Goal: Task Accomplishment & Management: Manage account settings

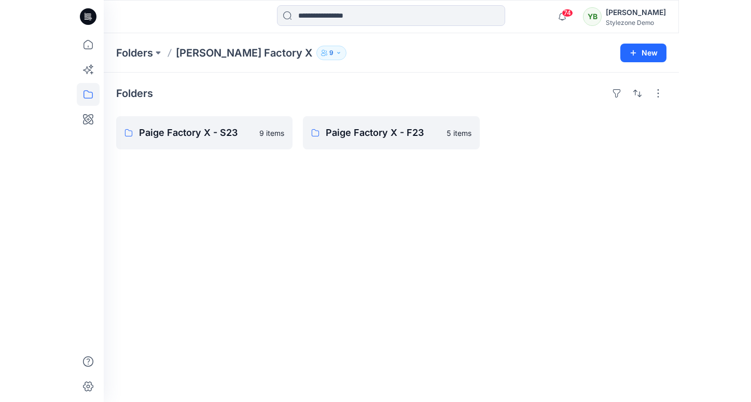
scroll to position [118, 0]
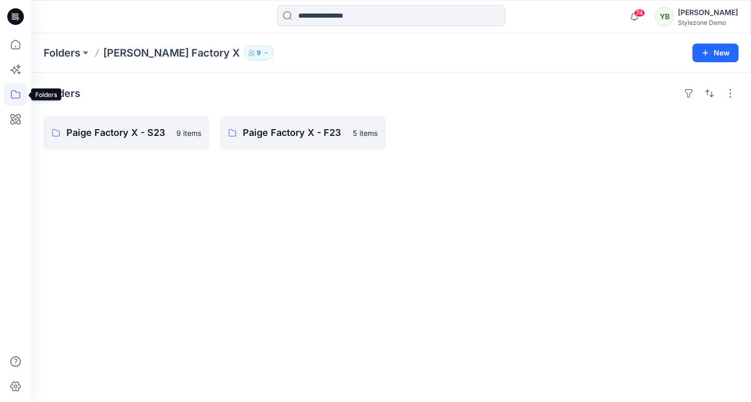
click at [15, 97] on icon at bounding box center [15, 94] width 23 height 23
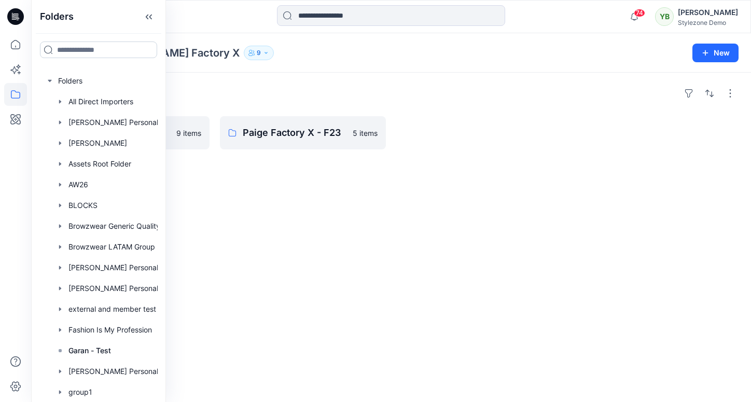
click at [79, 50] on input at bounding box center [98, 50] width 117 height 17
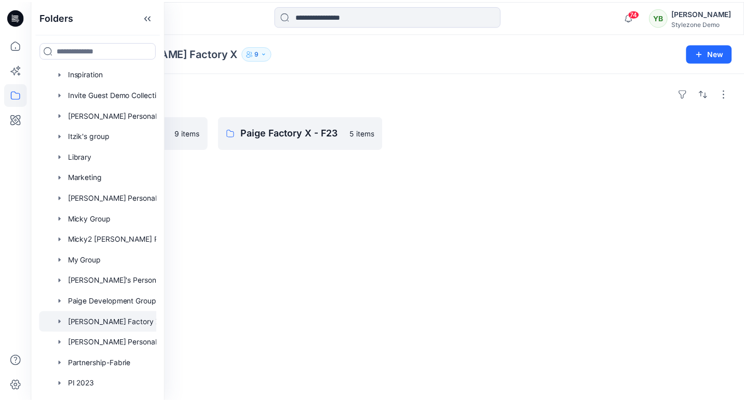
scroll to position [362, 0]
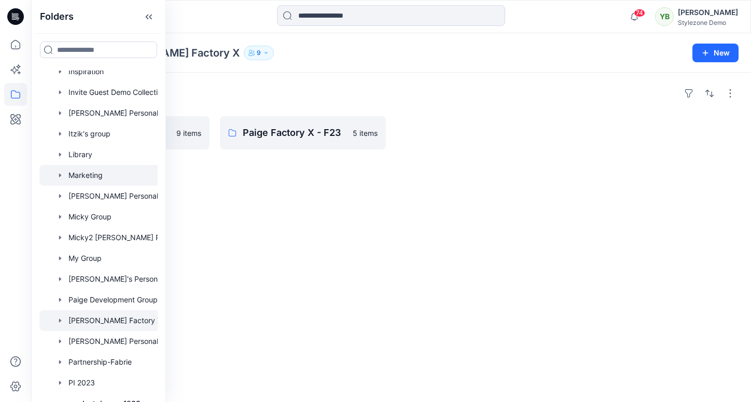
click at [89, 178] on div at bounding box center [111, 175] width 145 height 21
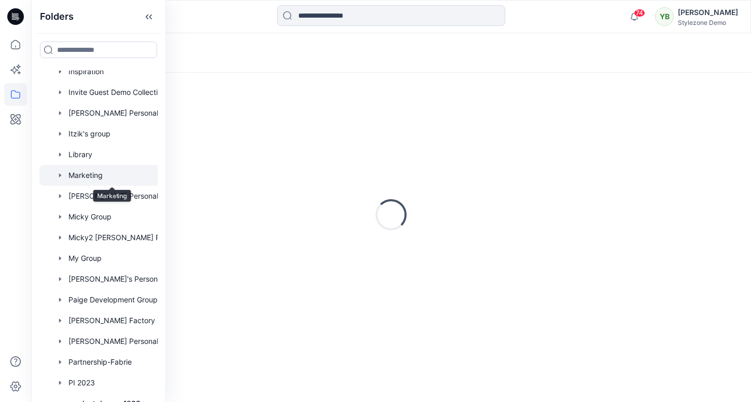
click at [58, 178] on icon "button" at bounding box center [60, 175] width 8 height 8
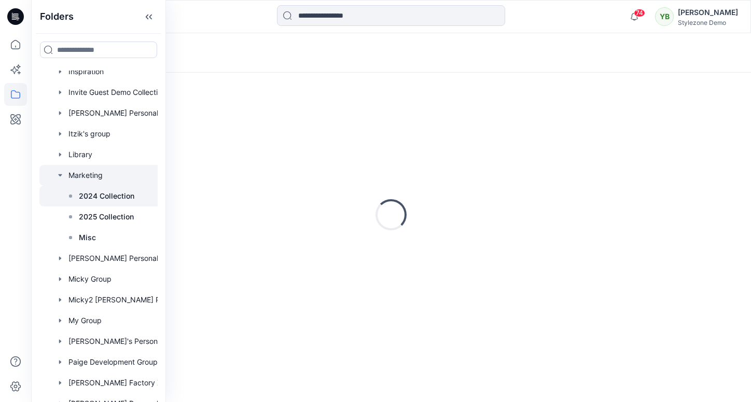
click at [97, 199] on p "2024 Collection" at bounding box center [107, 196] width 56 height 12
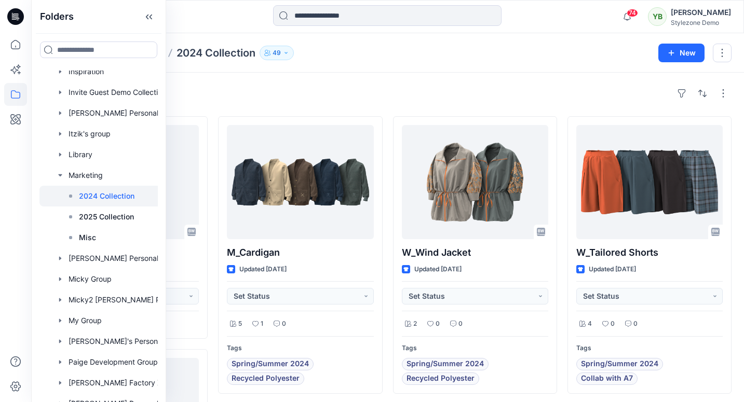
click at [273, 89] on div "Styles" at bounding box center [388, 93] width 688 height 17
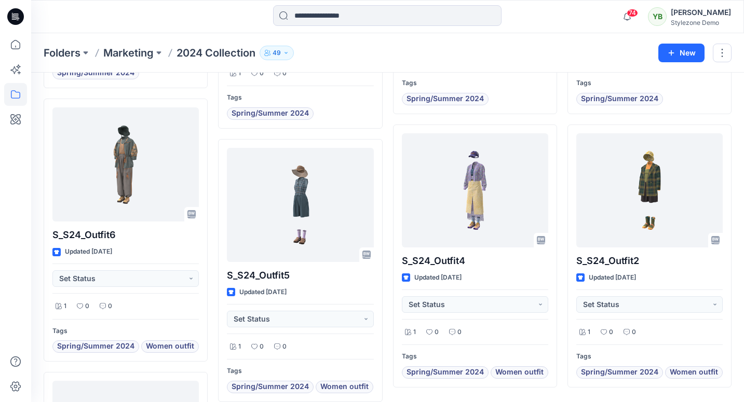
scroll to position [2517, 0]
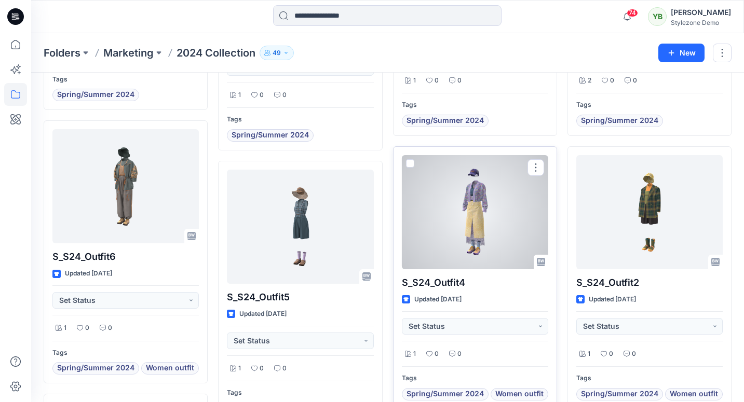
click at [464, 205] on div at bounding box center [475, 212] width 146 height 114
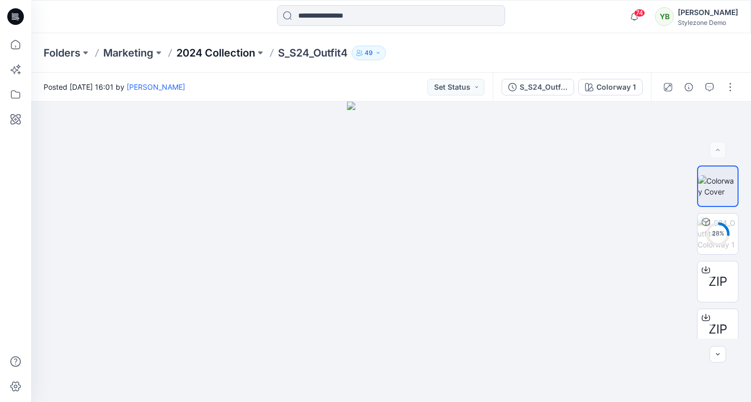
click at [208, 57] on p "2024 Collection" at bounding box center [215, 53] width 79 height 15
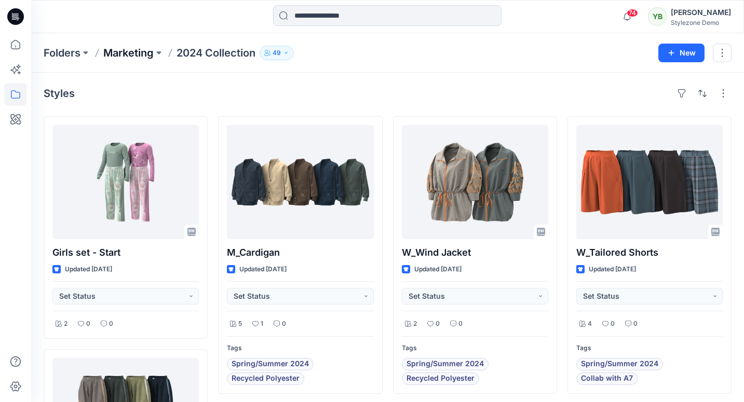
click at [108, 53] on p "Marketing" at bounding box center [128, 53] width 50 height 15
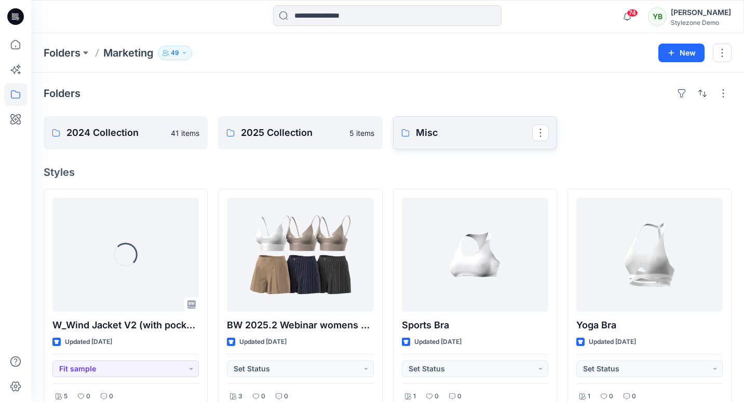
click at [445, 133] on p "Misc" at bounding box center [474, 133] width 116 height 15
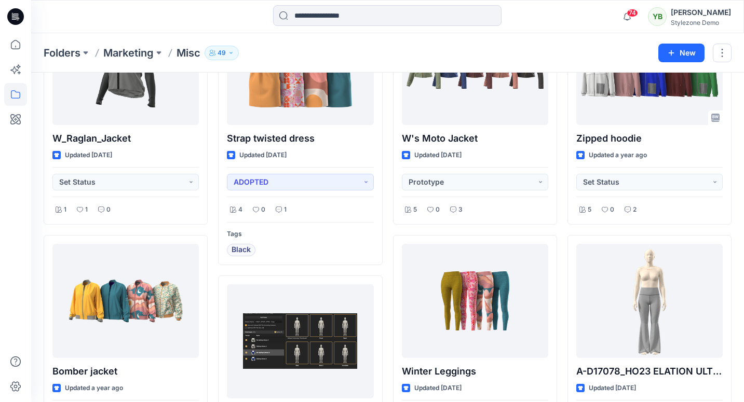
scroll to position [36, 0]
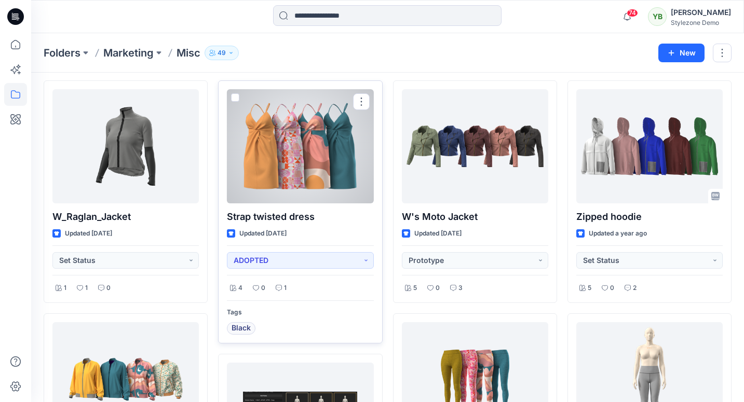
click at [293, 135] on div at bounding box center [300, 146] width 146 height 114
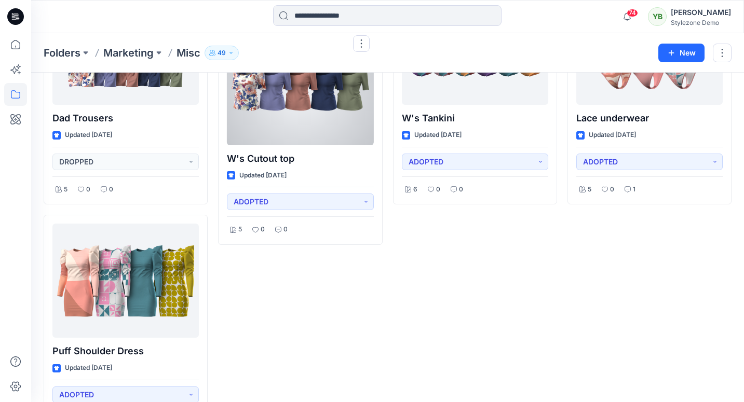
scroll to position [844, 0]
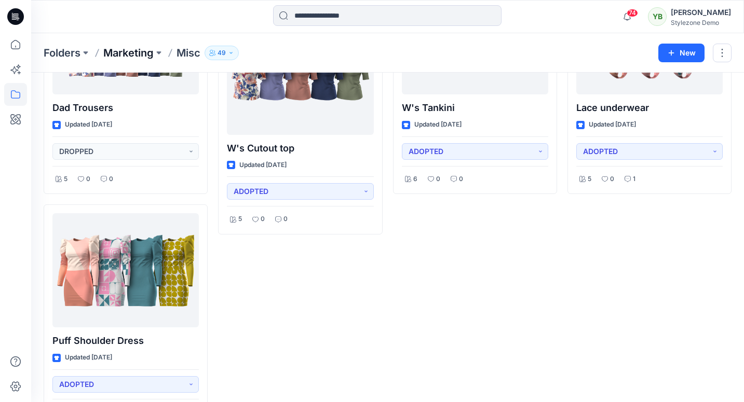
click at [140, 57] on p "Marketing" at bounding box center [128, 53] width 50 height 15
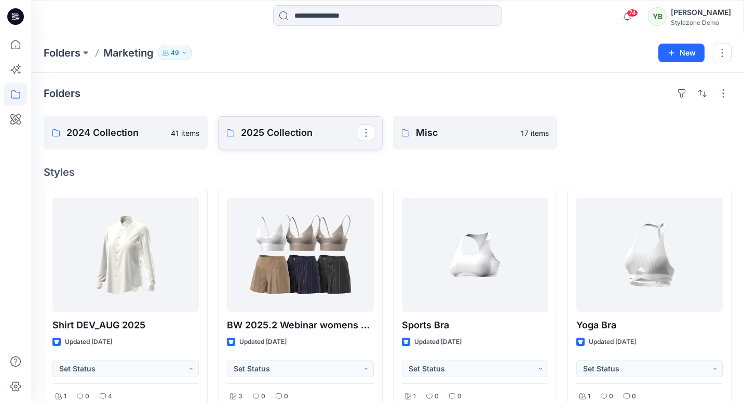
click at [255, 124] on link "2025 Collection" at bounding box center [300, 132] width 164 height 33
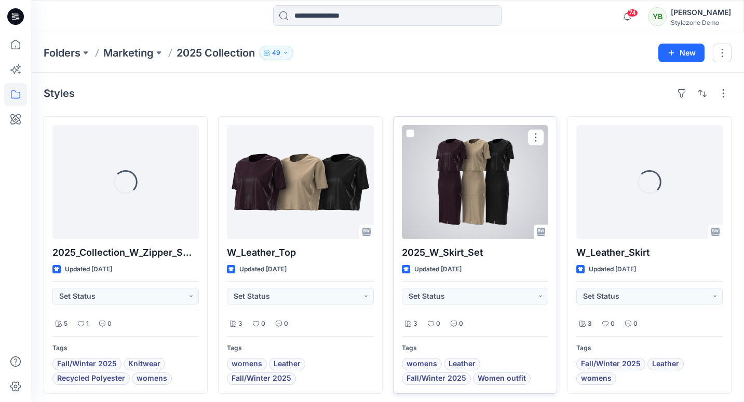
click at [459, 186] on div at bounding box center [475, 182] width 146 height 114
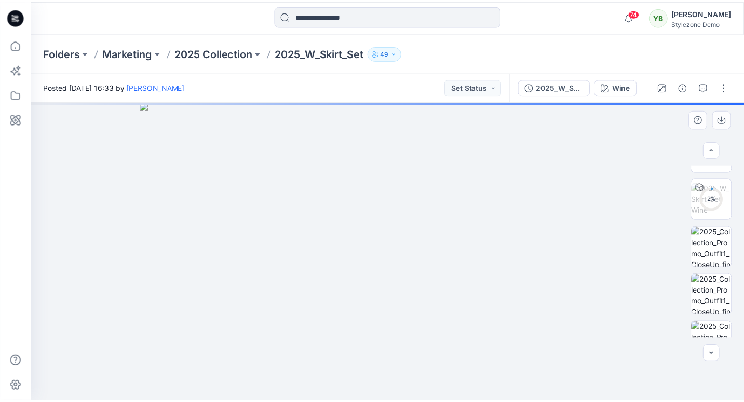
scroll to position [107, 0]
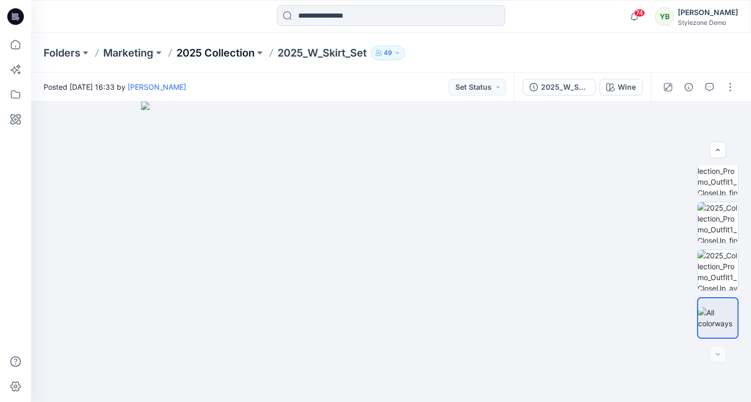
click at [193, 58] on p "2025 Collection" at bounding box center [215, 53] width 78 height 15
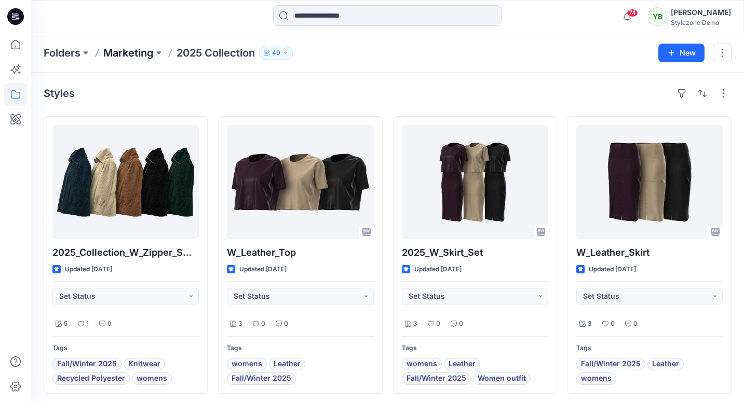
click at [132, 55] on p "Marketing" at bounding box center [128, 53] width 50 height 15
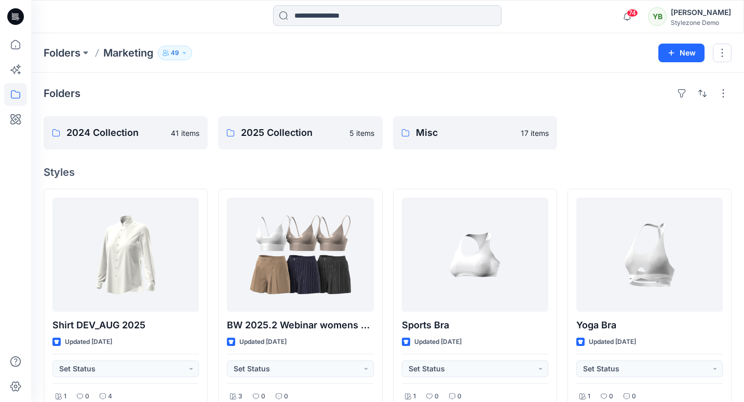
click at [322, 15] on input at bounding box center [387, 15] width 228 height 21
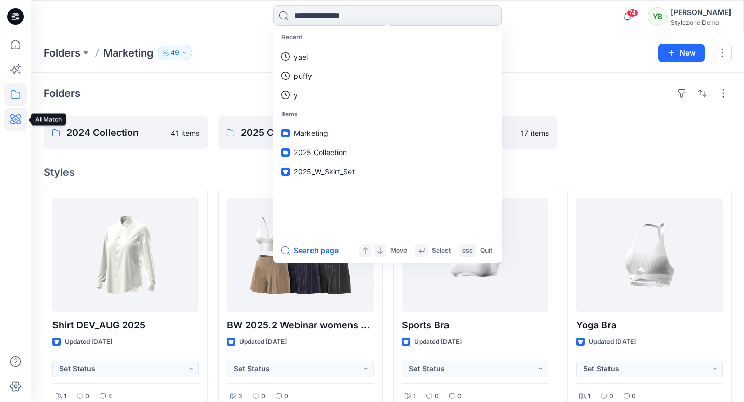
click at [10, 120] on icon at bounding box center [15, 119] width 23 height 23
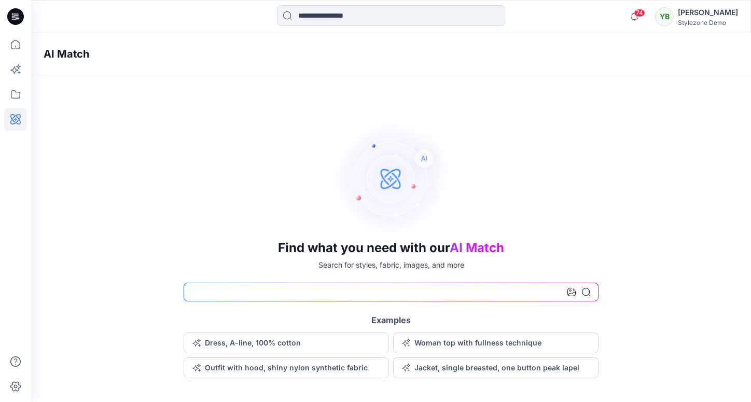
click at [210, 294] on input at bounding box center [391, 292] width 415 height 19
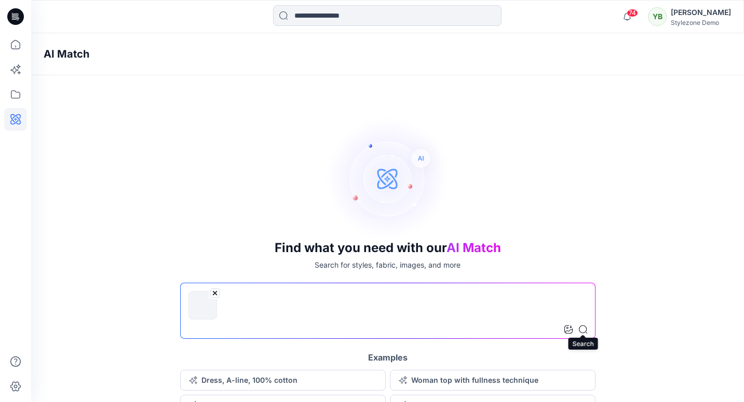
click at [586, 333] on icon at bounding box center [583, 329] width 8 height 8
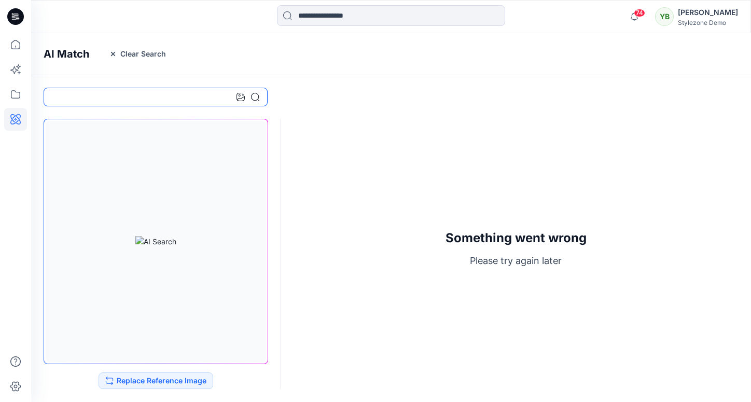
click at [102, 98] on input at bounding box center [156, 97] width 224 height 19
click at [17, 90] on icon at bounding box center [15, 94] width 23 height 23
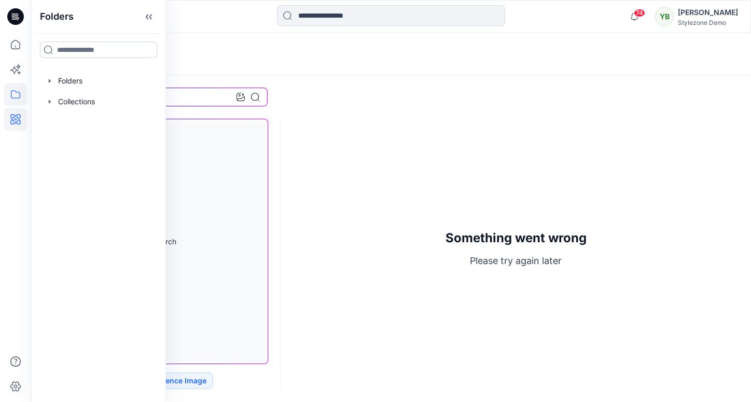
click at [82, 50] on input at bounding box center [98, 50] width 117 height 17
type input "*******"
click at [84, 75] on span "n" at bounding box center [82, 72] width 5 height 9
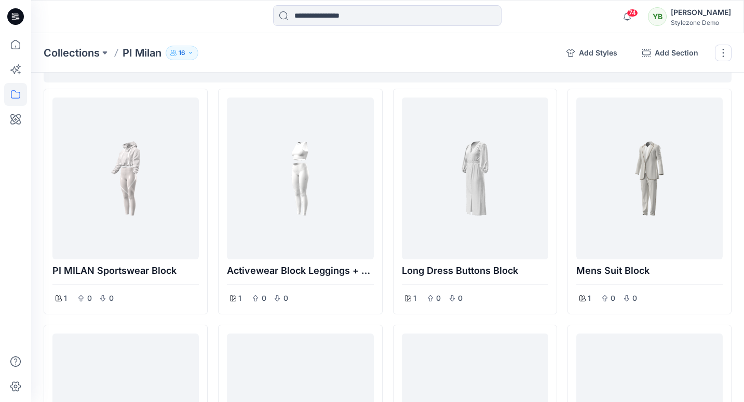
scroll to position [874, 0]
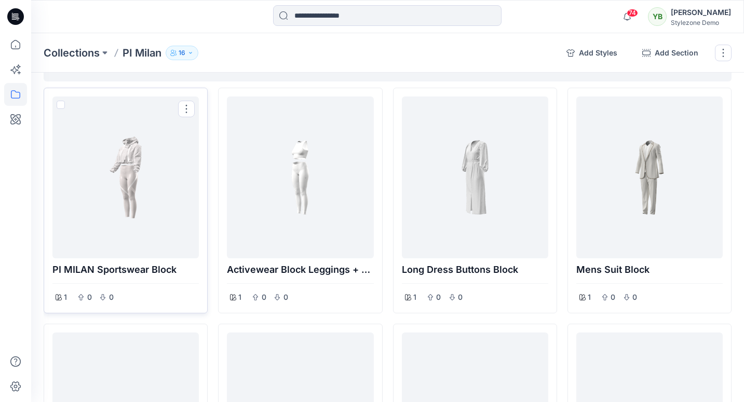
click at [129, 185] on div at bounding box center [126, 178] width 138 height 154
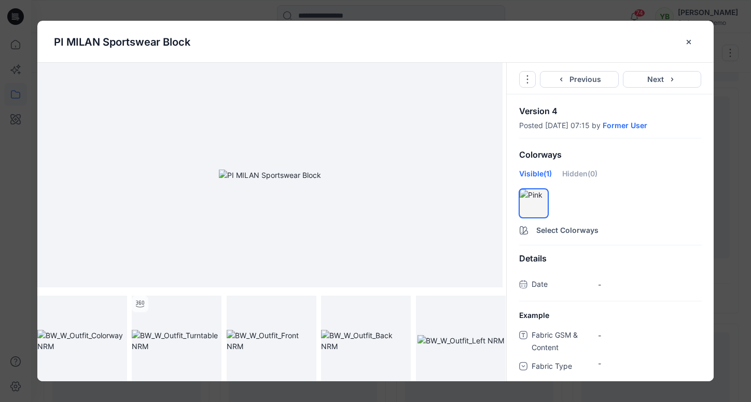
click at [606, 45] on icon "close-btn" at bounding box center [689, 42] width 8 height 8
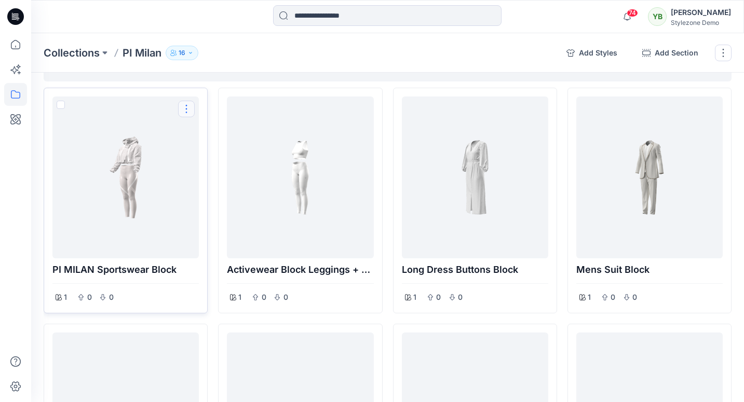
click at [185, 108] on button "Options" at bounding box center [186, 109] width 17 height 17
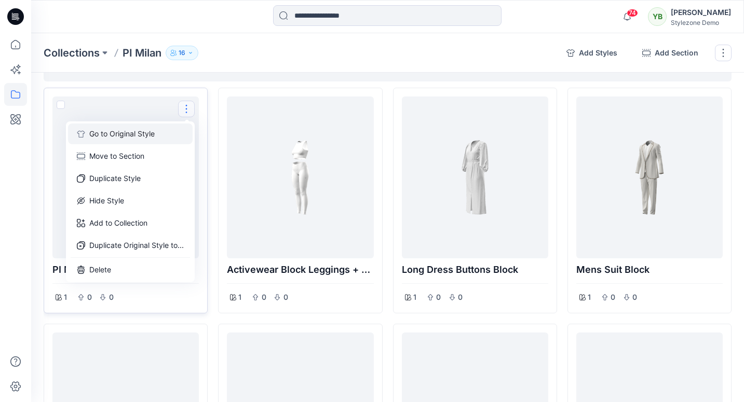
click at [112, 139] on button "Go to Original Style" at bounding box center [130, 134] width 125 height 21
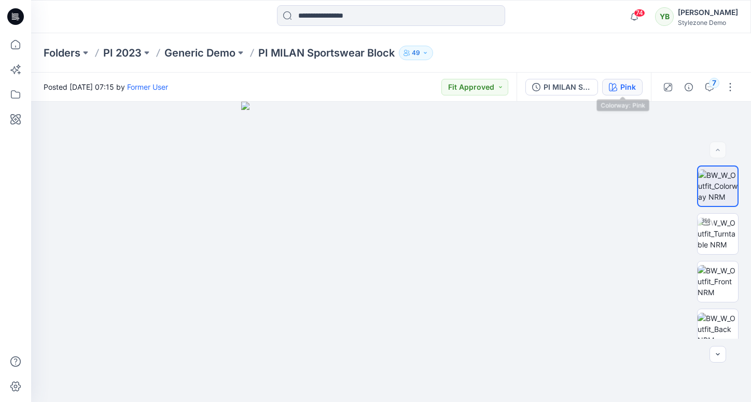
click at [606, 88] on icon "button" at bounding box center [613, 87] width 8 height 8
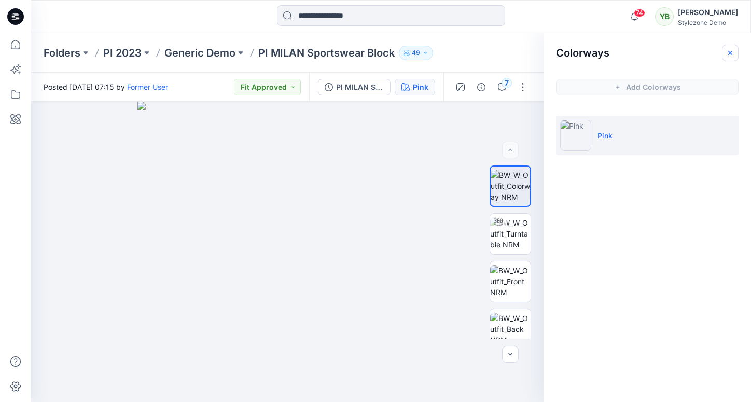
click at [606, 51] on icon "button" at bounding box center [731, 53] width 8 height 8
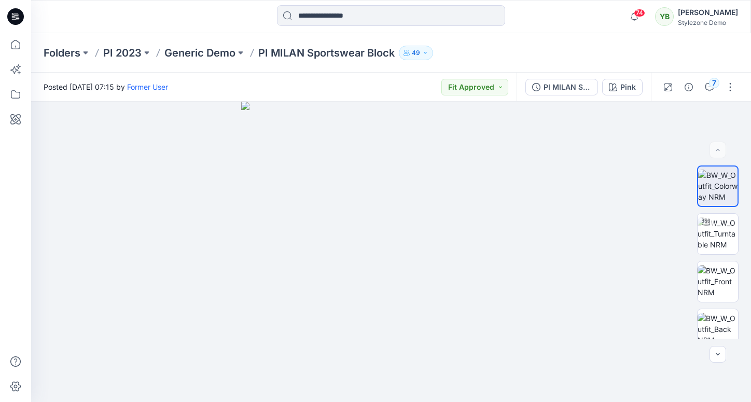
click at [297, 54] on p "PI MILAN Sportswear Block" at bounding box center [326, 53] width 136 height 15
click at [200, 48] on p "Generic Demo" at bounding box center [200, 53] width 71 height 15
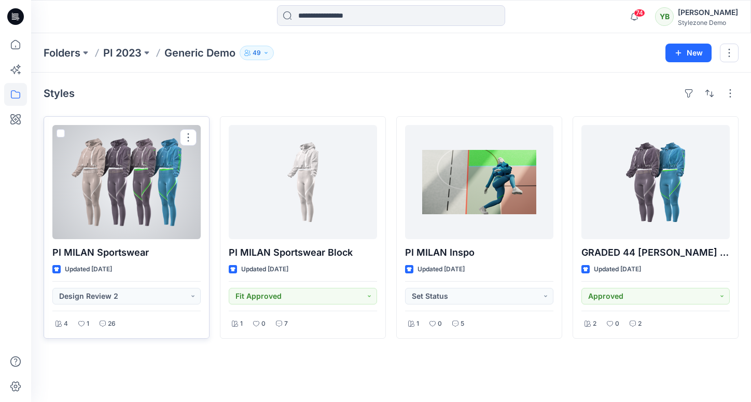
click at [111, 181] on div at bounding box center [126, 182] width 148 height 114
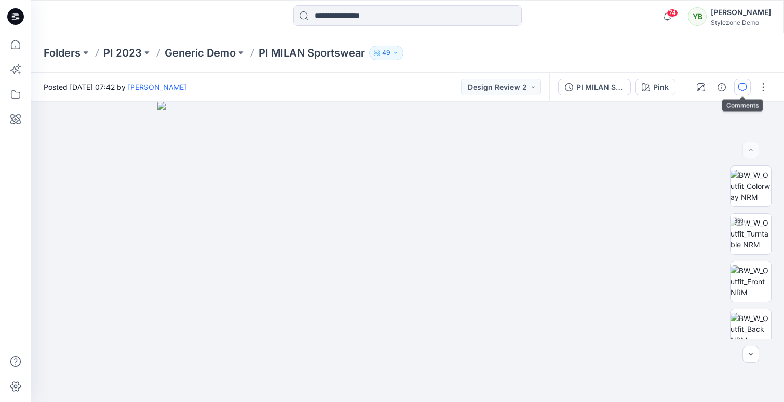
click at [606, 86] on icon "button" at bounding box center [742, 87] width 8 height 8
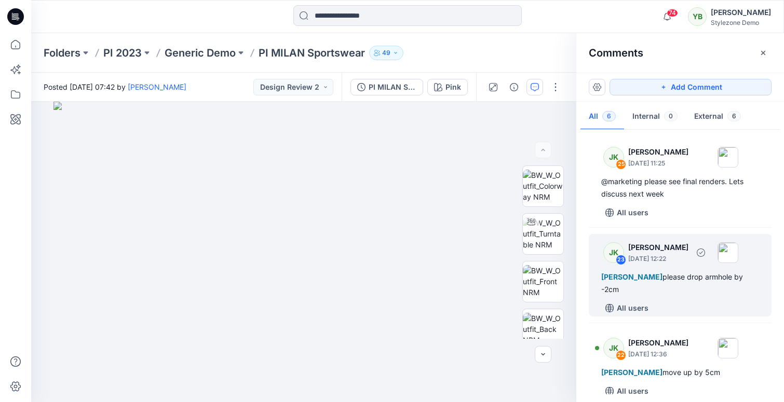
click at [606, 277] on div "[PERSON_NAME] please drop armhole by -2cm" at bounding box center [680, 283] width 158 height 25
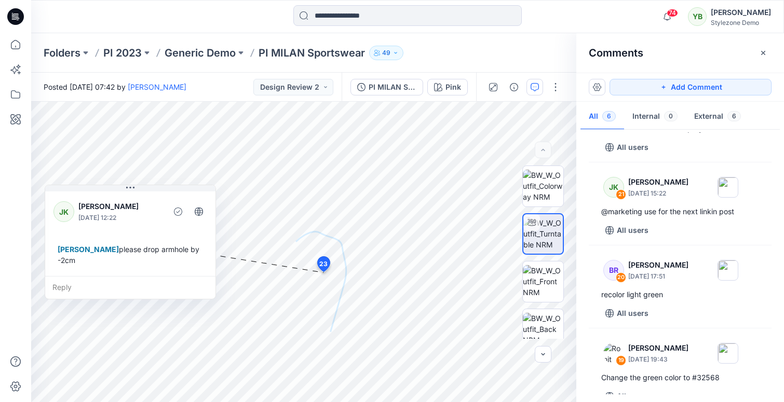
scroll to position [248, 0]
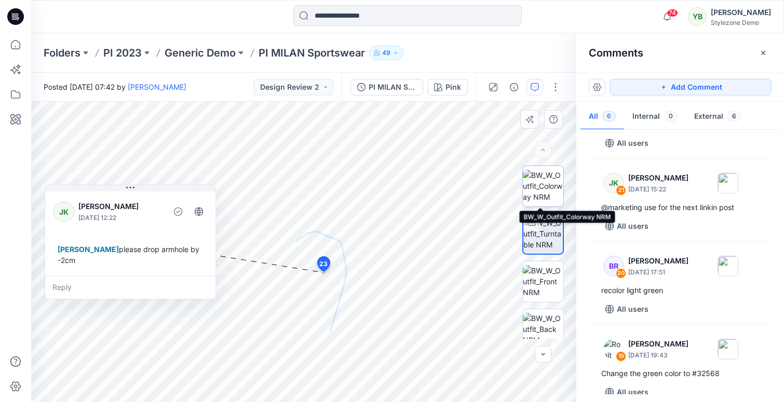
click at [539, 185] on img at bounding box center [543, 186] width 40 height 33
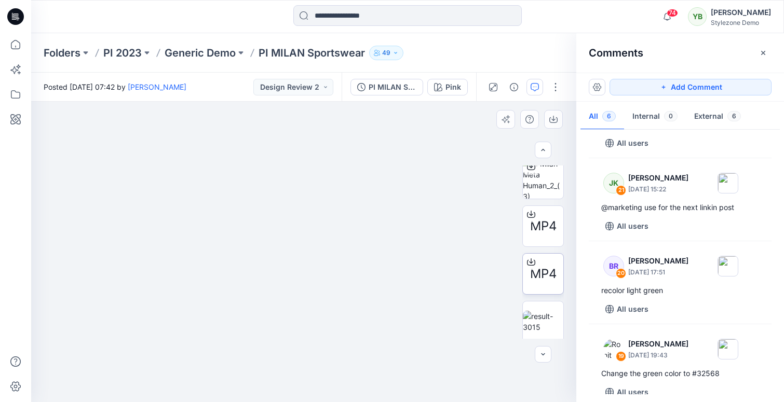
scroll to position [1300, 0]
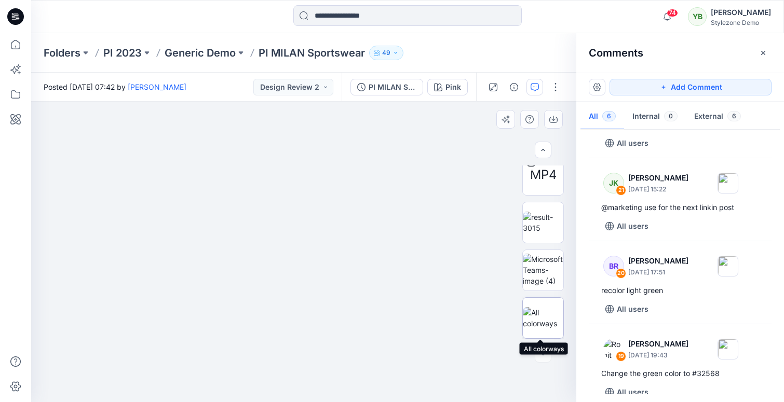
click at [541, 316] on img at bounding box center [543, 318] width 40 height 22
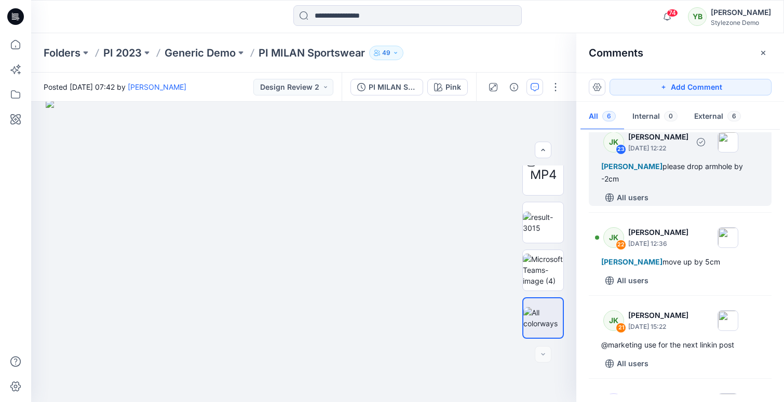
scroll to position [0, 0]
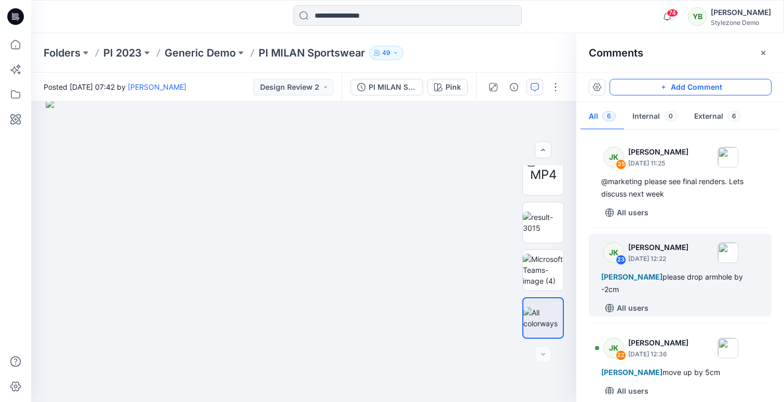
click at [606, 86] on button "Add Comment" at bounding box center [690, 87] width 162 height 17
click at [473, 125] on div "27" at bounding box center [303, 252] width 545 height 300
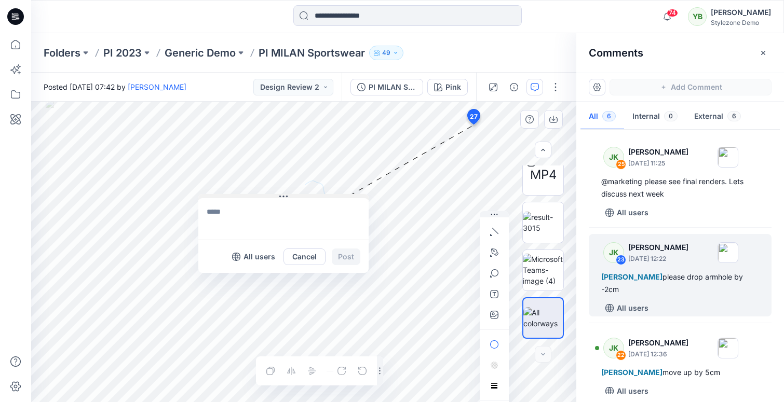
drag, startPoint x: 541, startPoint y: 132, endPoint x: 284, endPoint y: 196, distance: 265.2
click at [283, 196] on icon at bounding box center [284, 197] width 2 height 2
click at [501, 145] on icon "Layer 1" at bounding box center [303, 252] width 545 height 300
click at [564, 45] on div "Folders PI 2023 Generic Demo PI MILAN Sportswear 49" at bounding box center [407, 52] width 752 height 39
click at [606, 55] on button "button" at bounding box center [763, 53] width 17 height 17
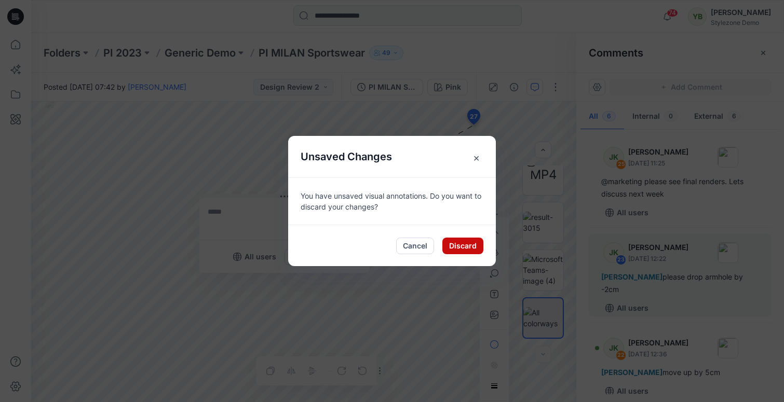
click at [450, 249] on button "Discard" at bounding box center [462, 246] width 41 height 17
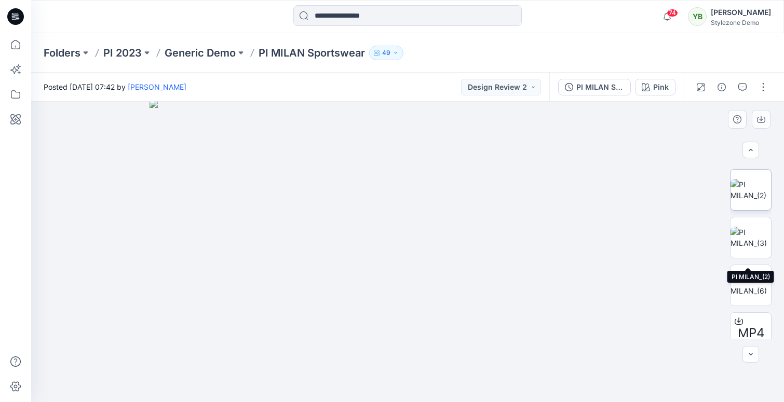
scroll to position [954, 0]
click at [606, 192] on img at bounding box center [750, 187] width 40 height 22
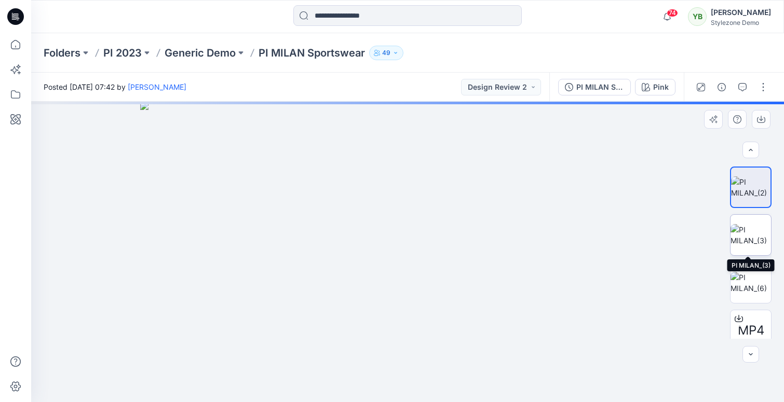
click at [606, 237] on img at bounding box center [750, 235] width 40 height 22
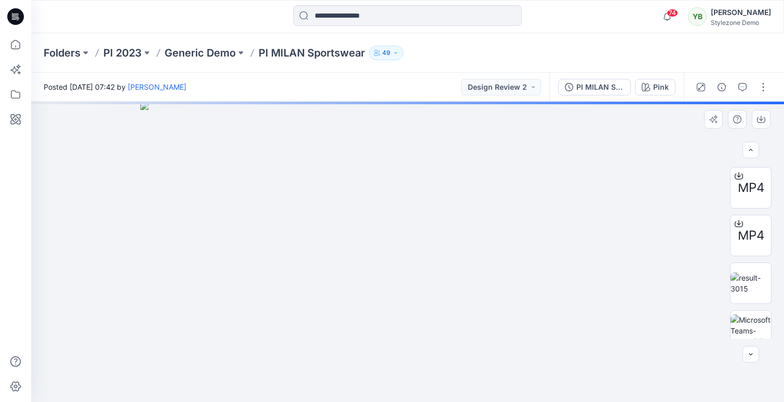
scroll to position [1241, 0]
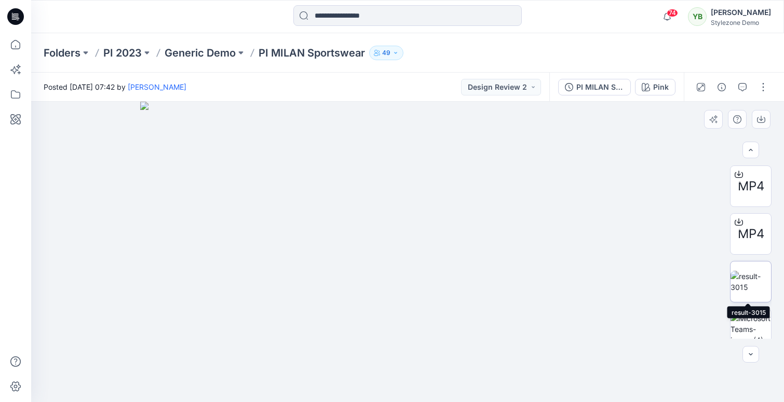
click at [606, 276] on img at bounding box center [750, 282] width 40 height 22
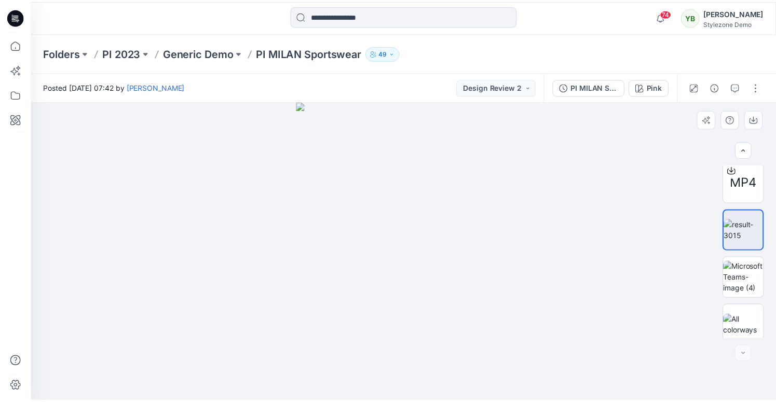
scroll to position [1300, 0]
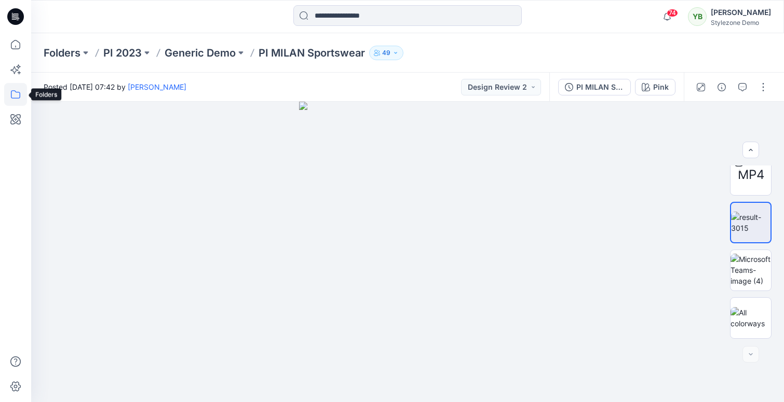
click at [11, 88] on icon at bounding box center [15, 94] width 23 height 23
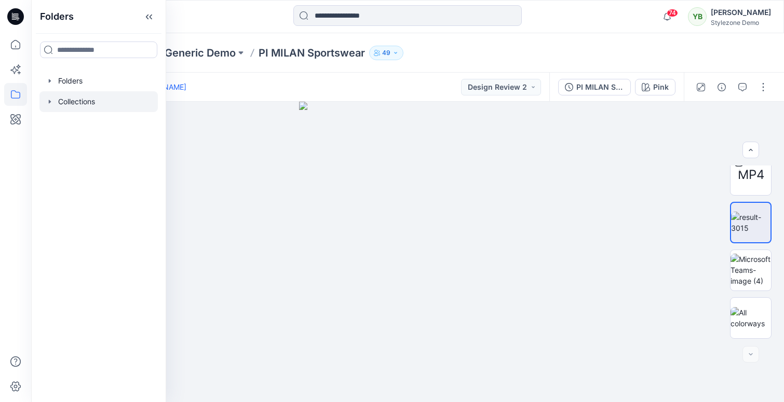
click at [48, 103] on icon "button" at bounding box center [50, 102] width 8 height 8
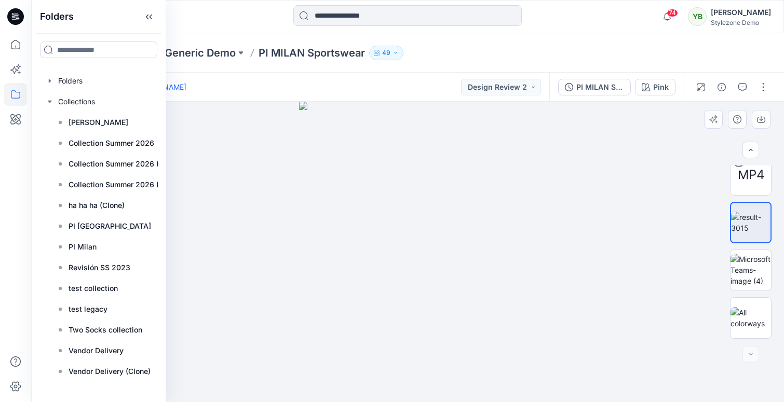
click at [606, 279] on div at bounding box center [407, 252] width 752 height 300
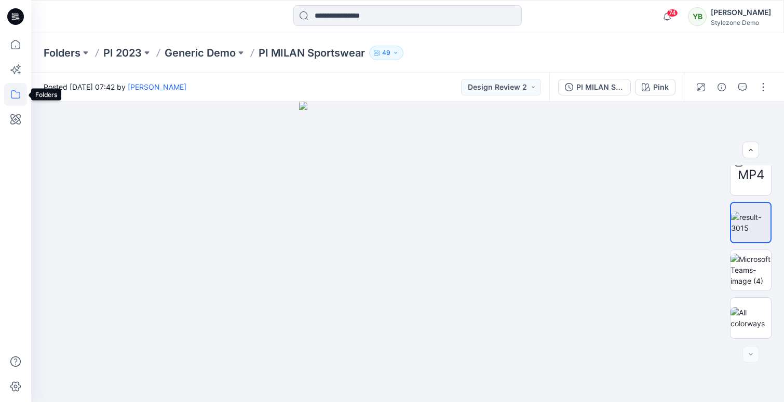
click at [10, 92] on icon at bounding box center [15, 94] width 23 height 23
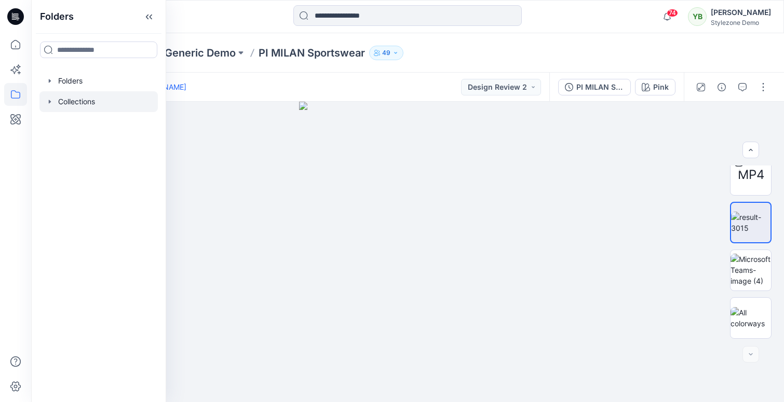
click at [54, 99] on div at bounding box center [98, 101] width 118 height 21
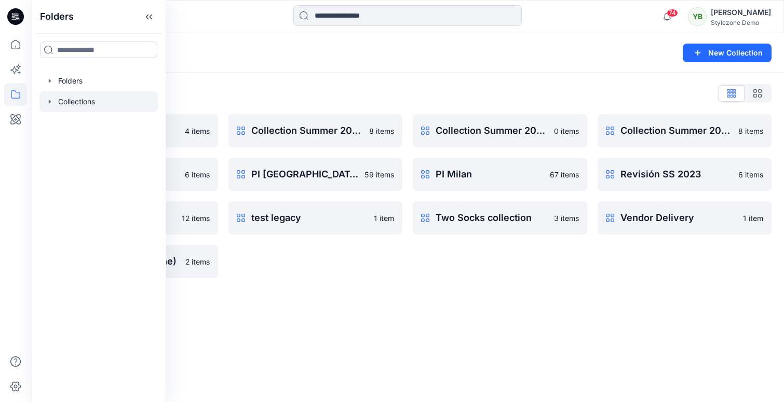
click at [49, 100] on icon "button" at bounding box center [50, 102] width 2 height 4
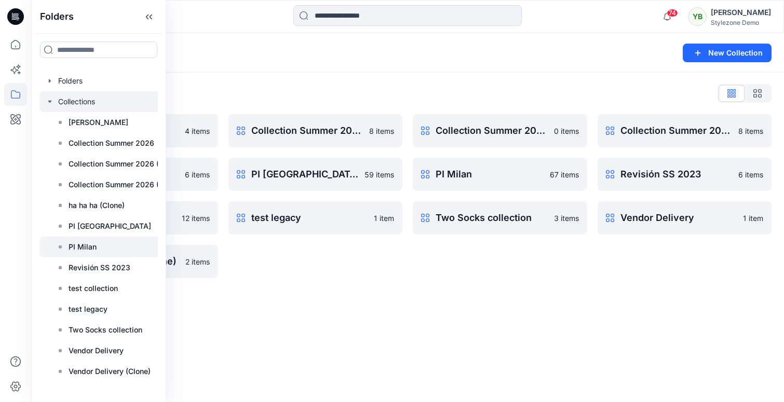
click at [99, 249] on div at bounding box center [111, 247] width 145 height 21
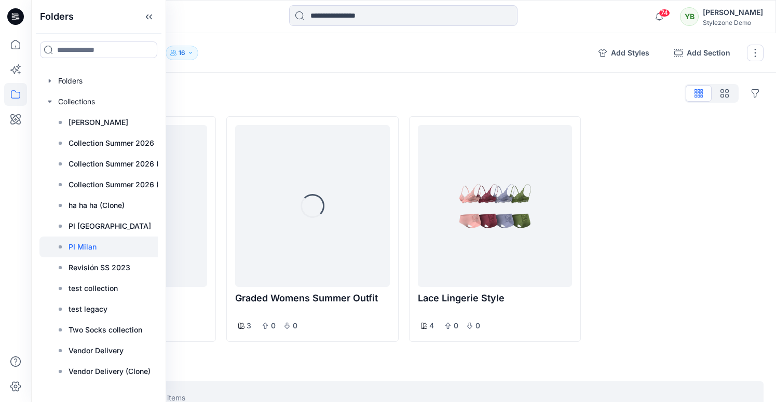
click at [606, 265] on div at bounding box center [677, 229] width 172 height 226
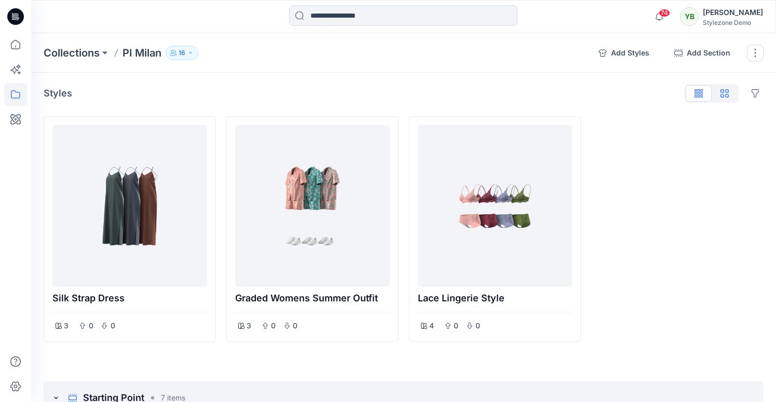
click at [606, 95] on icon "button" at bounding box center [724, 93] width 8 height 8
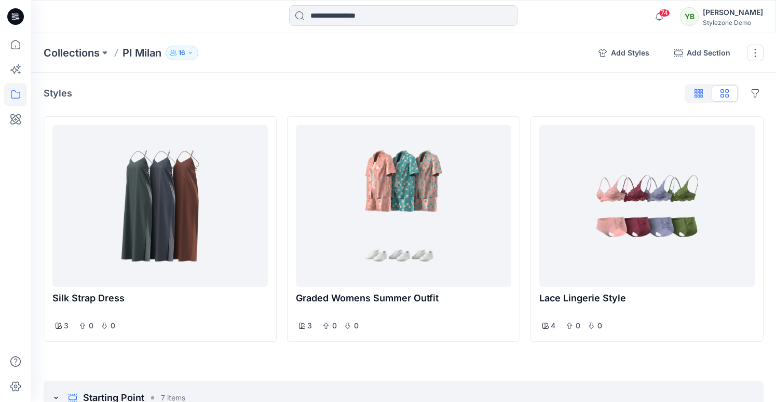
click at [606, 94] on icon "button" at bounding box center [701, 94] width 3 height 5
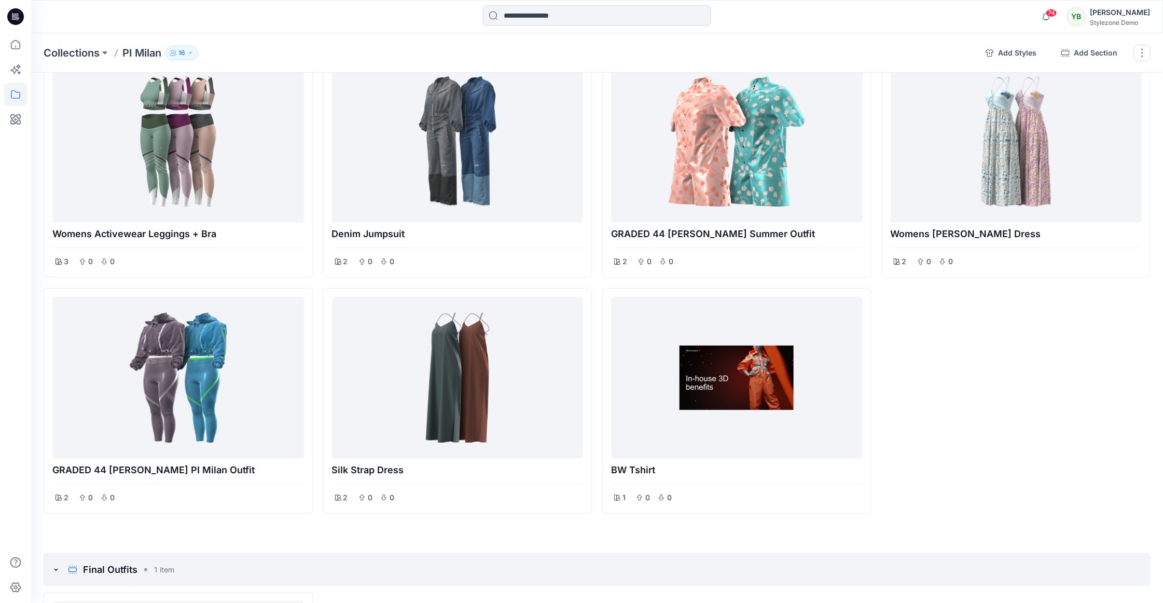
scroll to position [2231, 0]
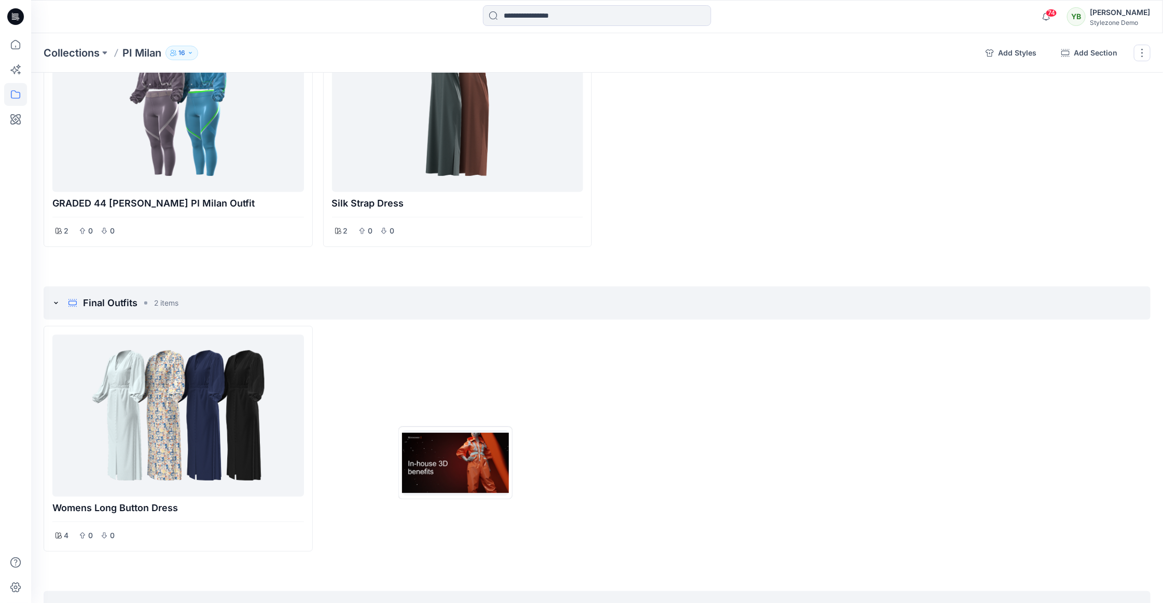
drag, startPoint x: 675, startPoint y: 234, endPoint x: 456, endPoint y: 461, distance: 315.6
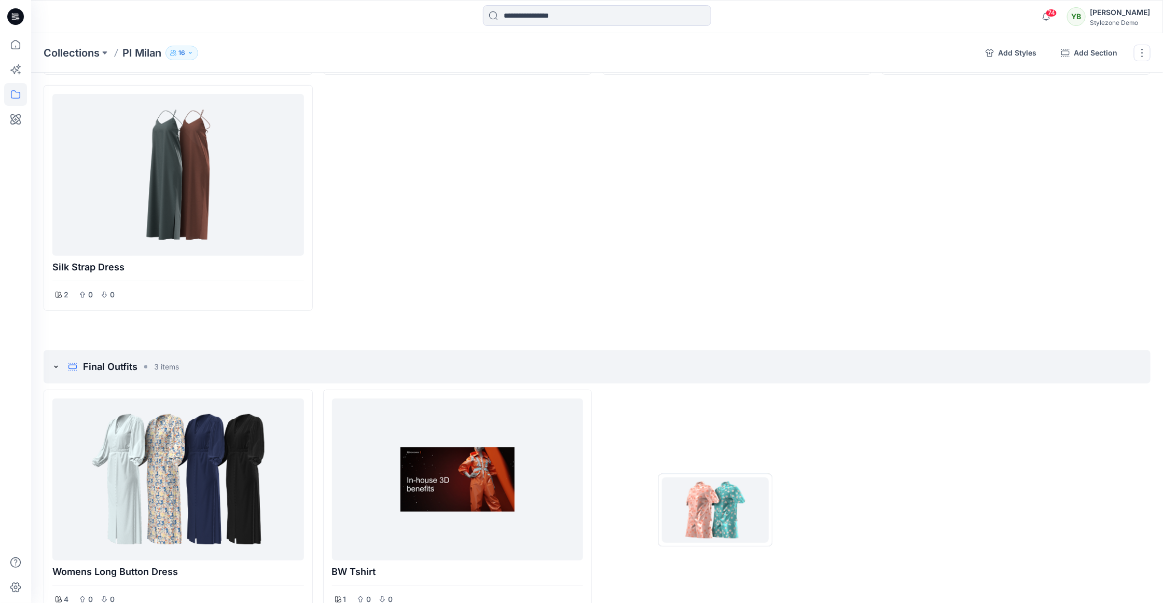
scroll to position [2507, 0]
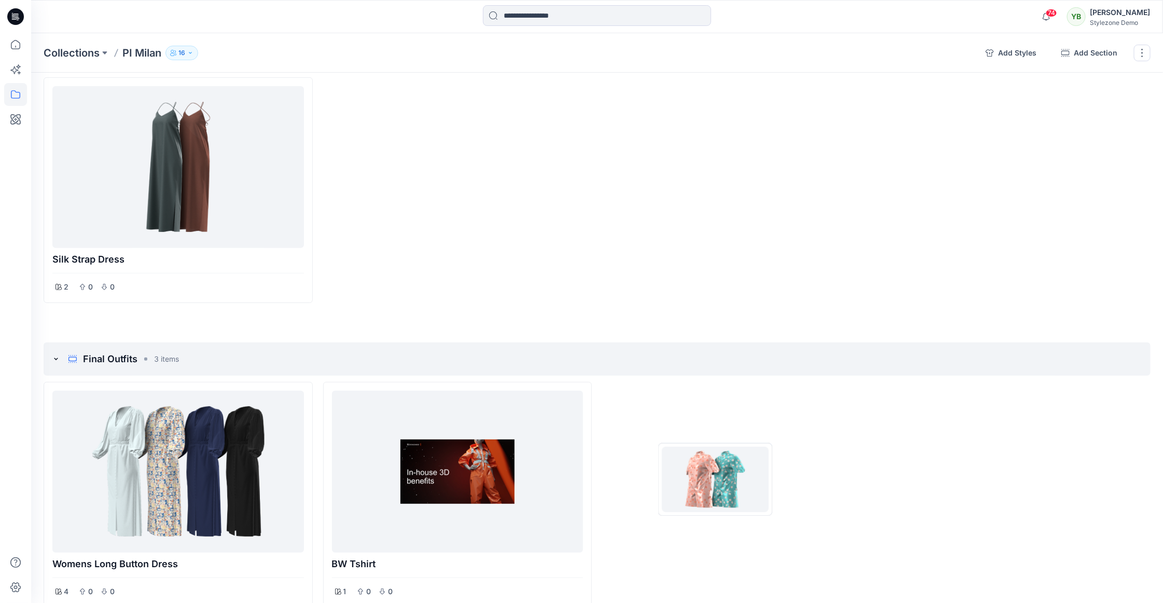
drag, startPoint x: 738, startPoint y: 222, endPoint x: 715, endPoint y: 472, distance: 251.2
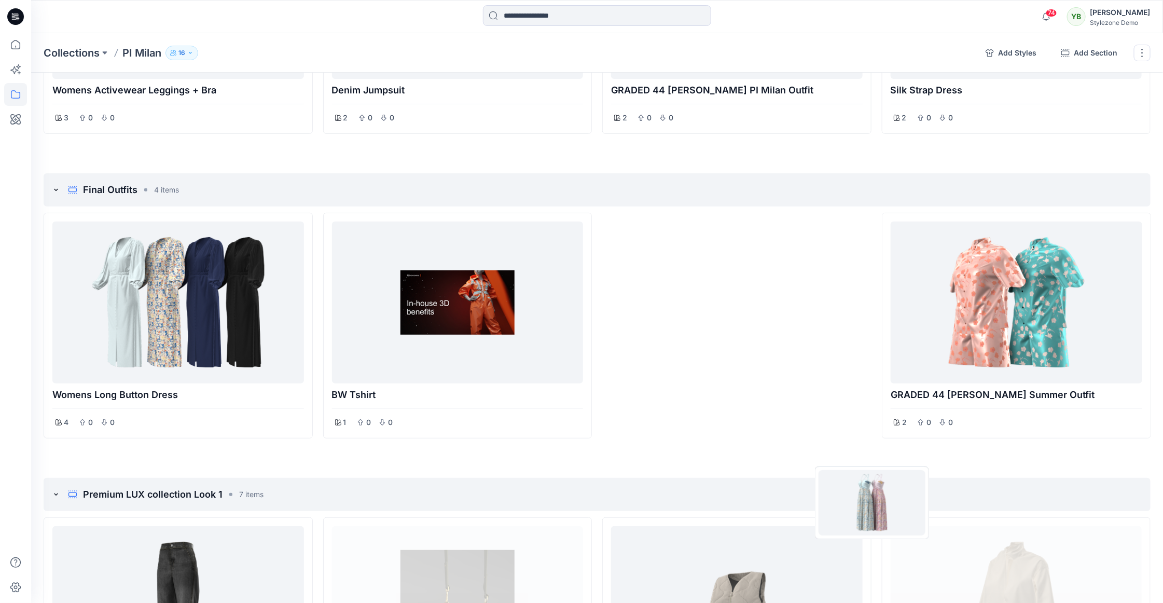
scroll to position [2454, 0]
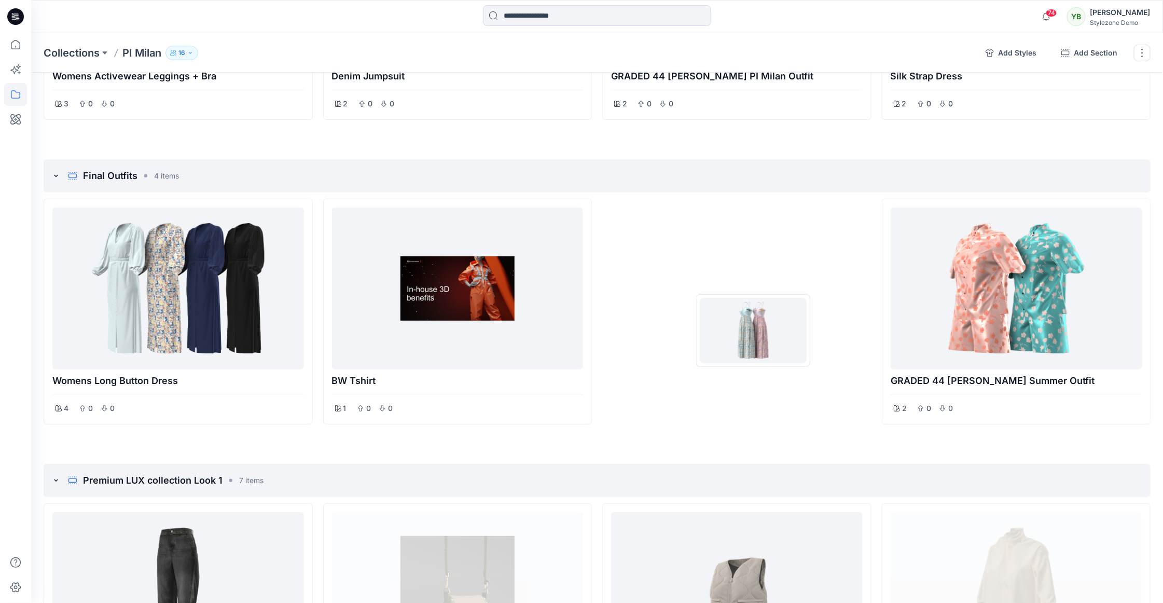
drag, startPoint x: 777, startPoint y: 177, endPoint x: 741, endPoint y: 314, distance: 141.7
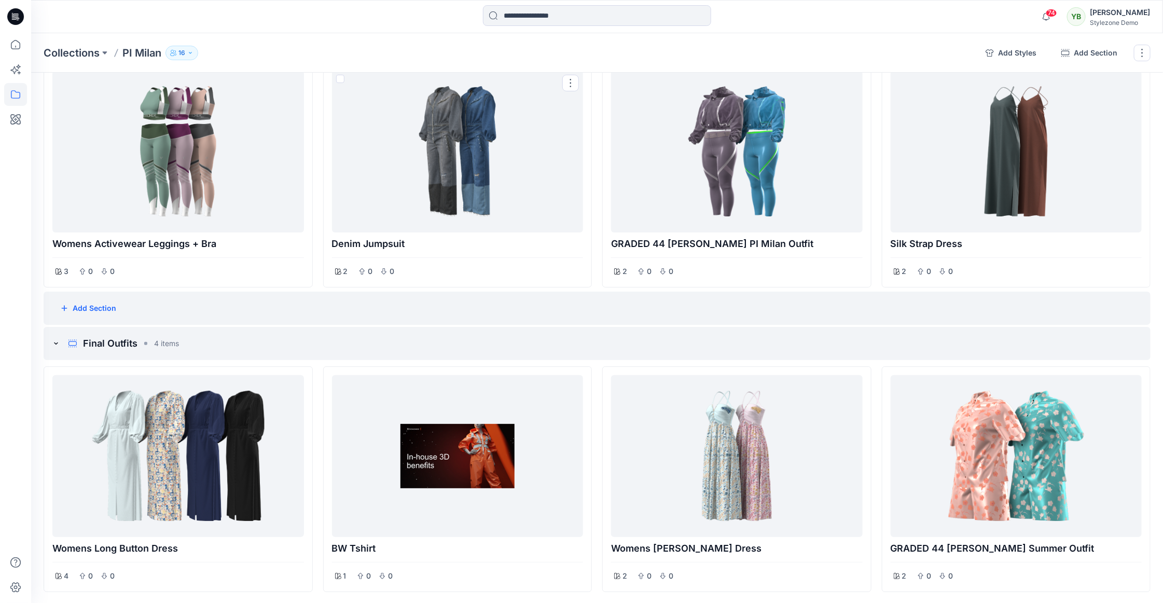
scroll to position [2312, 0]
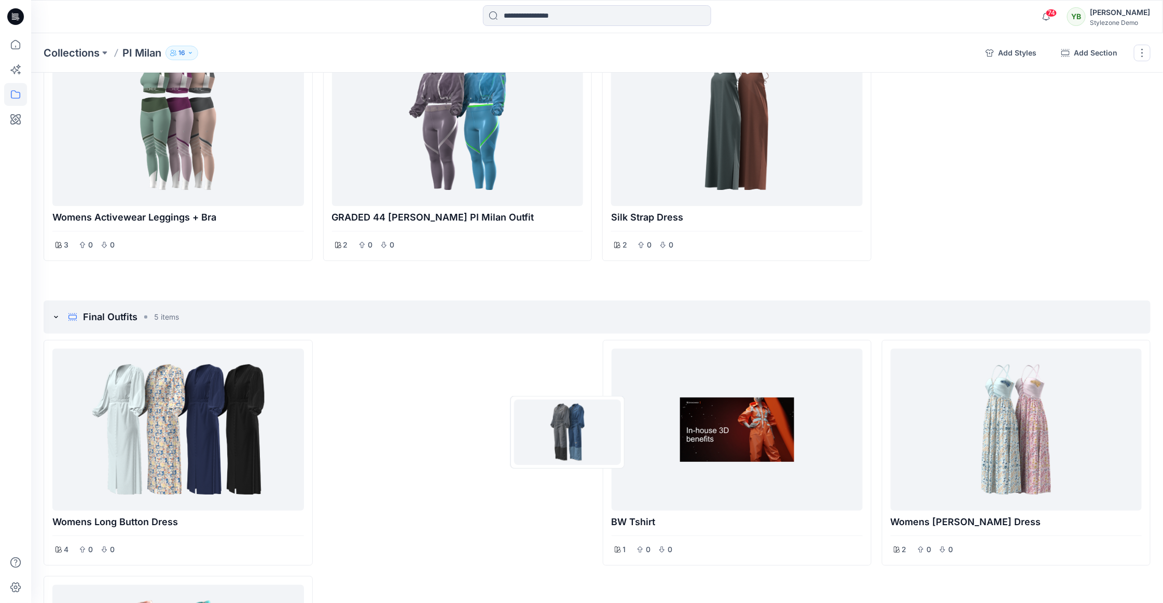
drag, startPoint x: 434, startPoint y: 177, endPoint x: 568, endPoint y: 432, distance: 287.6
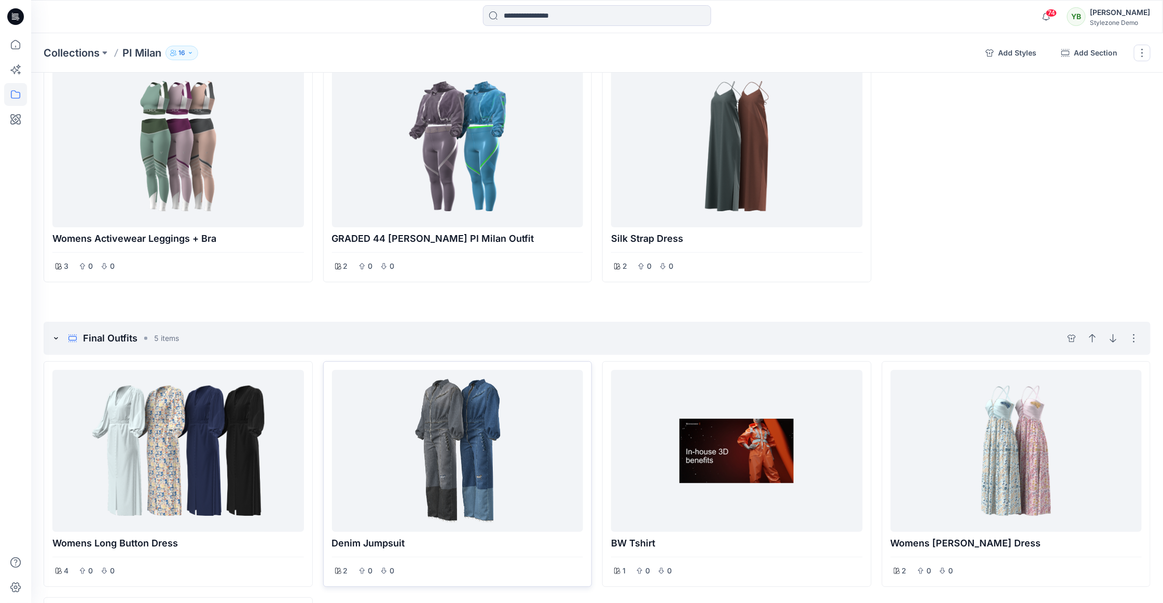
scroll to position [2296, 0]
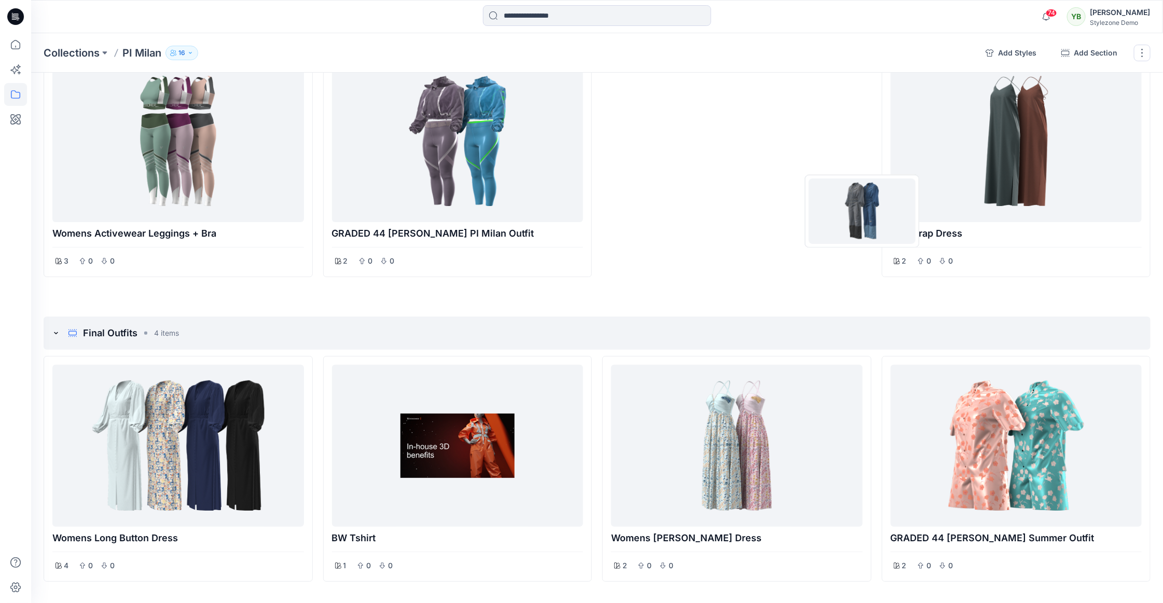
drag, startPoint x: 469, startPoint y: 448, endPoint x: 862, endPoint y: 211, distance: 459.1
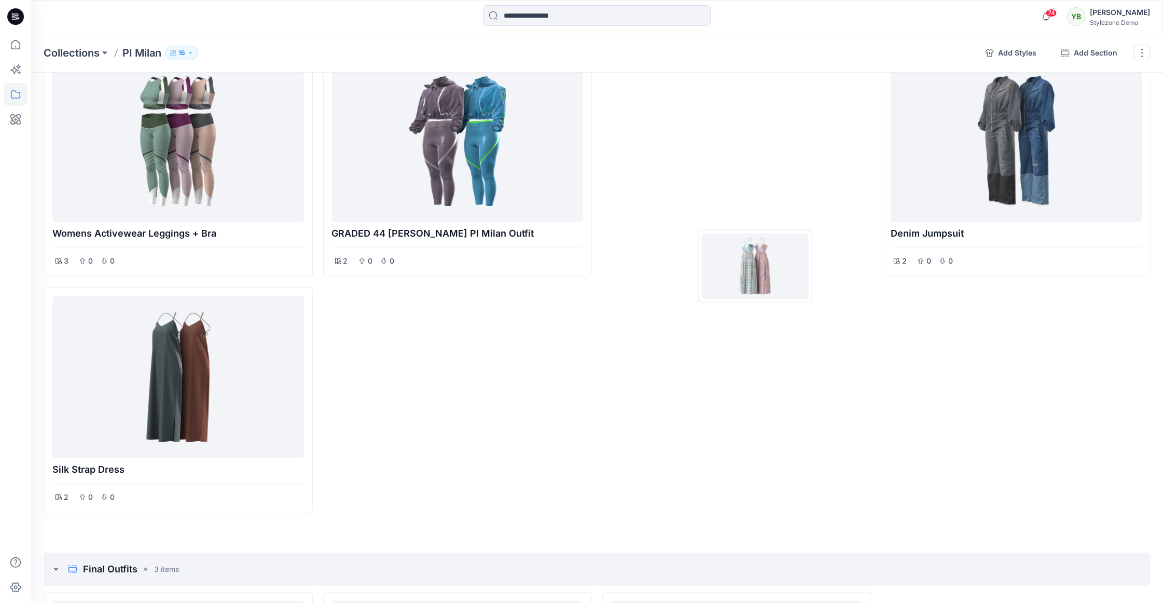
drag, startPoint x: 743, startPoint y: 438, endPoint x: 756, endPoint y: 266, distance: 172.3
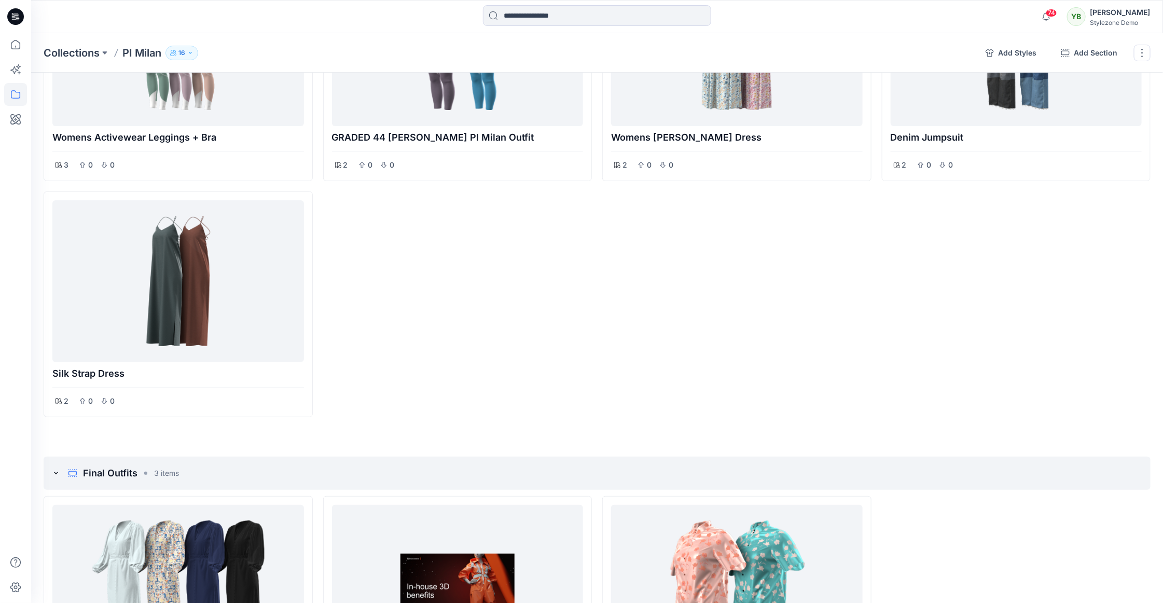
scroll to position [2611, 0]
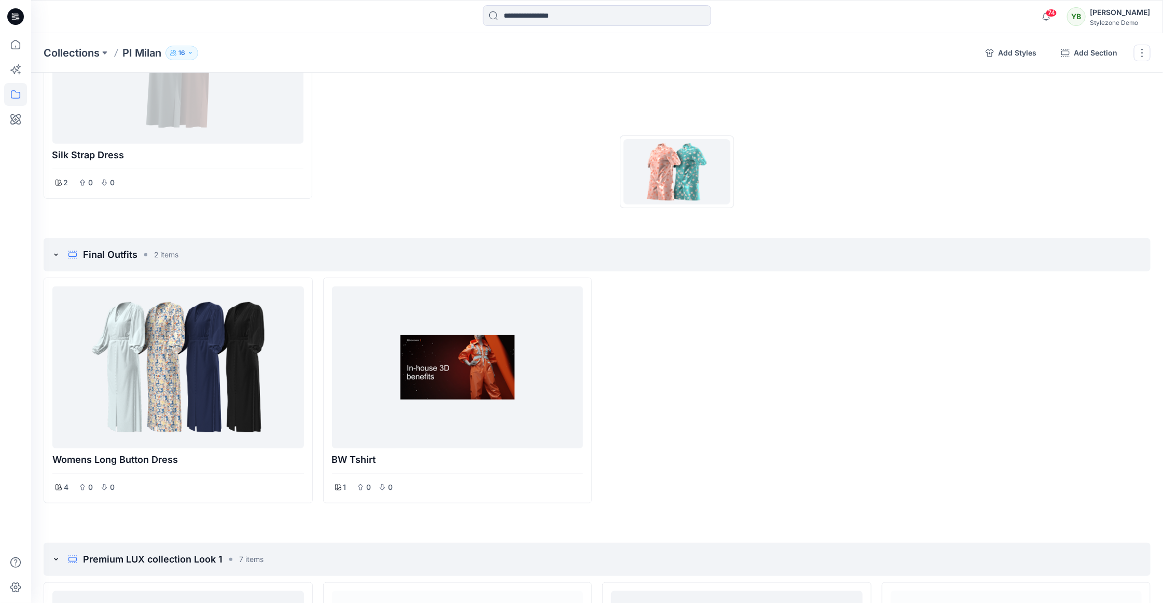
drag, startPoint x: 731, startPoint y: 377, endPoint x: 677, endPoint y: 156, distance: 227.1
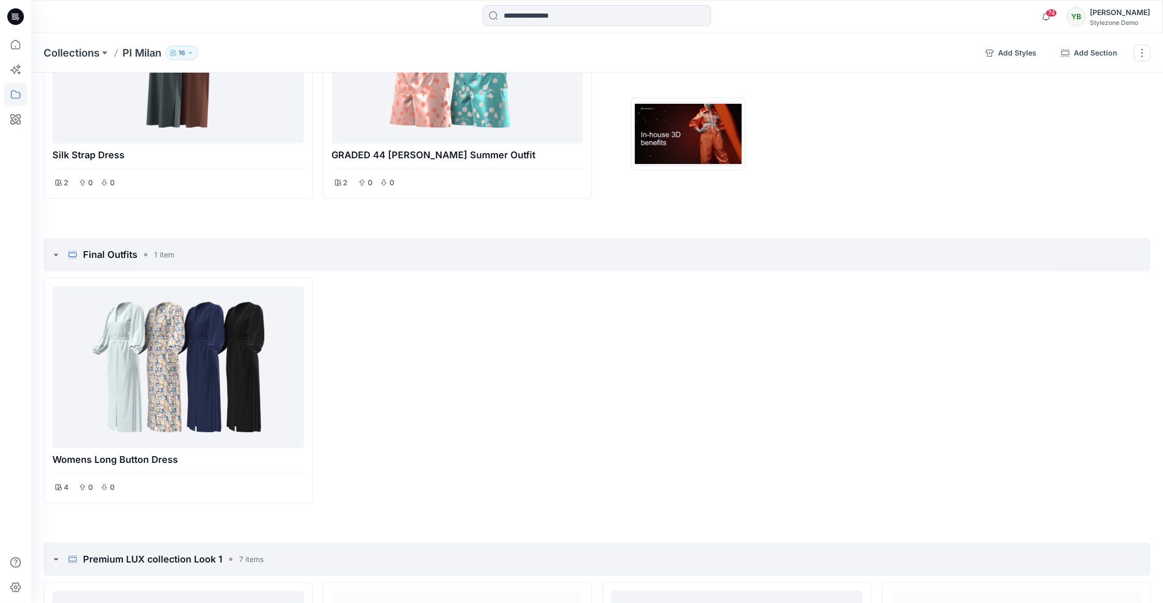
drag, startPoint x: 463, startPoint y: 348, endPoint x: 689, endPoint y: 133, distance: 311.3
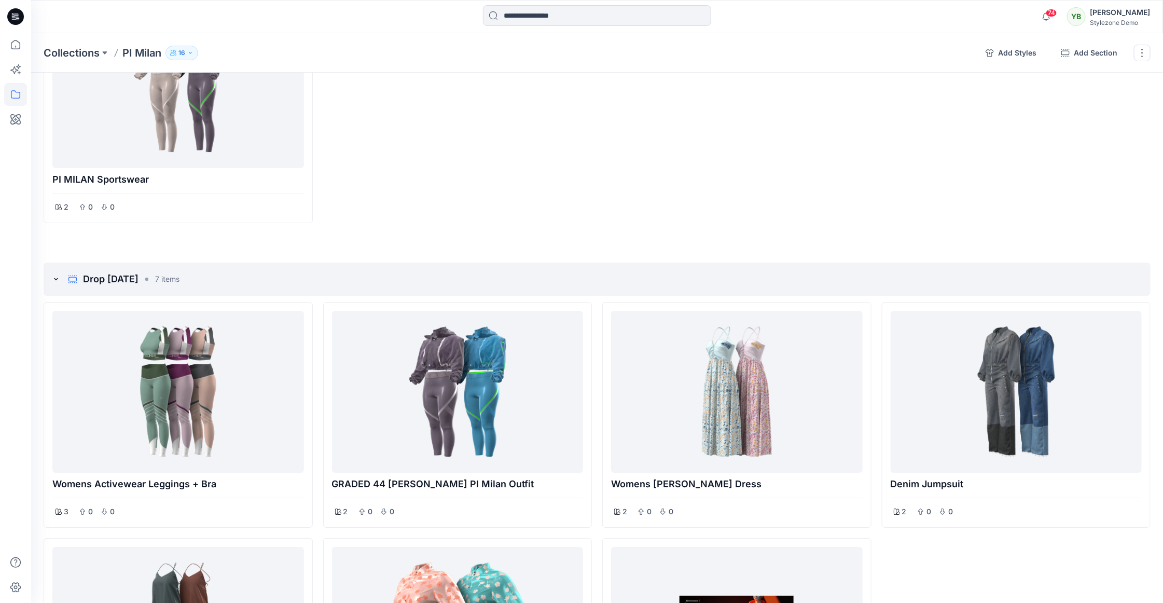
scroll to position [2043, 0]
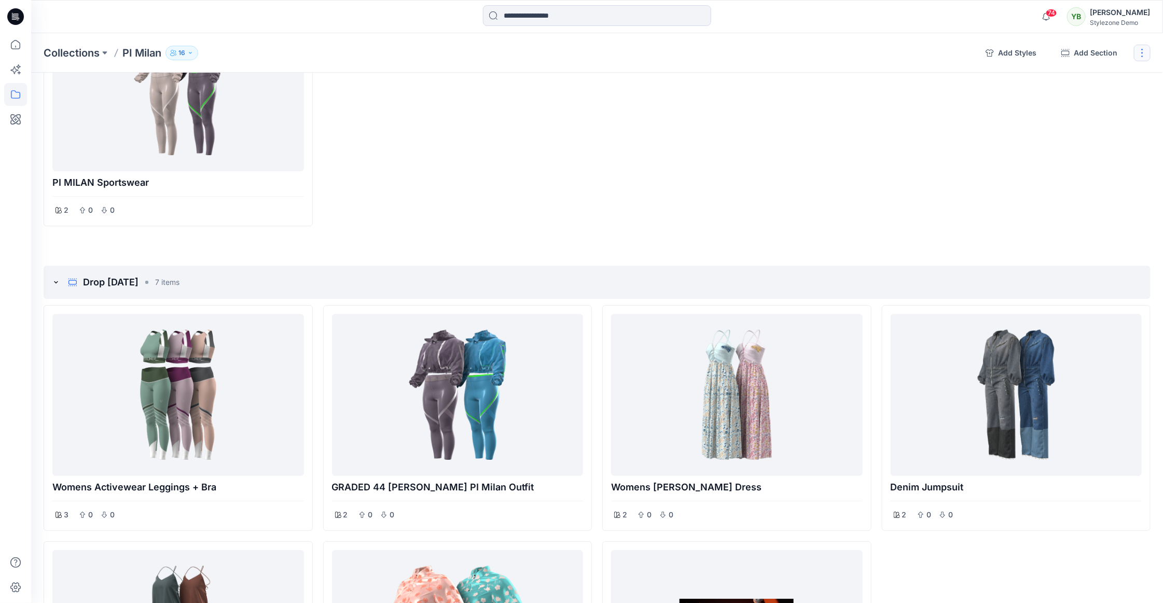
click at [606, 53] on button "button" at bounding box center [1142, 53] width 17 height 17
click at [606, 99] on button "Clone Collection" at bounding box center [1092, 100] width 112 height 19
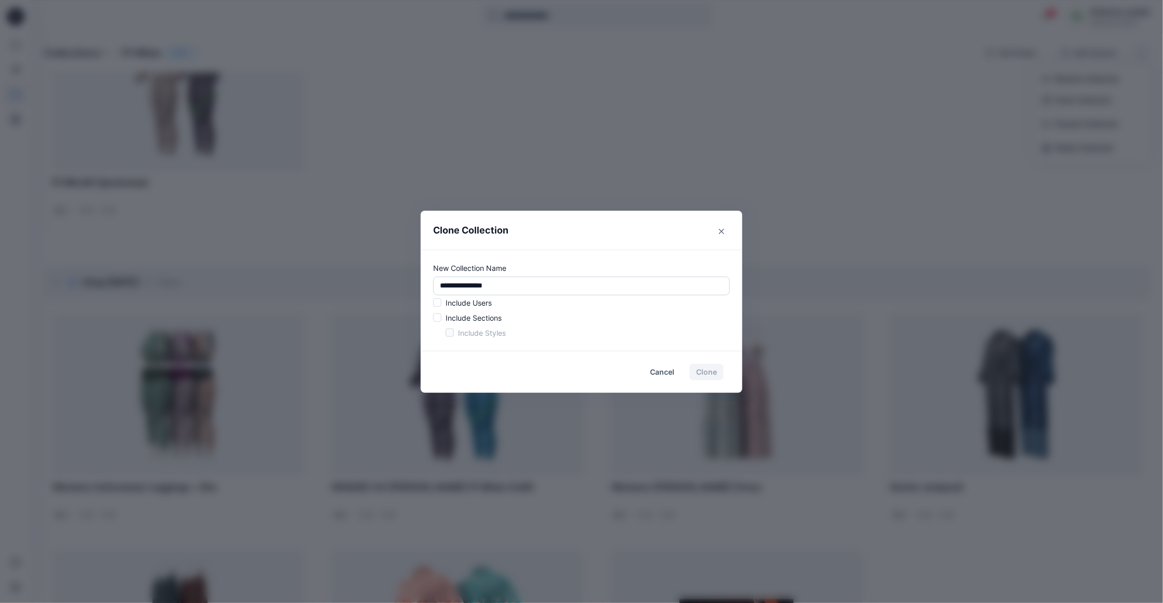
click at [525, 289] on input "**********" at bounding box center [581, 286] width 297 height 19
click at [442, 319] on span at bounding box center [437, 317] width 8 height 8
click at [454, 333] on span at bounding box center [450, 332] width 8 height 8
click at [606, 373] on button "Clone" at bounding box center [707, 372] width 34 height 17
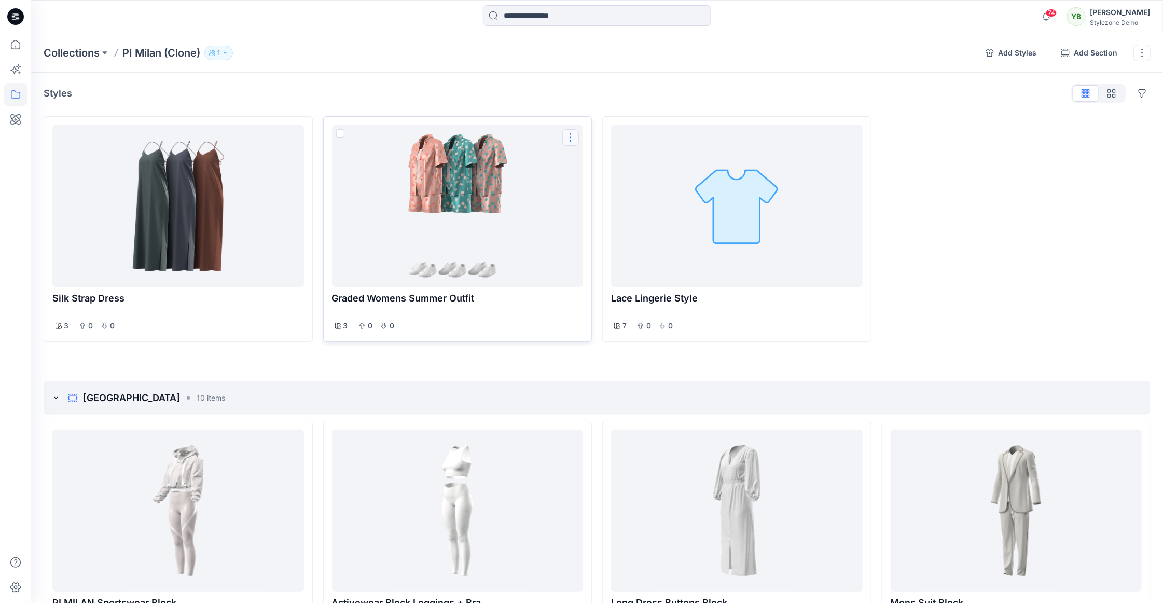
click at [579, 141] on button "Options" at bounding box center [571, 137] width 17 height 17
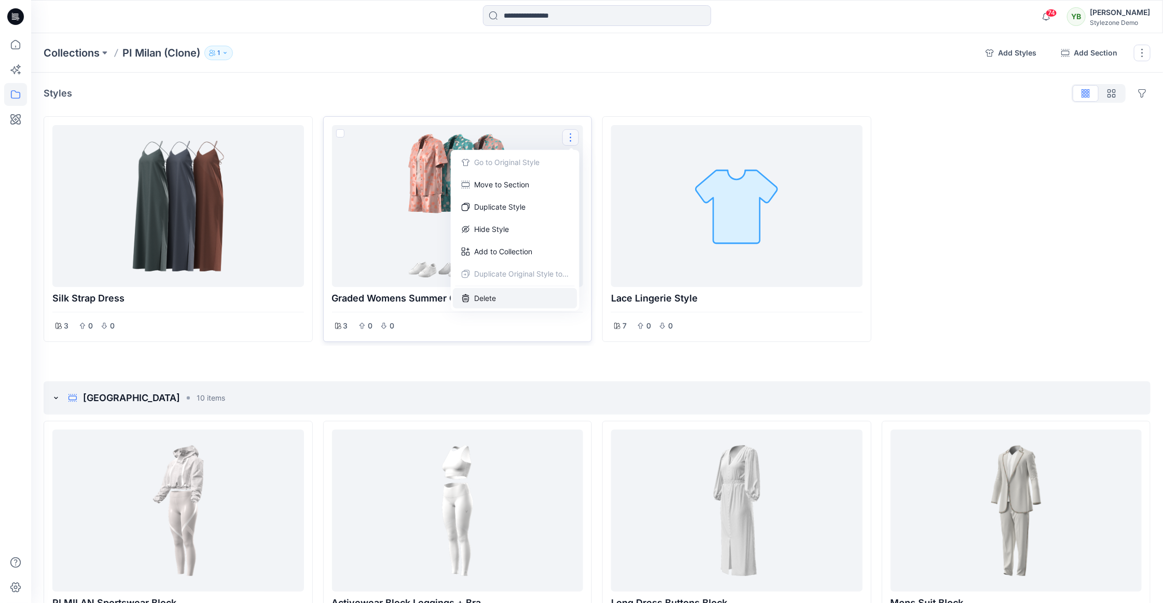
click at [476, 299] on button "Delete" at bounding box center [515, 298] width 125 height 21
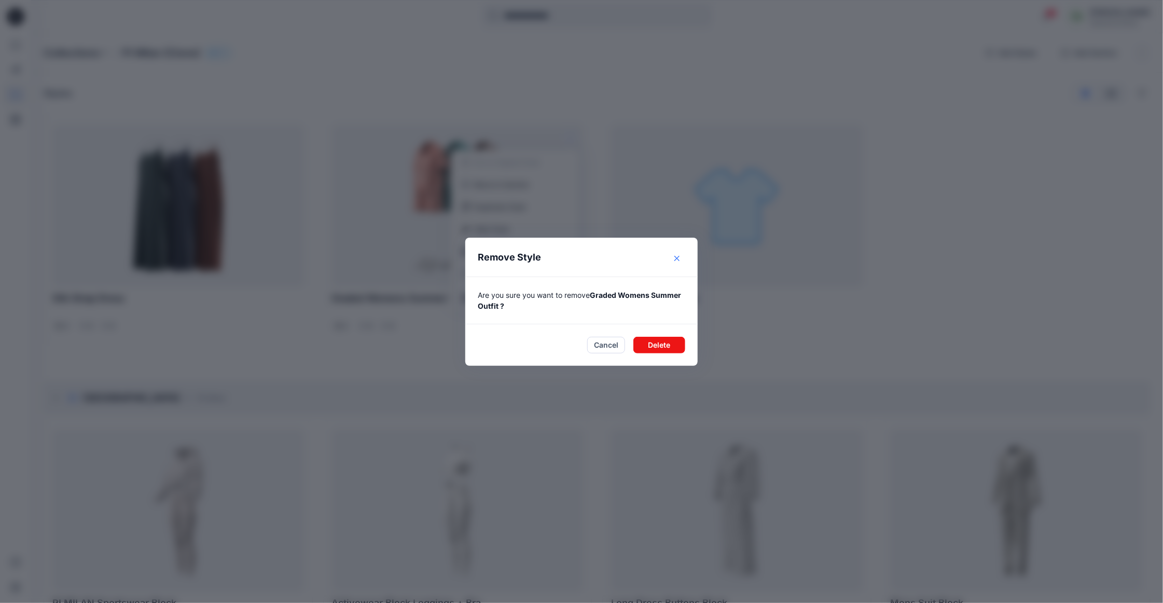
click at [606, 261] on button "Close" at bounding box center [677, 258] width 17 height 17
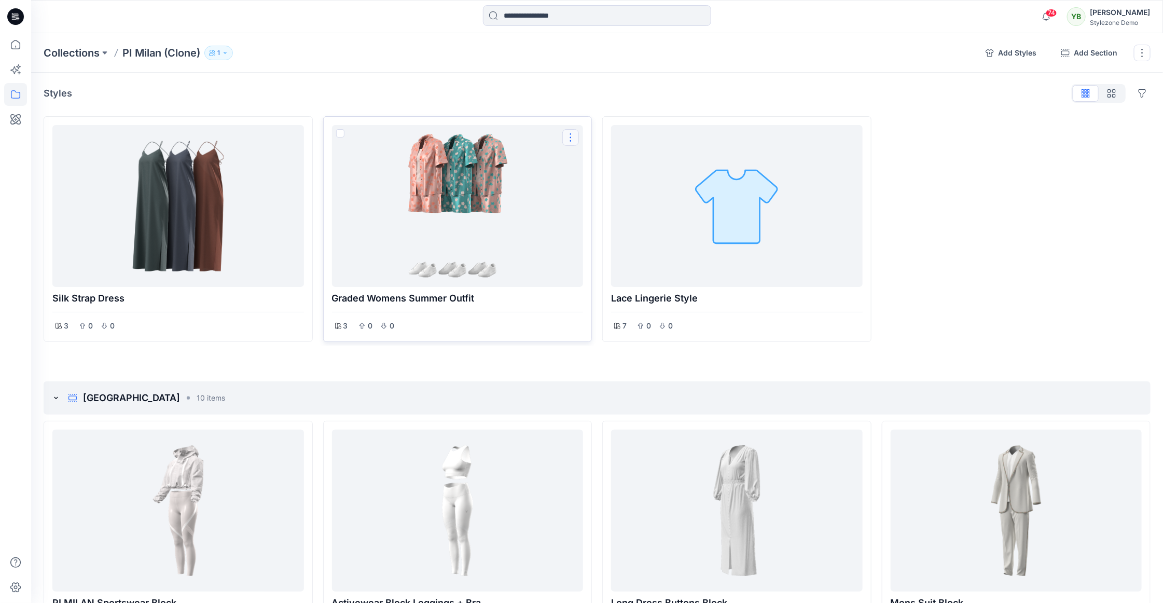
click at [569, 134] on button "Options" at bounding box center [571, 137] width 17 height 17
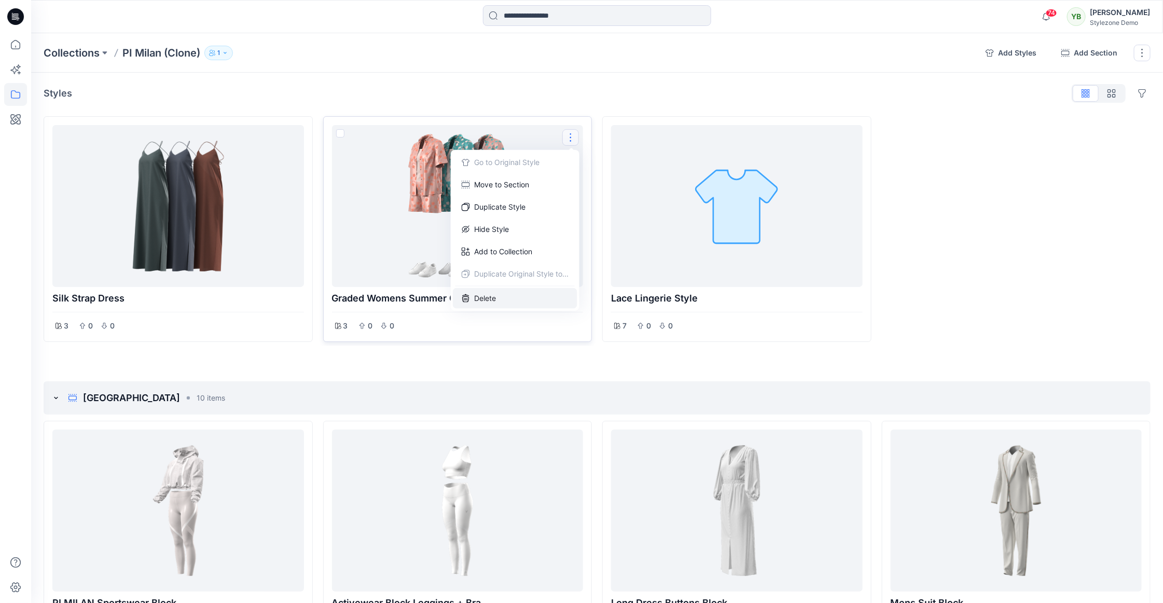
click at [498, 297] on button "Delete" at bounding box center [515, 298] width 125 height 21
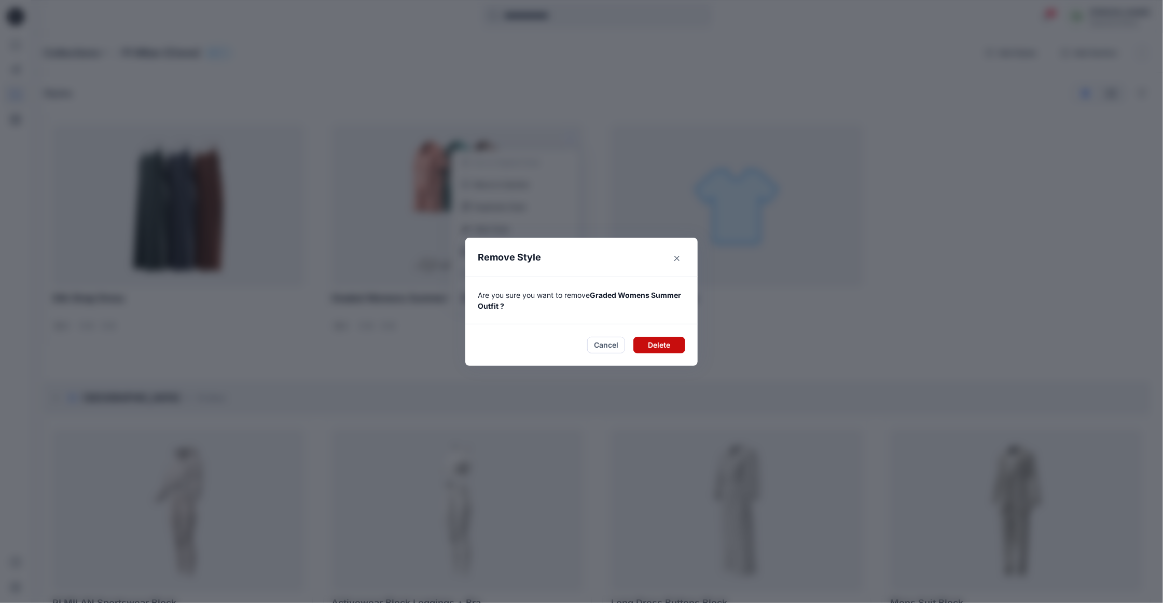
click at [606, 342] on button "Delete" at bounding box center [660, 345] width 52 height 17
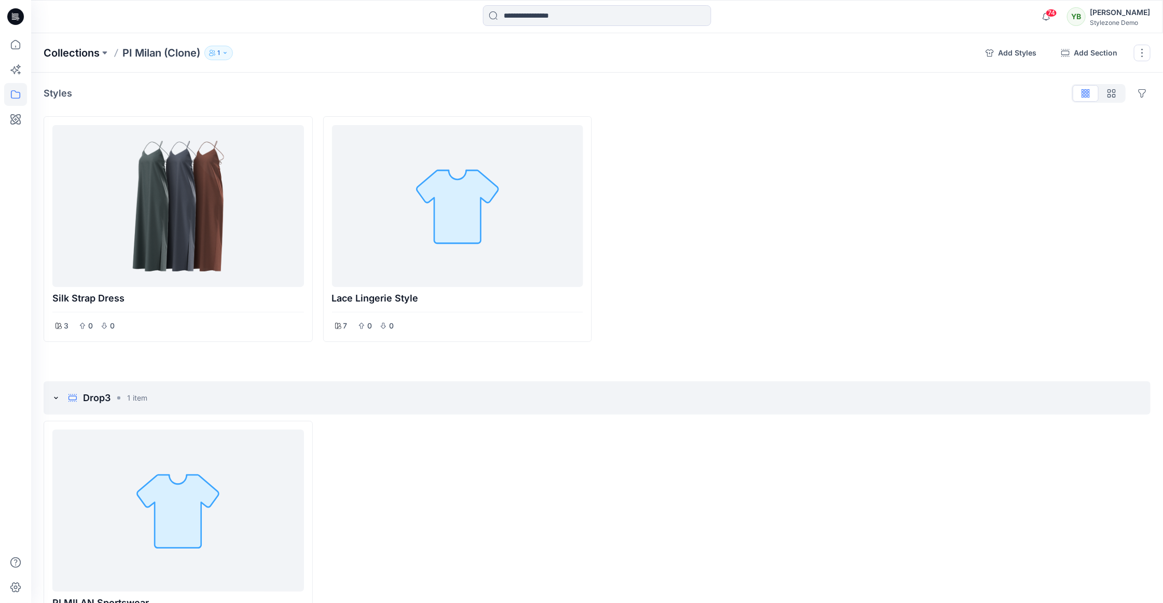
click at [79, 55] on p "Collections" at bounding box center [72, 53] width 56 height 15
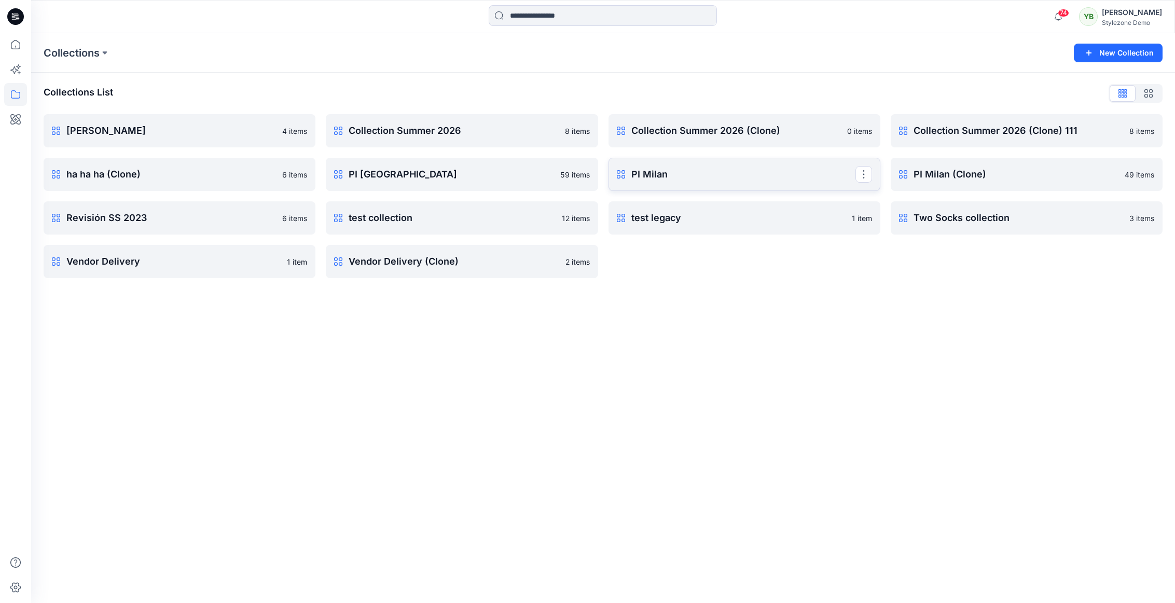
click at [606, 175] on p "PI Milan" at bounding box center [744, 174] width 224 height 15
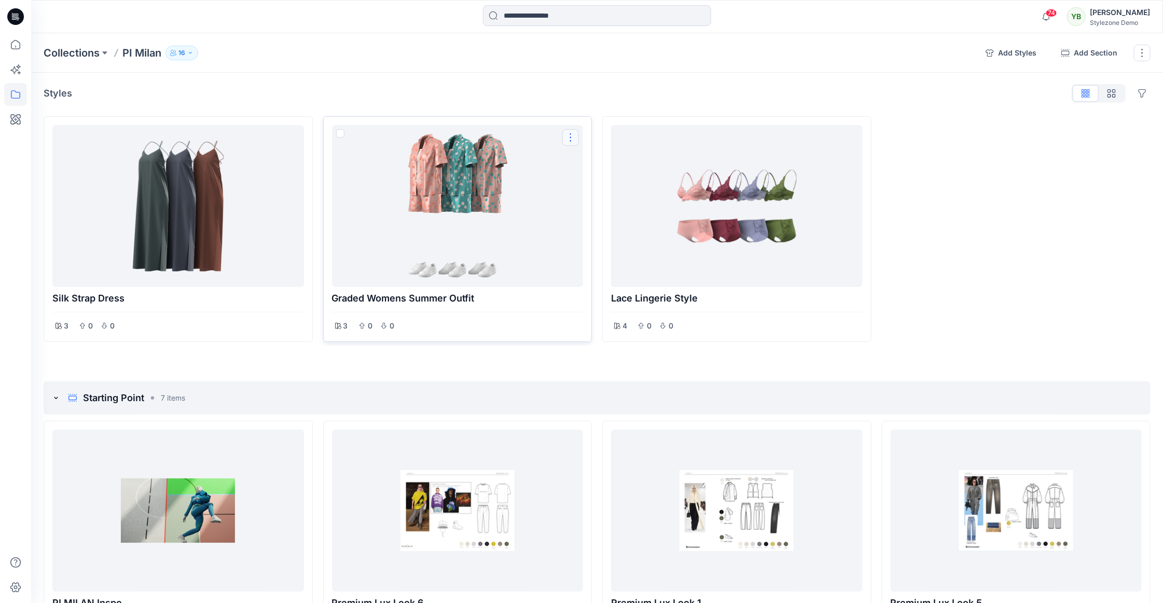
click at [576, 142] on button "Options" at bounding box center [571, 137] width 17 height 17
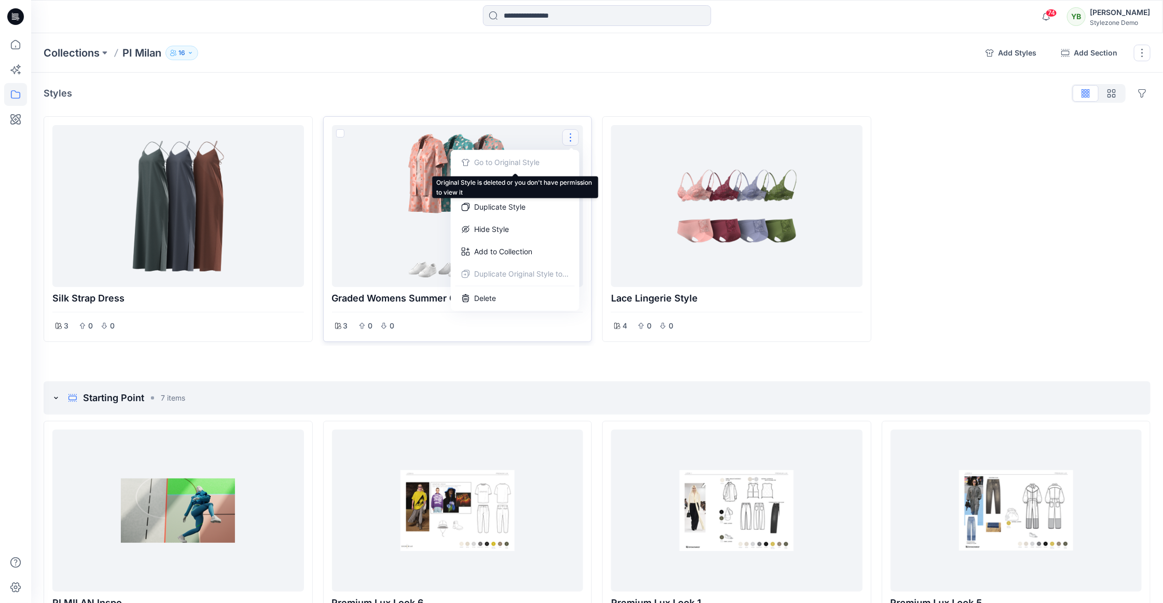
click at [493, 163] on div "Go to Original Style" at bounding box center [515, 162] width 125 height 21
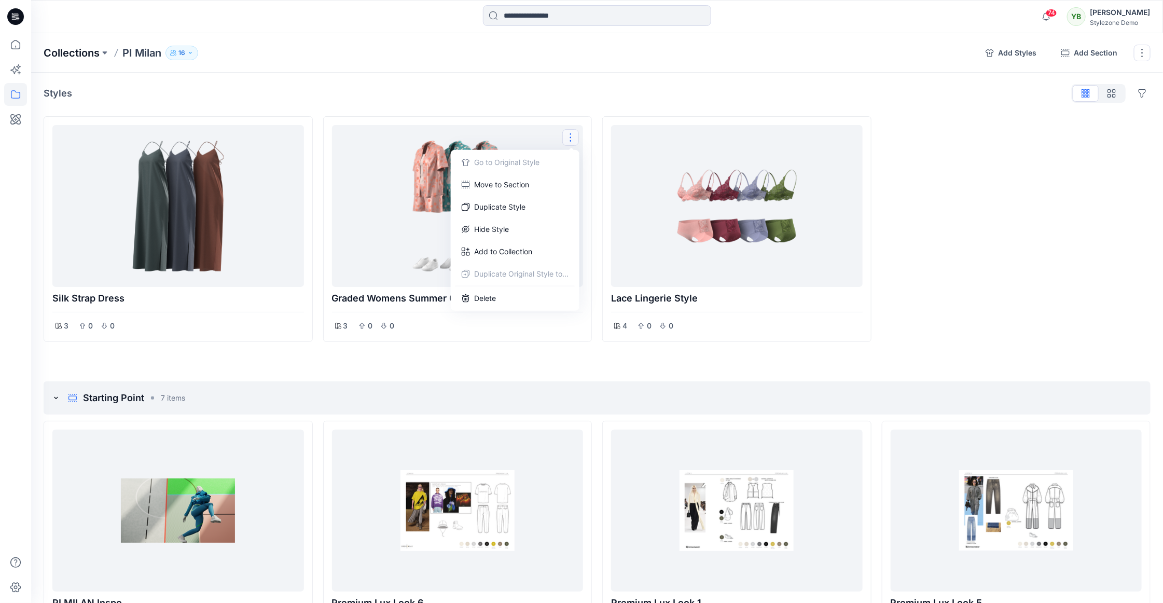
click at [72, 50] on p "Collections" at bounding box center [72, 53] width 56 height 15
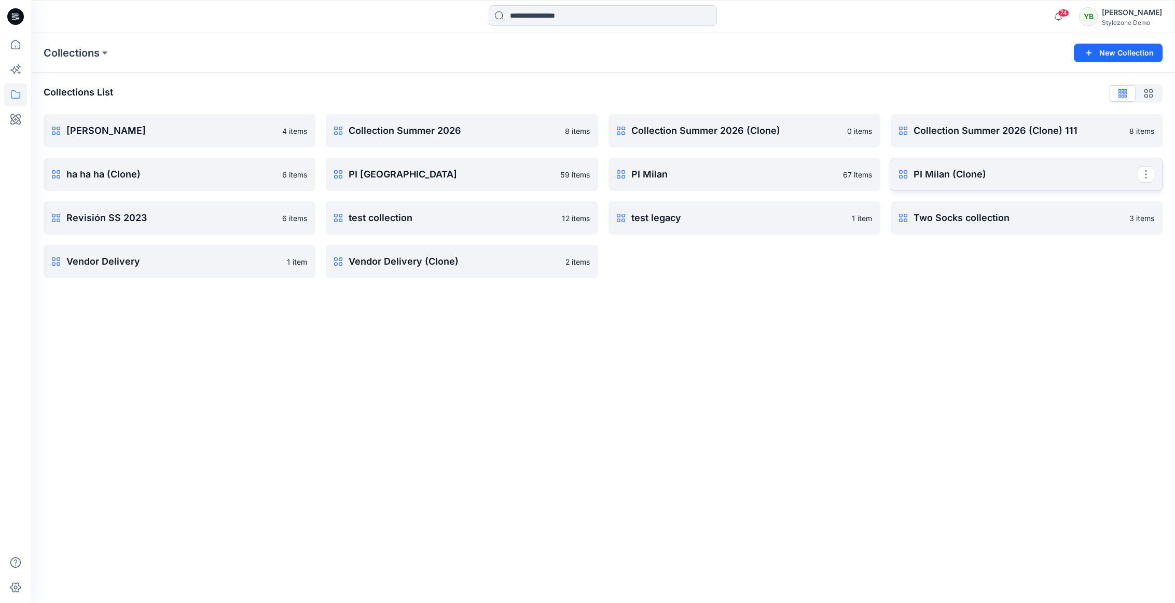
click at [606, 181] on p "PI Milan (Clone)" at bounding box center [1026, 174] width 224 height 15
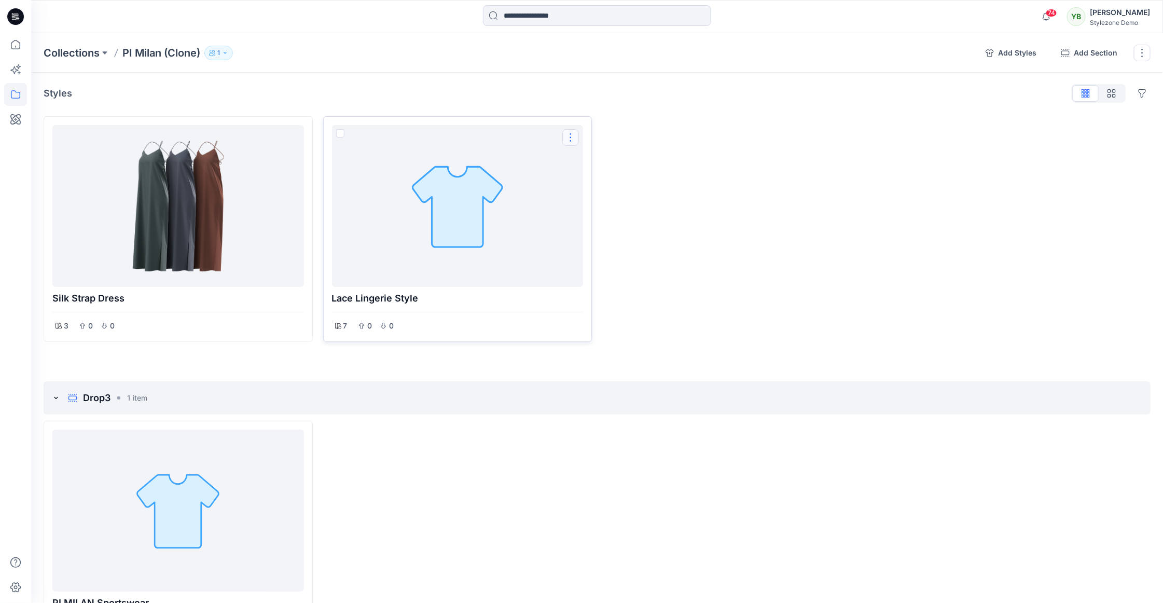
click at [567, 138] on button "Options" at bounding box center [571, 137] width 17 height 17
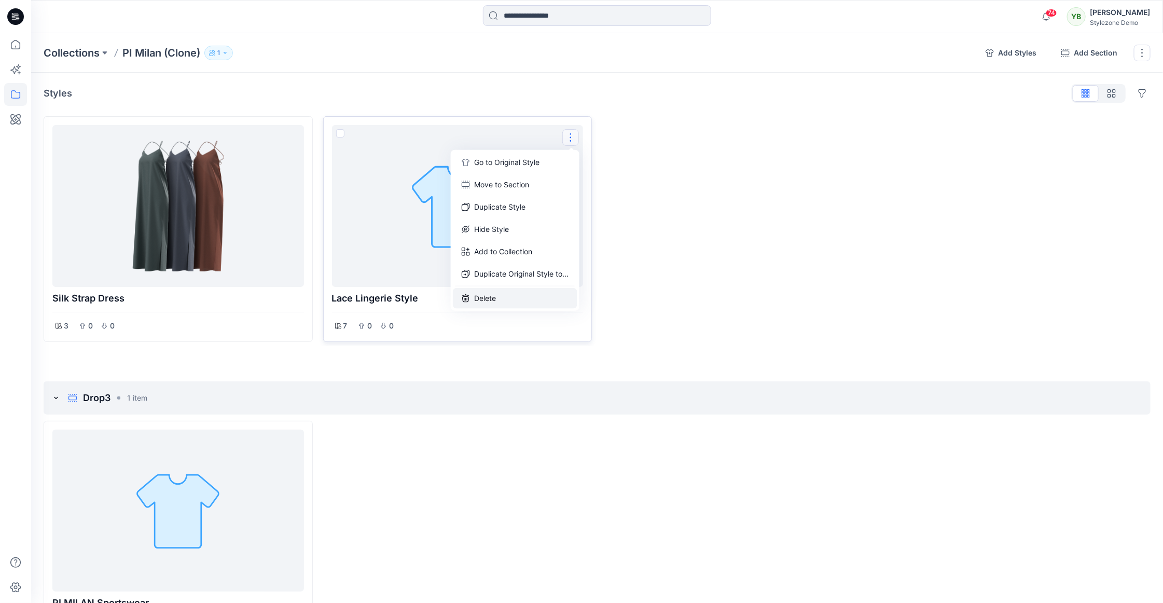
click at [507, 294] on button "Delete" at bounding box center [515, 298] width 125 height 21
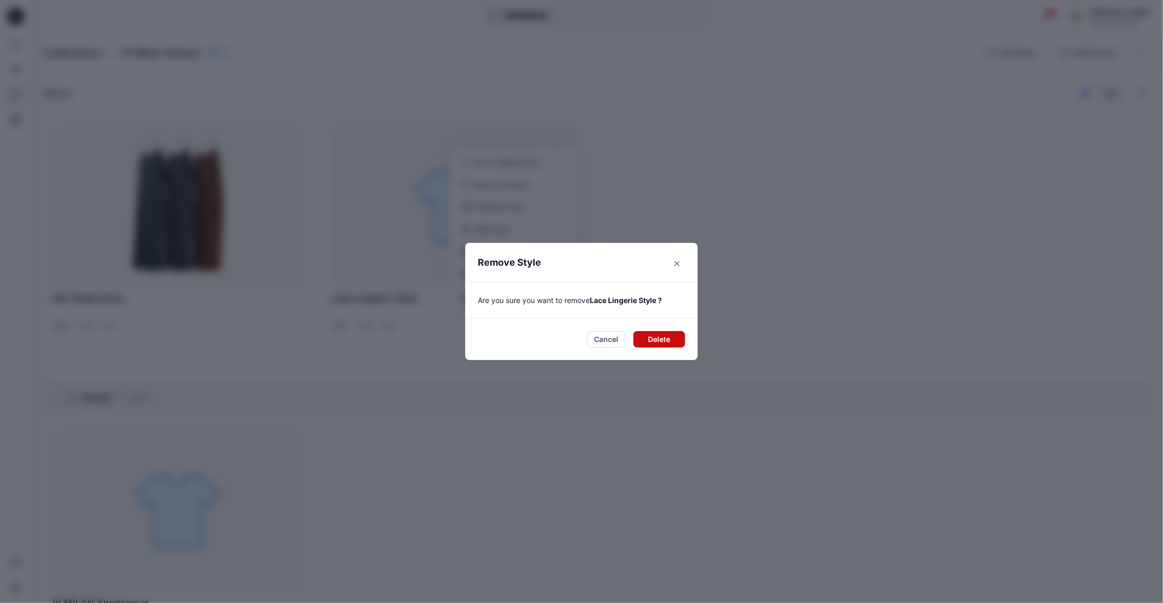
click at [606, 339] on button "Delete" at bounding box center [660, 339] width 52 height 17
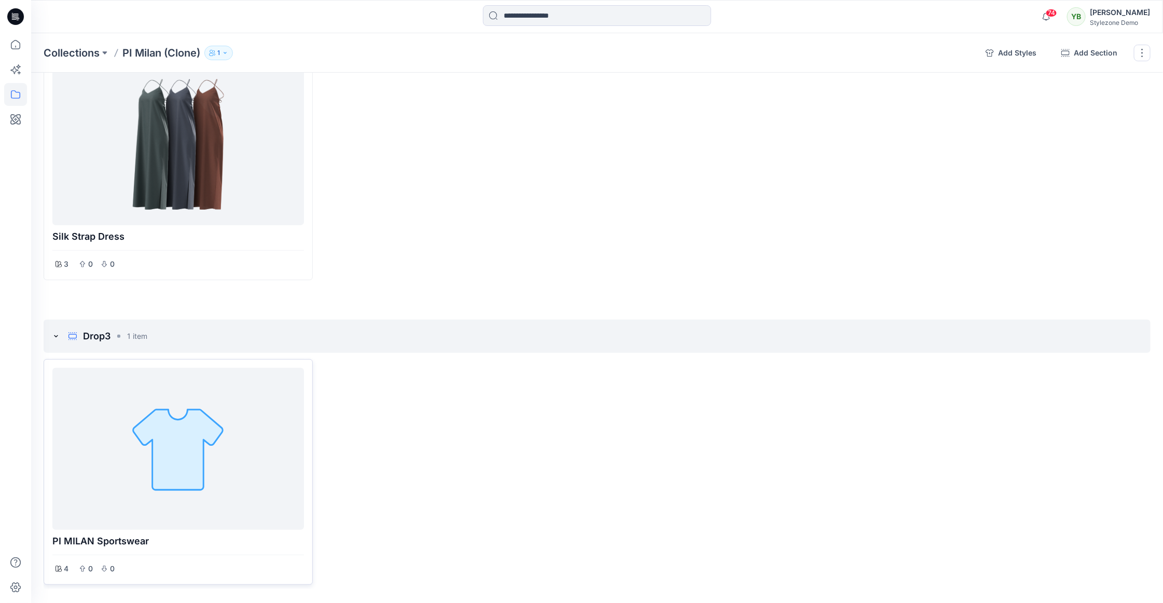
scroll to position [72, 0]
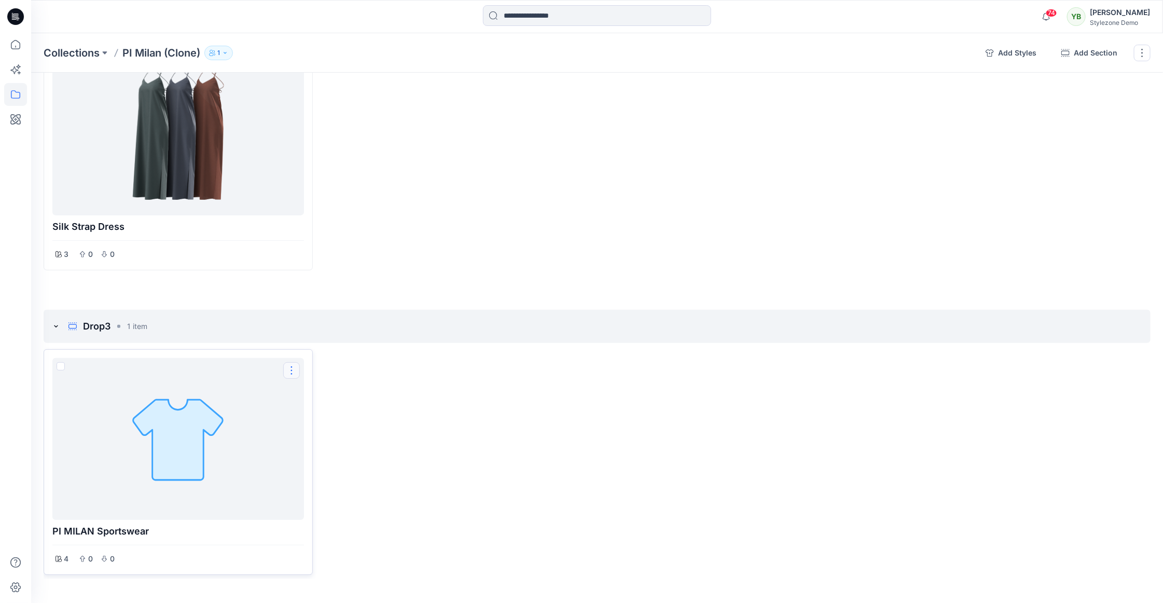
click at [287, 367] on button "Options" at bounding box center [291, 370] width 17 height 17
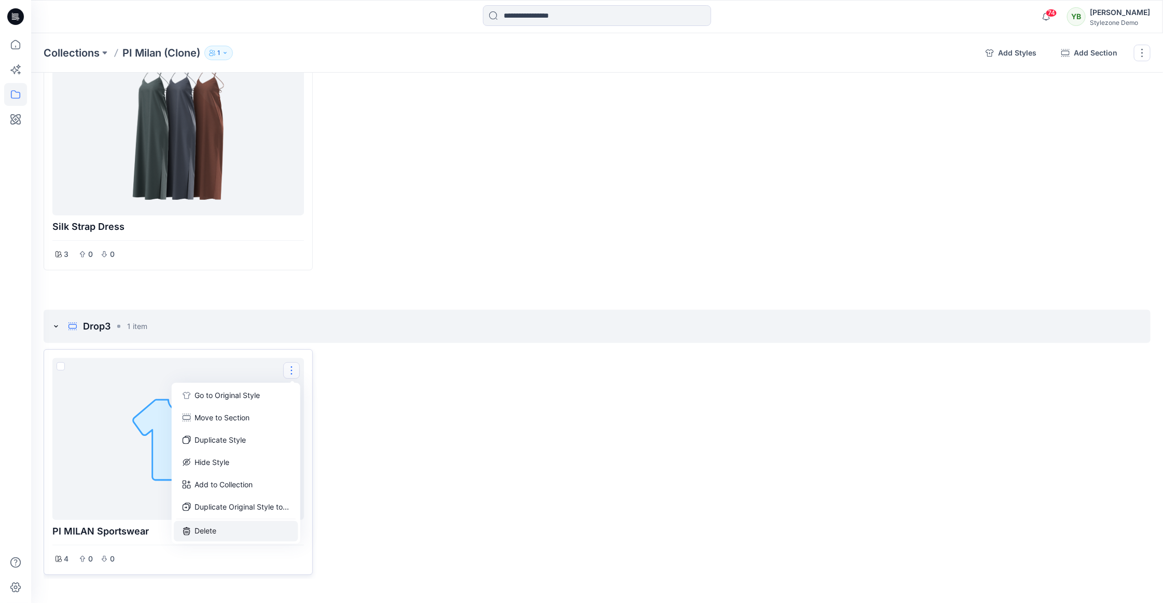
click at [224, 402] on button "Delete" at bounding box center [235, 531] width 125 height 21
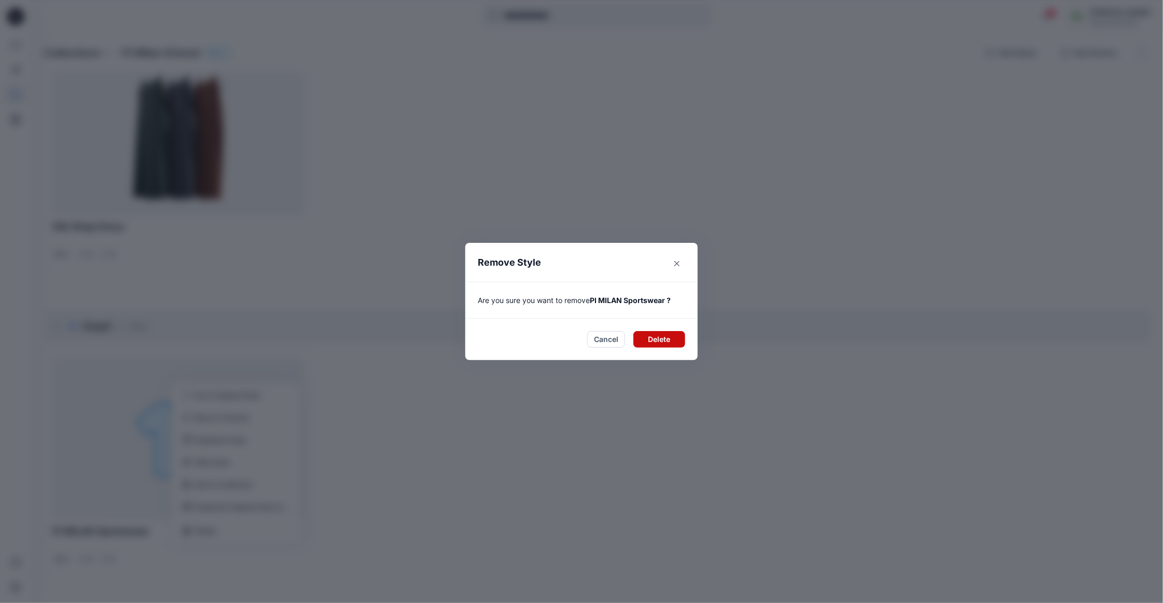
click at [606, 344] on button "Delete" at bounding box center [660, 339] width 52 height 17
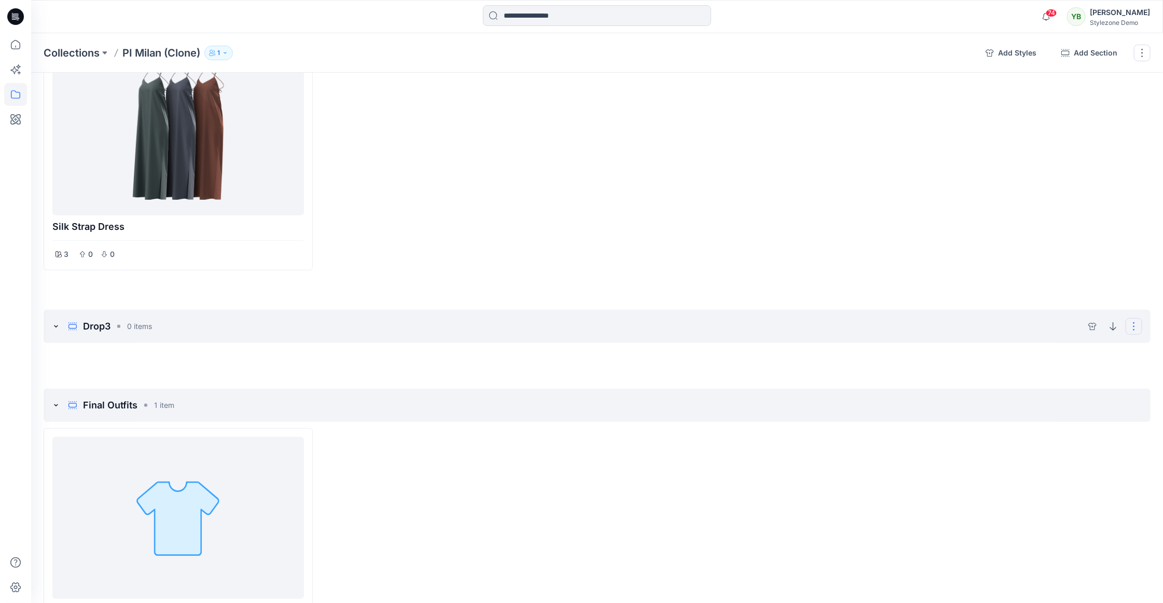
click at [606, 322] on button "Options" at bounding box center [1134, 326] width 17 height 17
click at [606, 378] on button "Delete section" at bounding box center [1085, 378] width 108 height 21
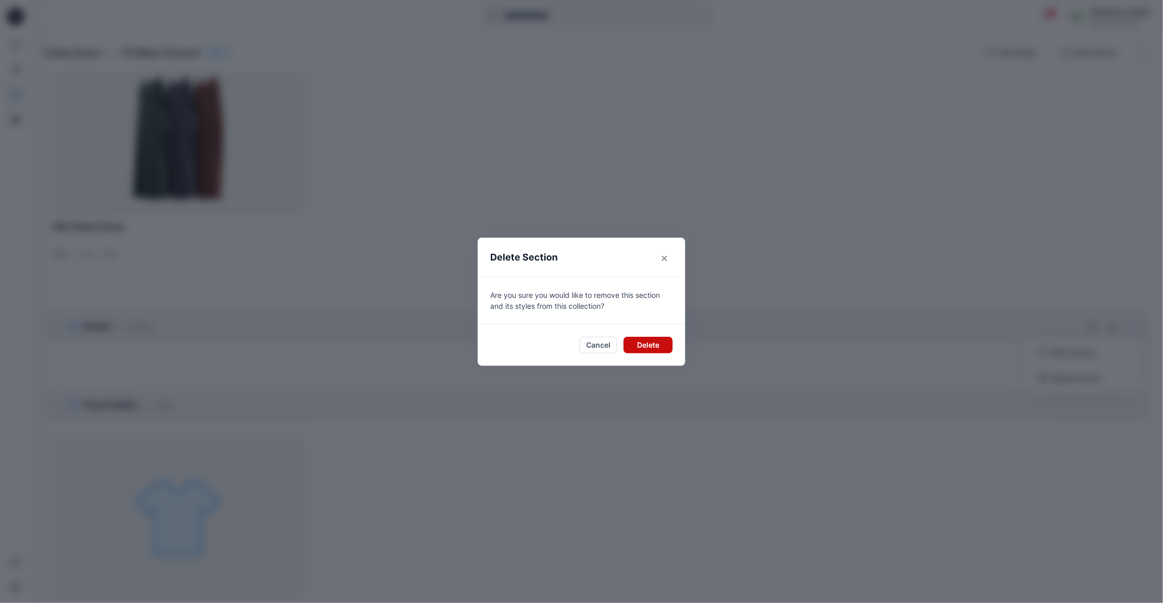
click at [606, 348] on button "Delete" at bounding box center [648, 345] width 49 height 17
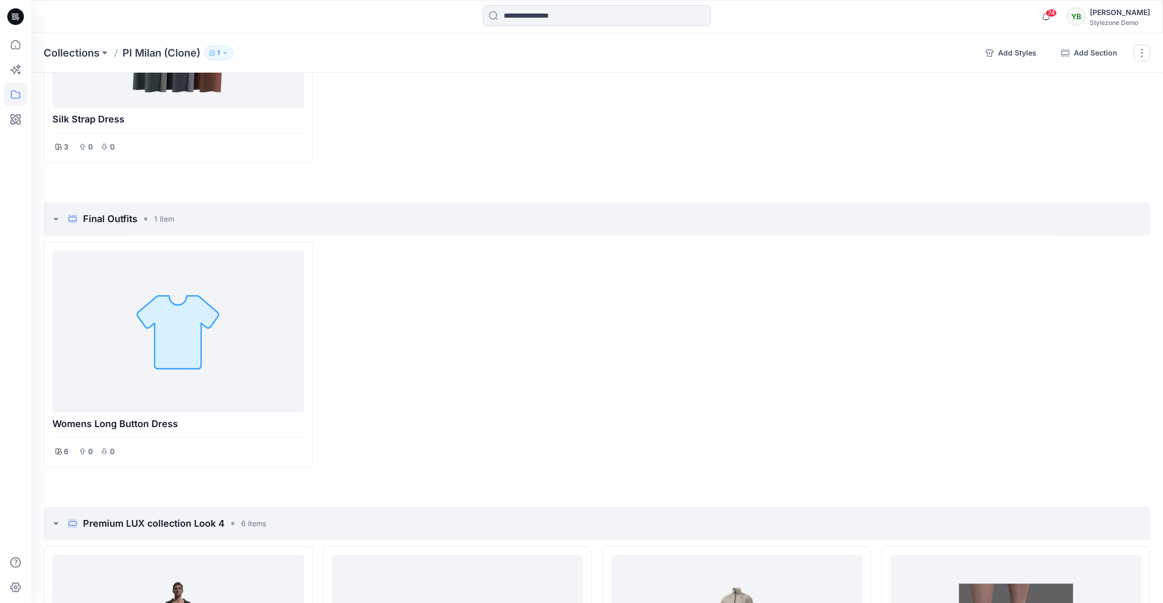
scroll to position [280, 0]
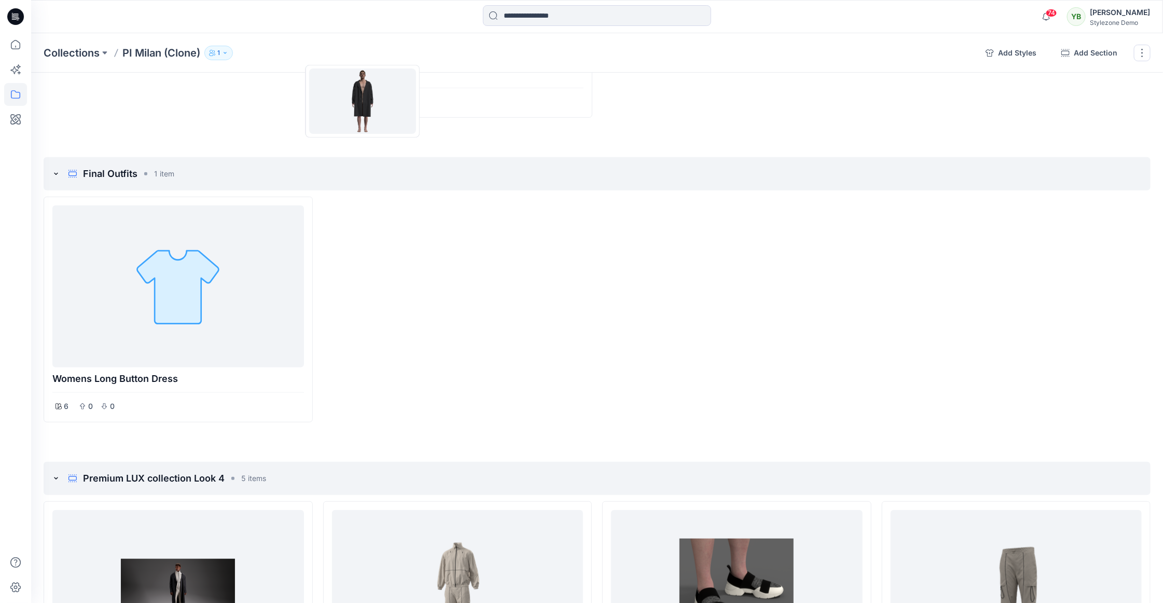
drag, startPoint x: 191, startPoint y: 516, endPoint x: 363, endPoint y: 101, distance: 448.8
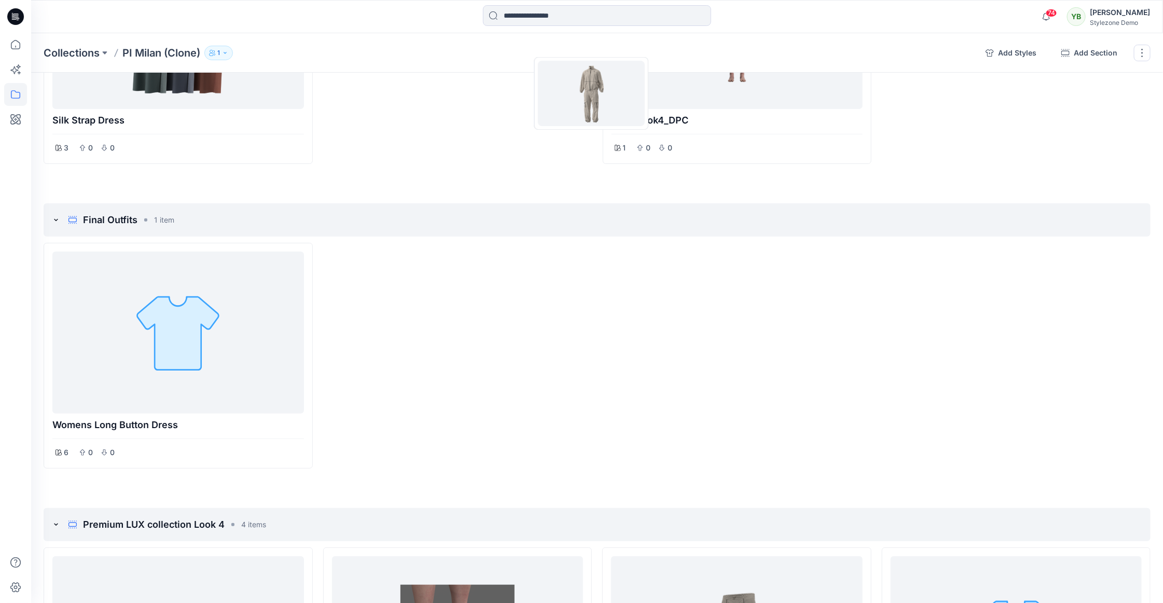
drag, startPoint x: 427, startPoint y: 576, endPoint x: 509, endPoint y: 158, distance: 426.2
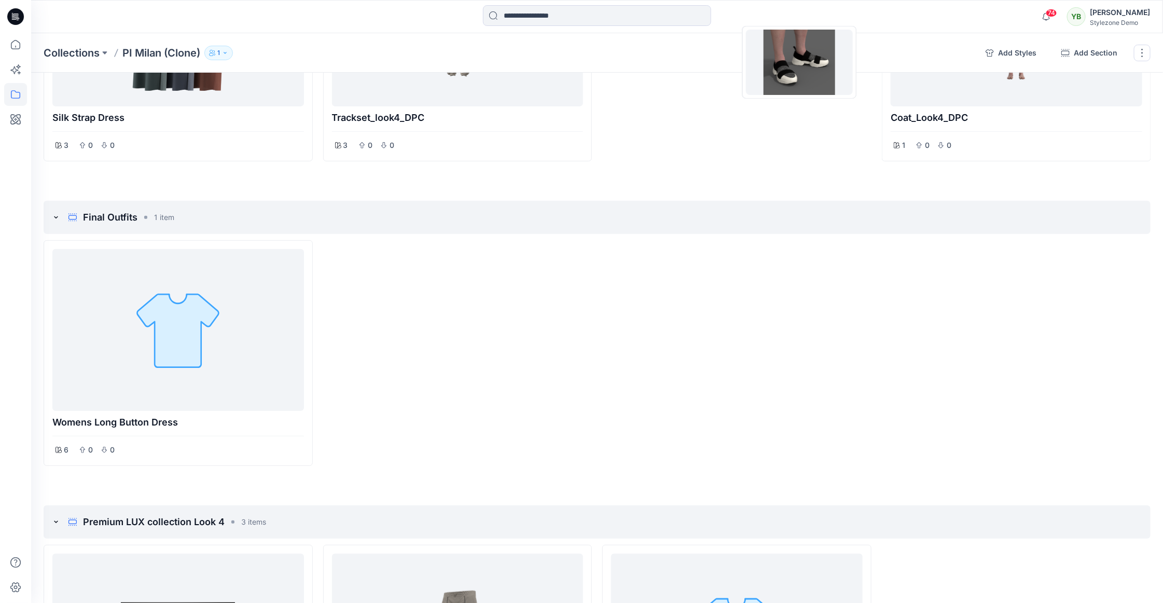
drag, startPoint x: 472, startPoint y: 488, endPoint x: 800, endPoint y: 62, distance: 537.4
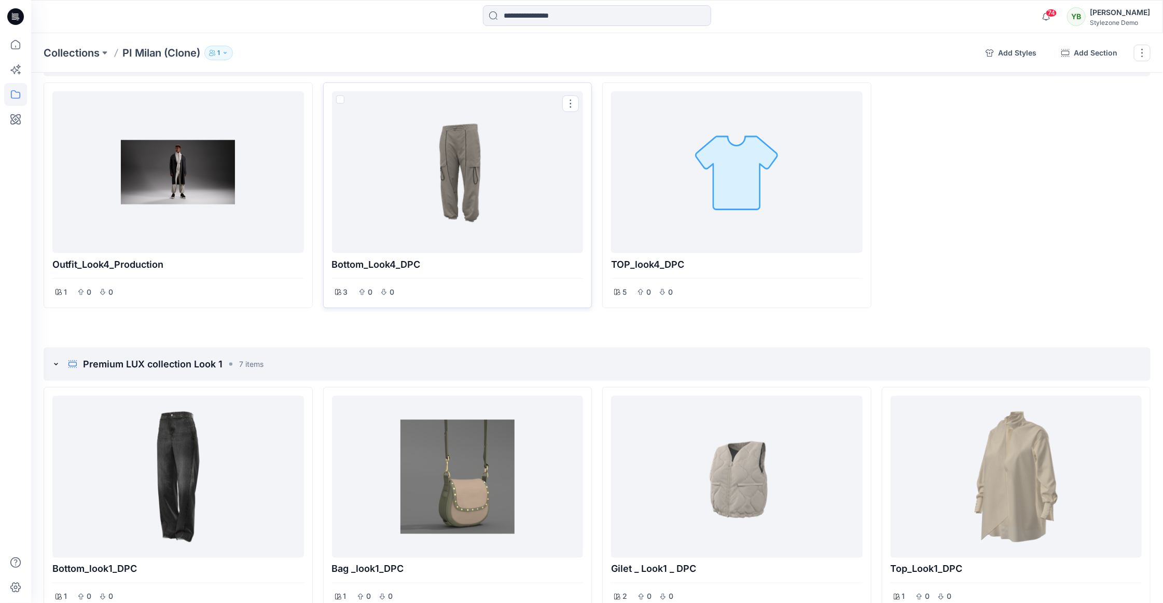
scroll to position [381, 0]
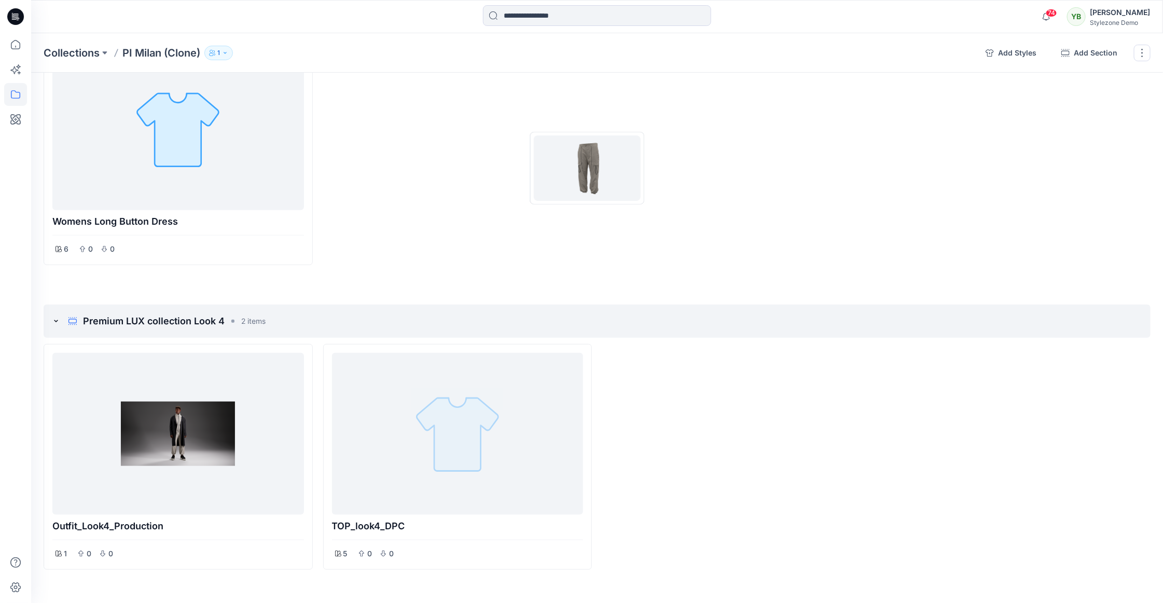
drag, startPoint x: 478, startPoint y: 418, endPoint x: 592, endPoint y: 151, distance: 290.6
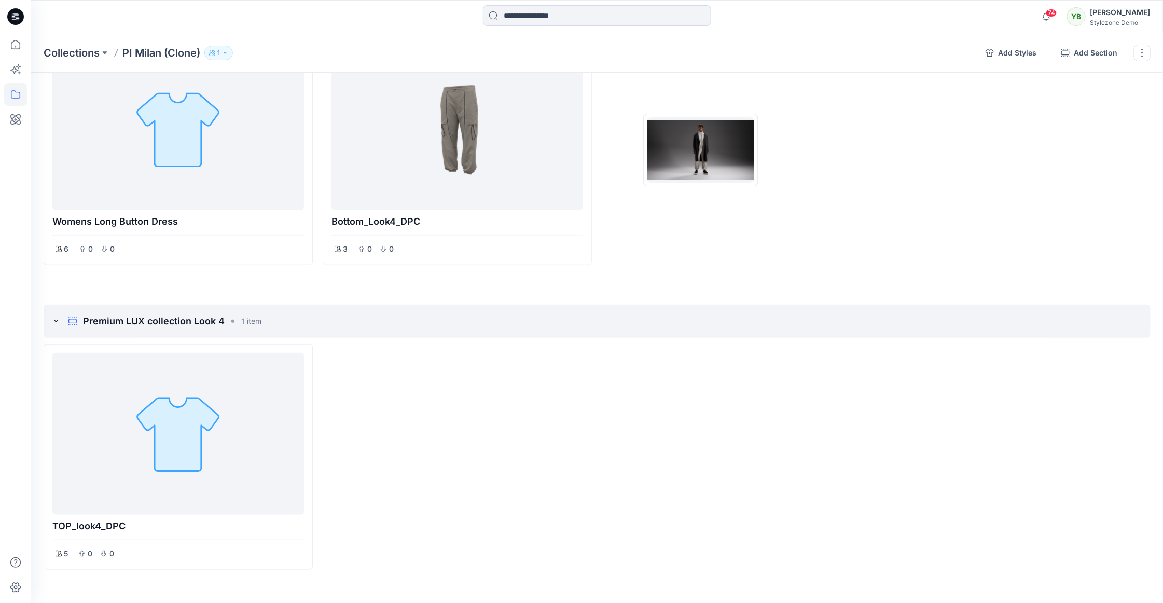
drag, startPoint x: 283, startPoint y: 417, endPoint x: 704, endPoint y: 148, distance: 499.4
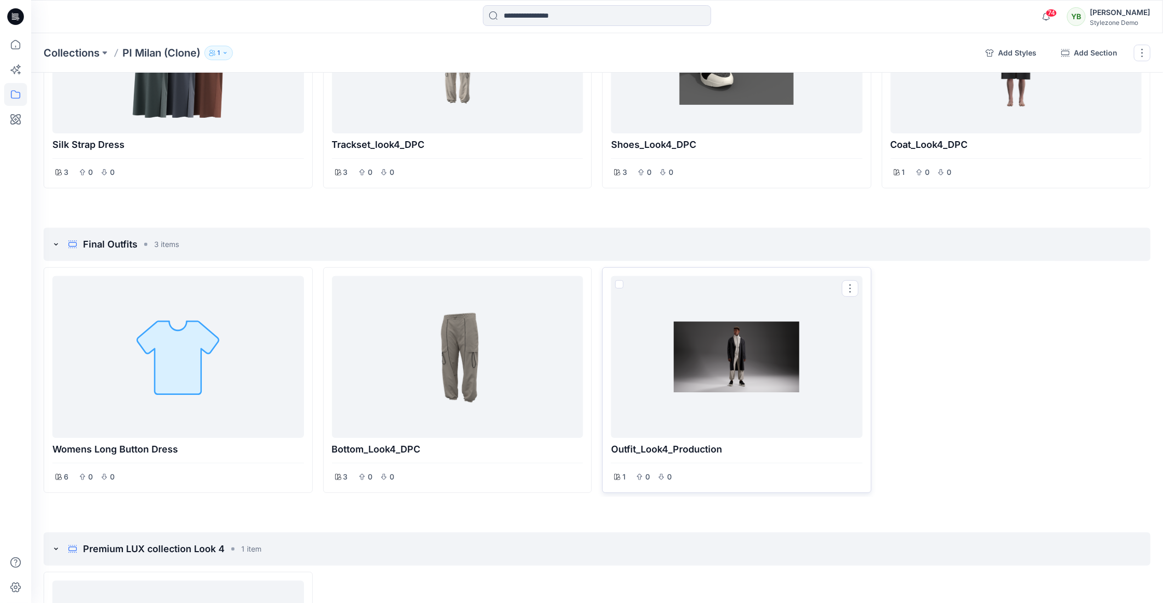
scroll to position [0, 0]
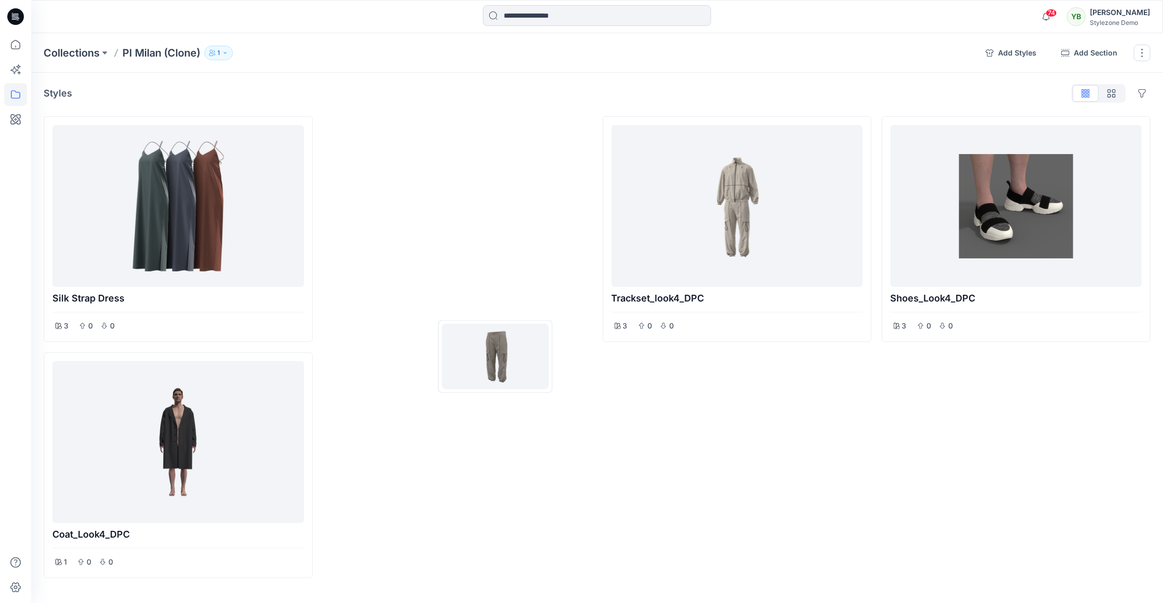
drag, startPoint x: 510, startPoint y: 508, endPoint x: 496, endPoint y: 357, distance: 152.2
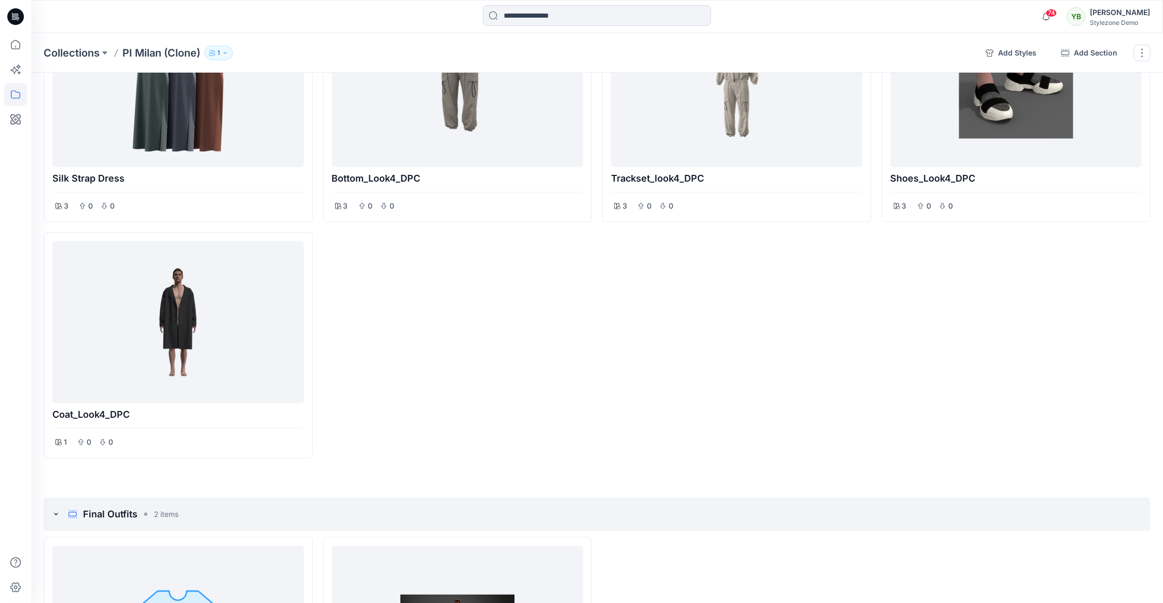
scroll to position [212, 0]
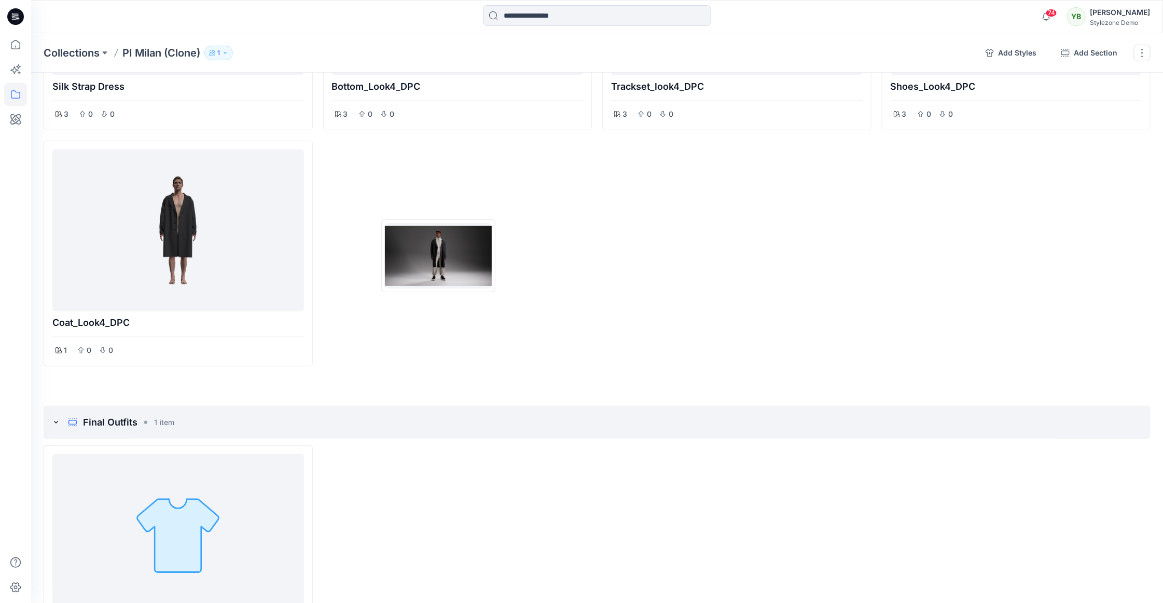
drag, startPoint x: 454, startPoint y: 501, endPoint x: 440, endPoint y: 253, distance: 248.5
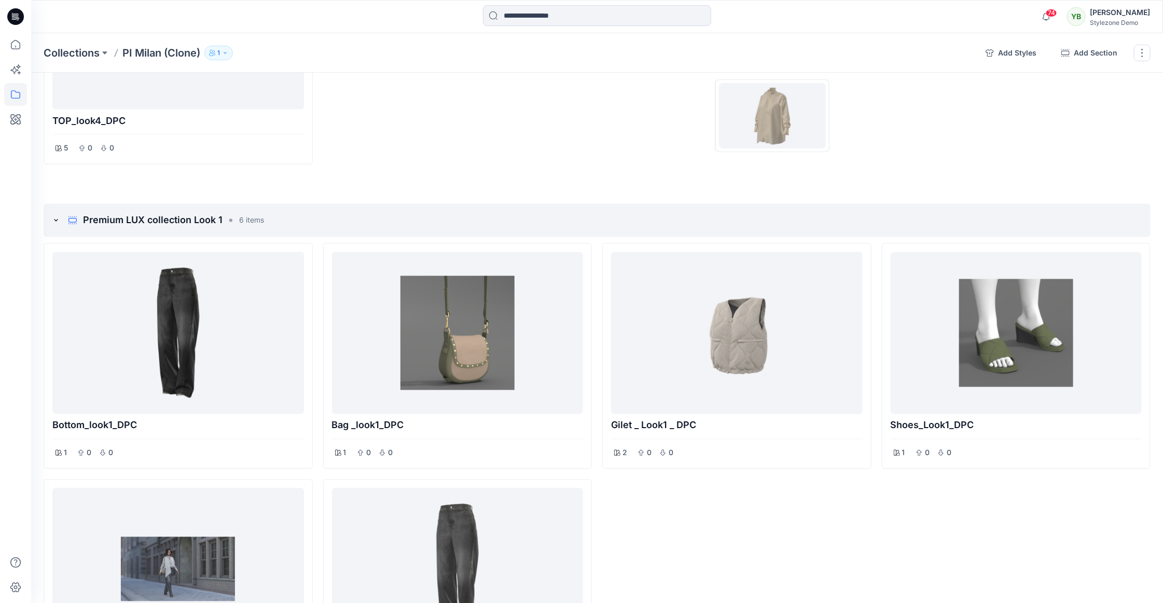
scroll to position [1018, 0]
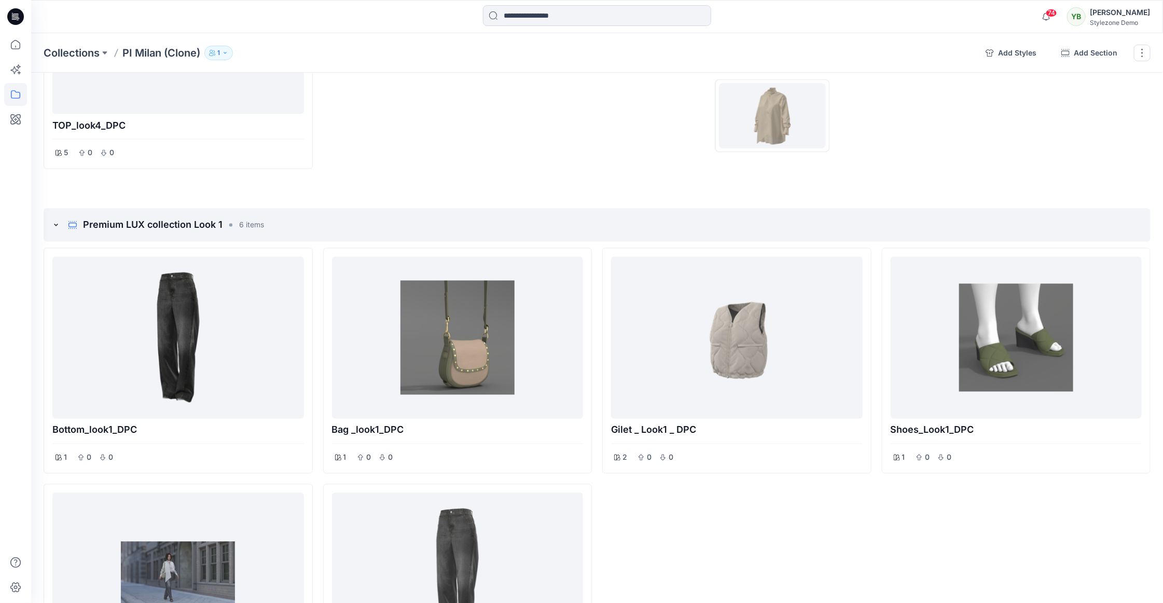
drag, startPoint x: 976, startPoint y: 332, endPoint x: 772, endPoint y: 139, distance: 280.4
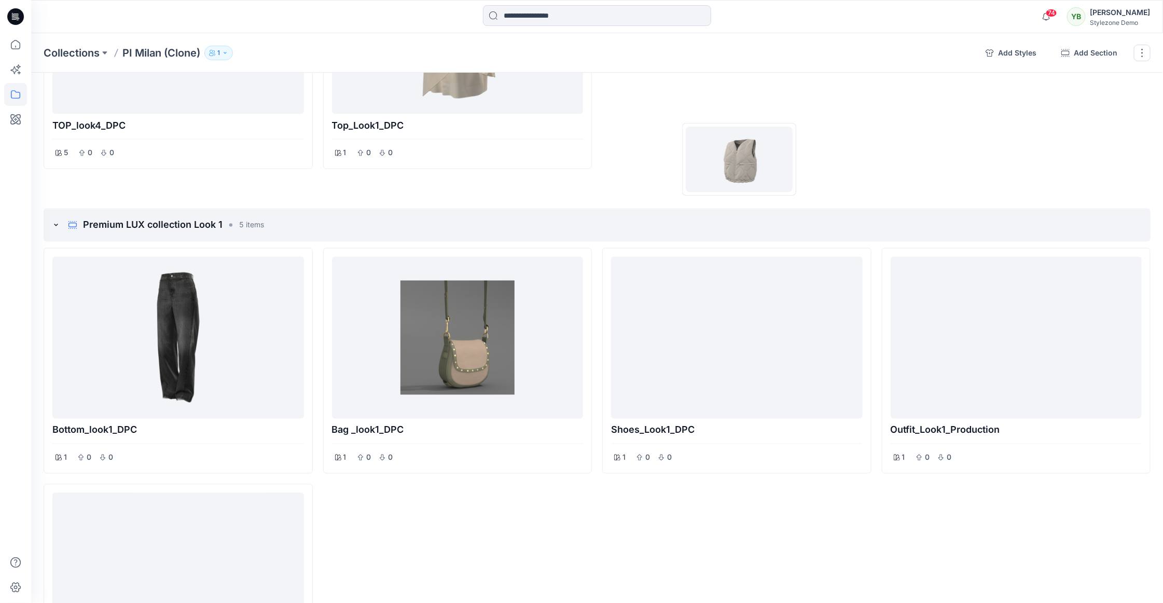
drag, startPoint x: 720, startPoint y: 353, endPoint x: 739, endPoint y: 152, distance: 202.8
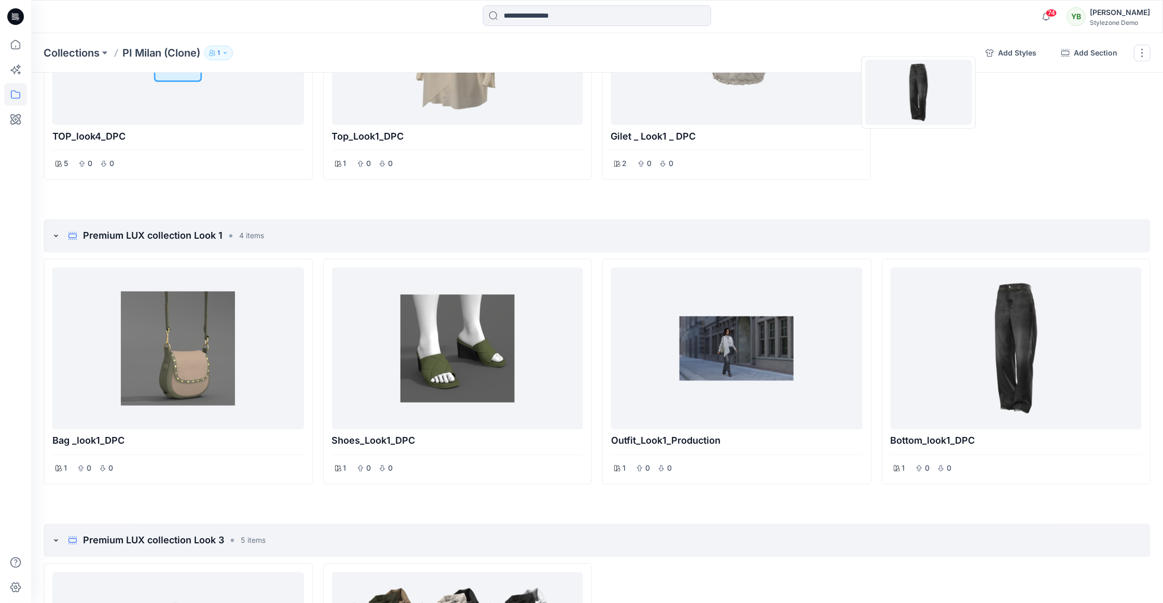
drag, startPoint x: 201, startPoint y: 324, endPoint x: 920, endPoint y: 93, distance: 754.9
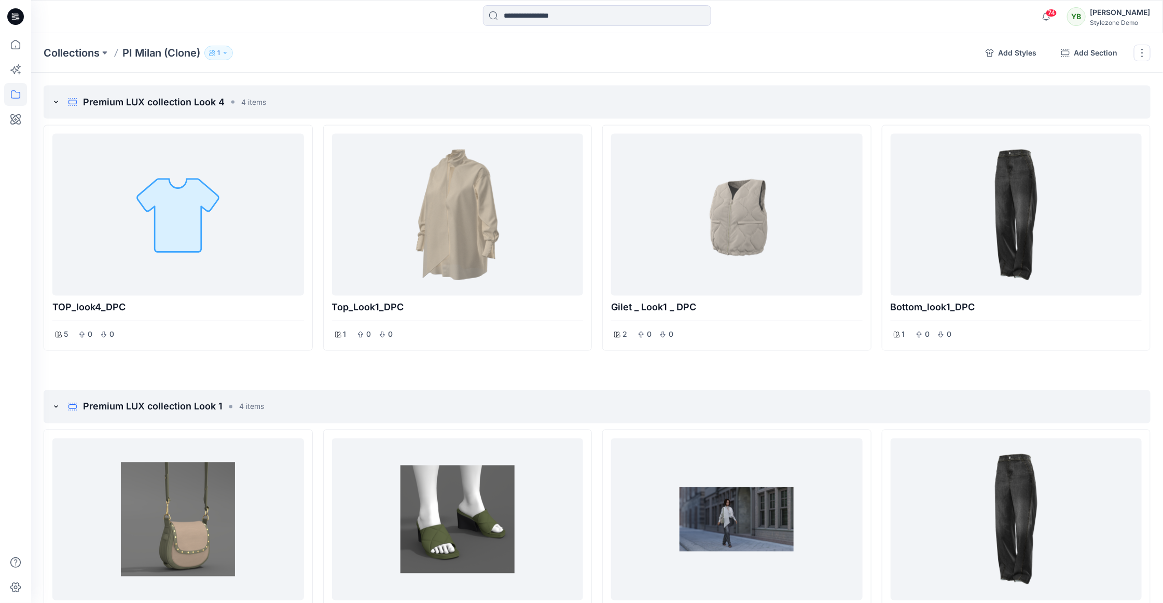
scroll to position [471, 0]
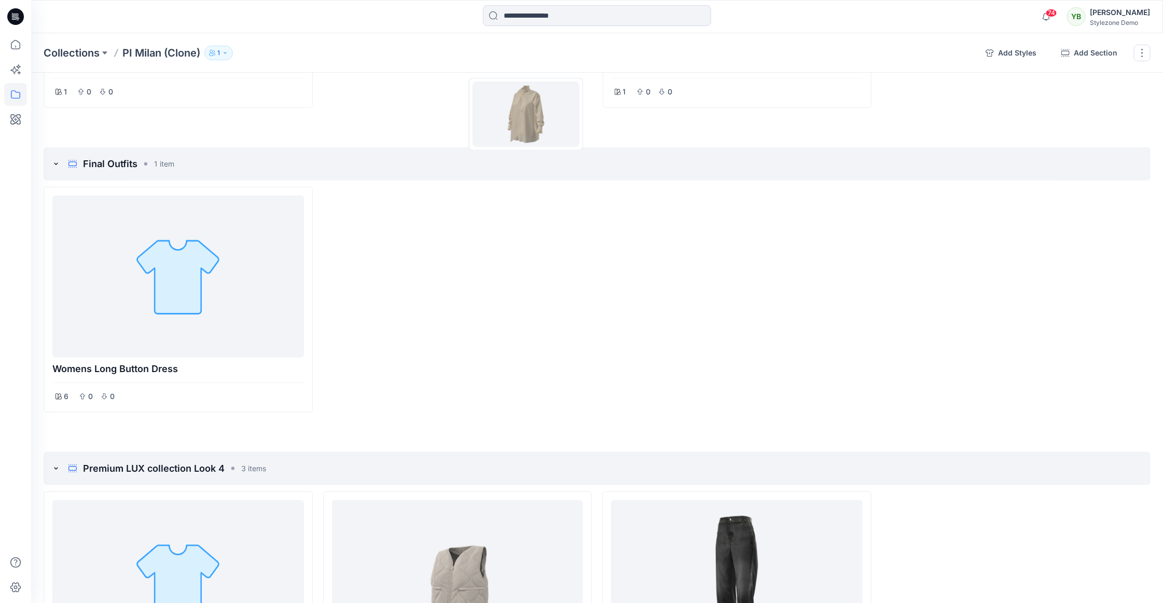
drag, startPoint x: 500, startPoint y: 528, endPoint x: 527, endPoint y: 114, distance: 415.5
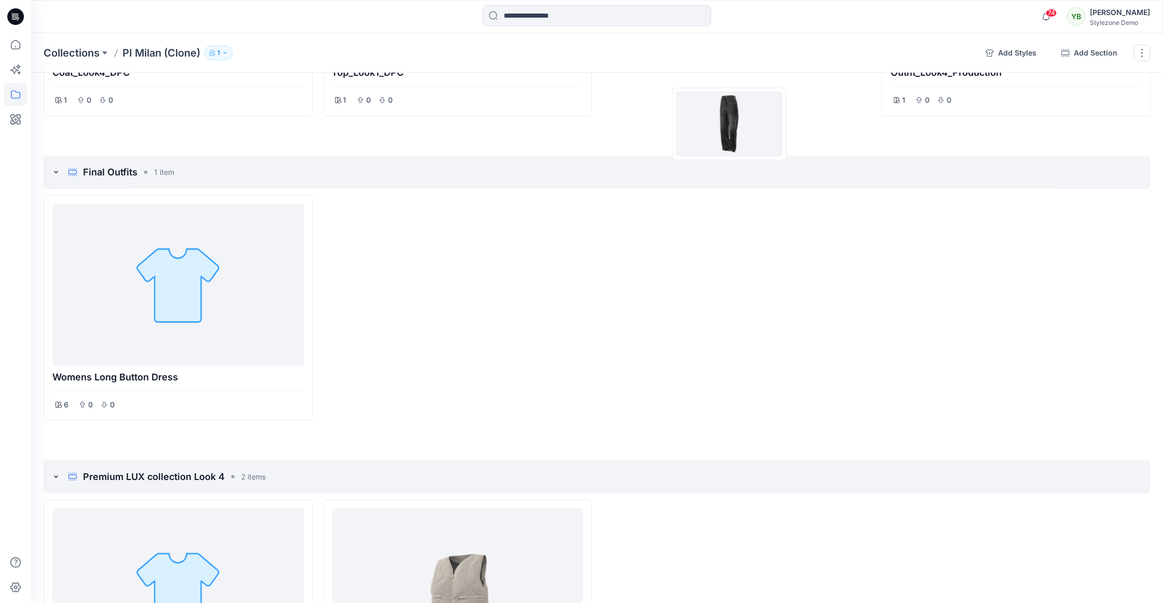
drag, startPoint x: 686, startPoint y: 564, endPoint x: 736, endPoint y: 115, distance: 451.1
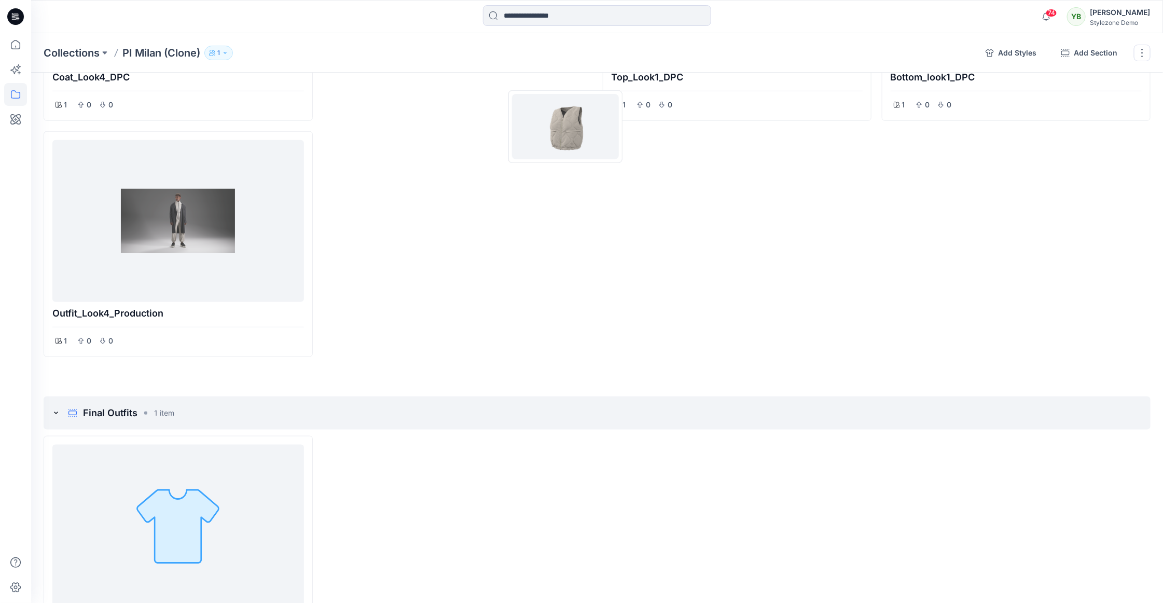
drag, startPoint x: 499, startPoint y: 566, endPoint x: 566, endPoint y: 127, distance: 444.6
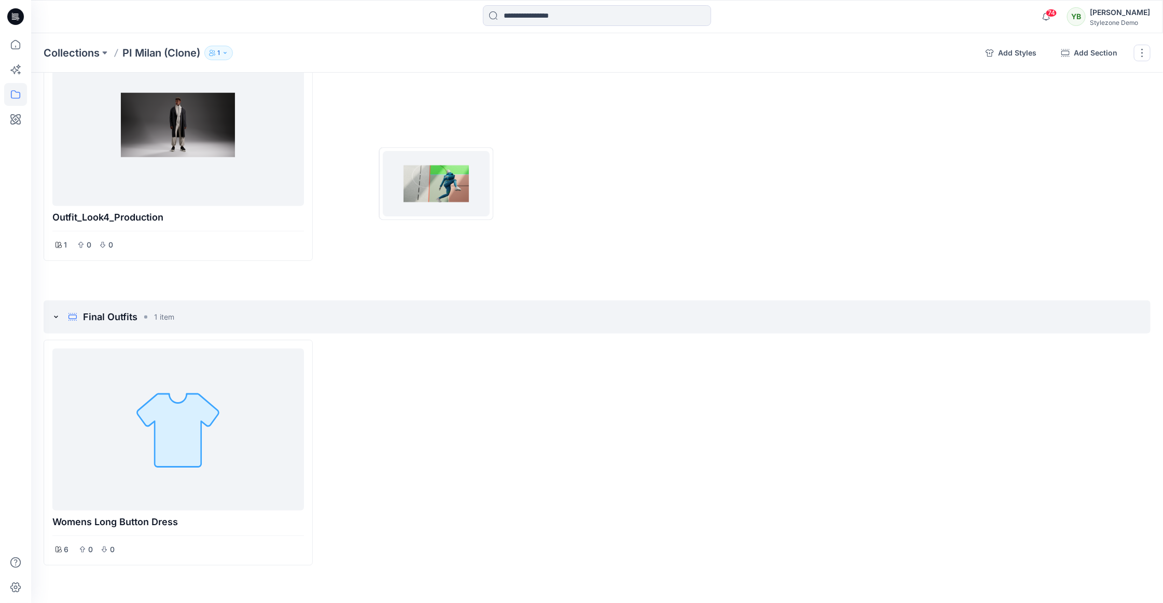
drag, startPoint x: 221, startPoint y: 263, endPoint x: 436, endPoint y: 184, distance: 229.8
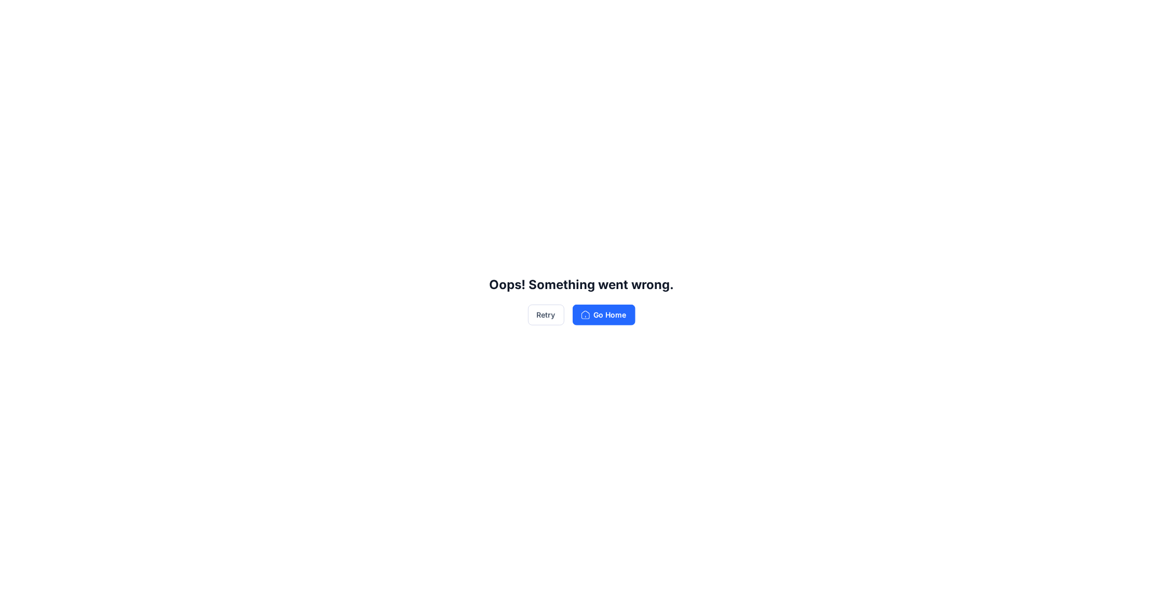
scroll to position [0, 0]
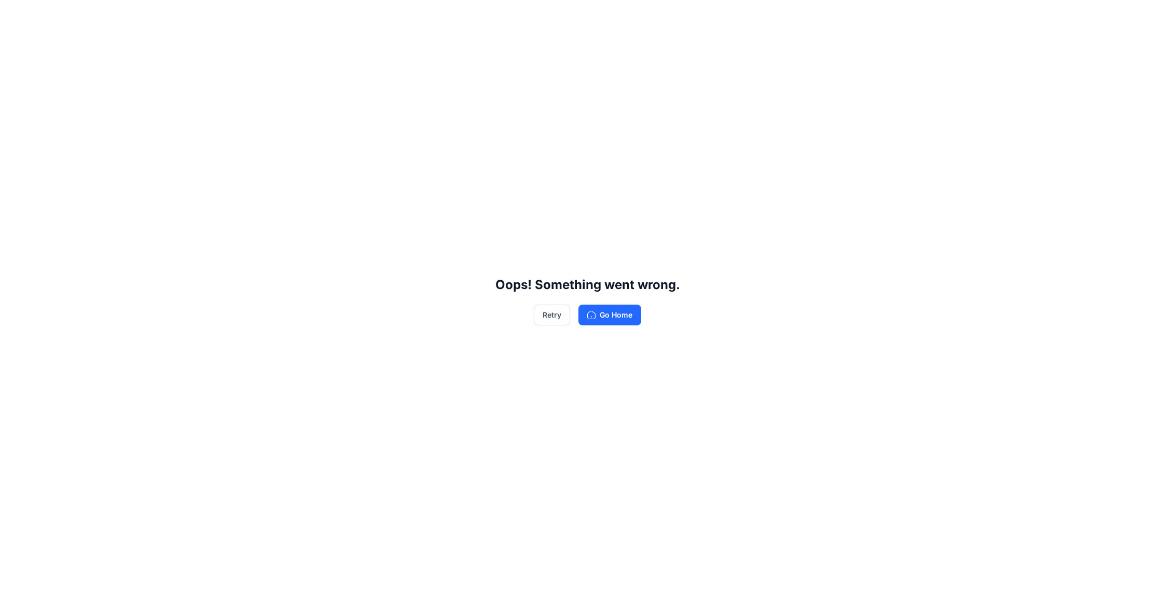
drag, startPoint x: 206, startPoint y: 190, endPoint x: 543, endPoint y: 186, distance: 337.3
click at [560, 323] on button "Retry" at bounding box center [552, 315] width 36 height 21
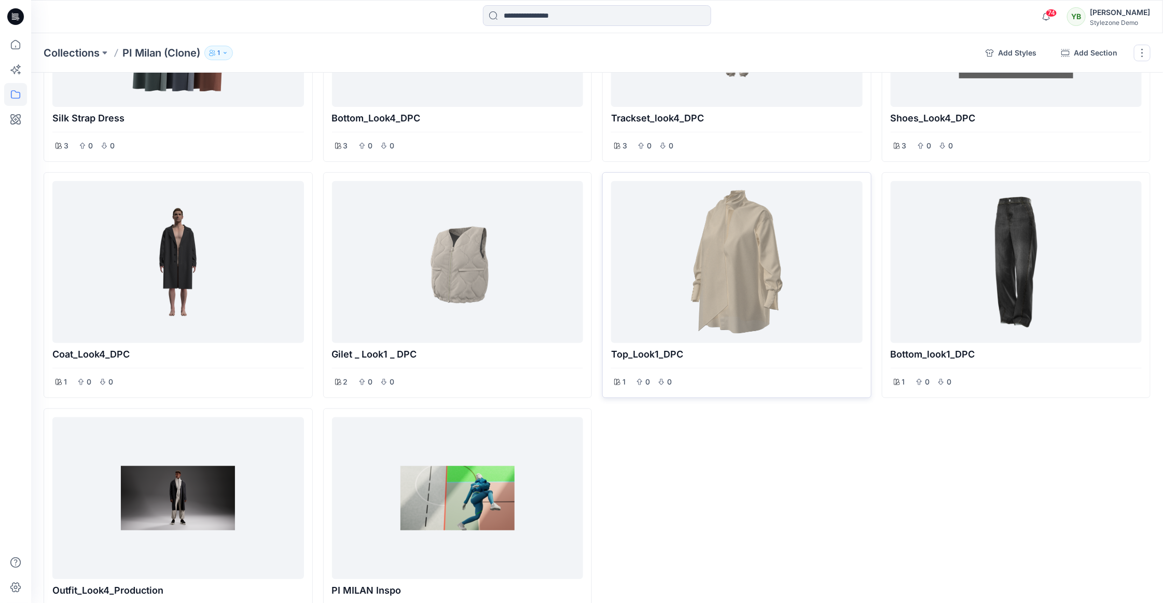
click at [606, 366] on div "trackset_look4_DPC 3 0 0 Top_Look1_DPC 1 0 0" at bounding box center [736, 285] width 269 height 698
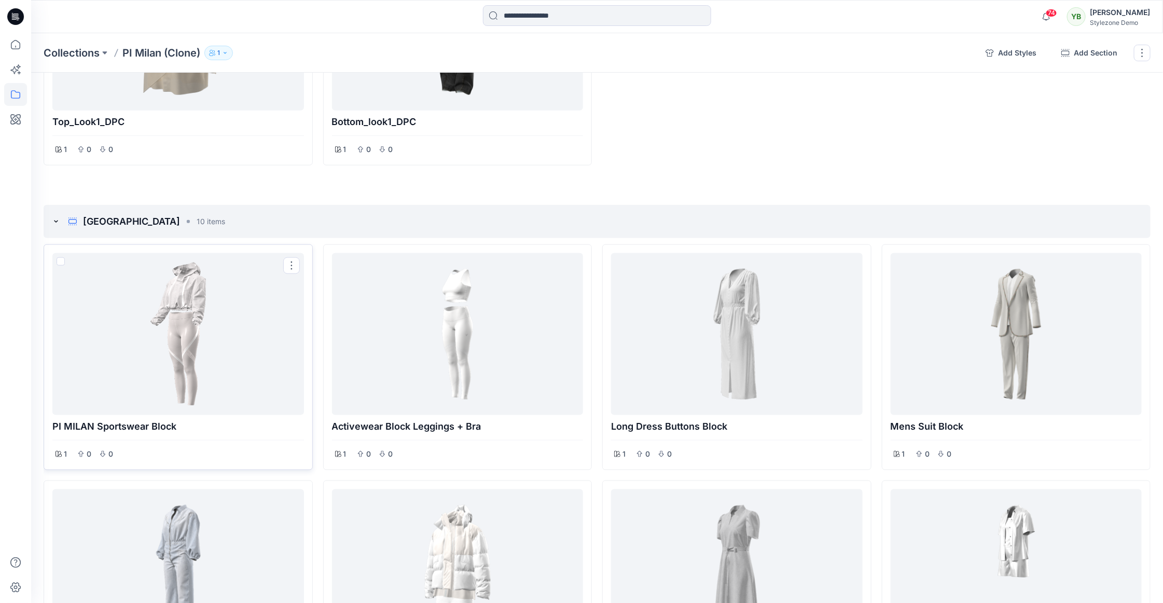
scroll to position [648, 0]
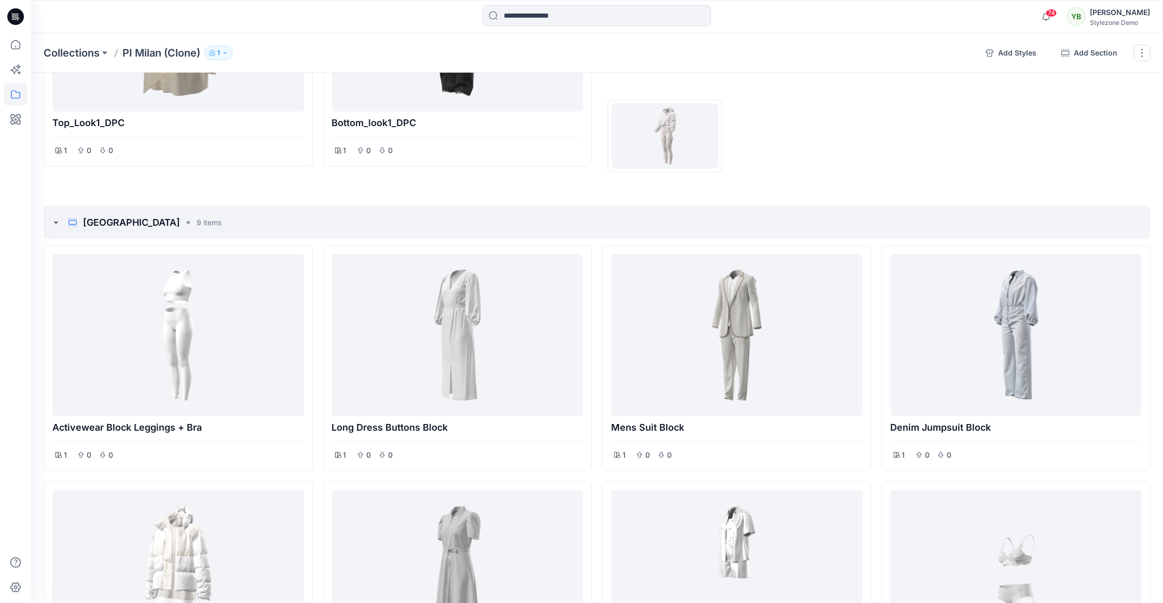
drag, startPoint x: 146, startPoint y: 341, endPoint x: 665, endPoint y: 136, distance: 558.6
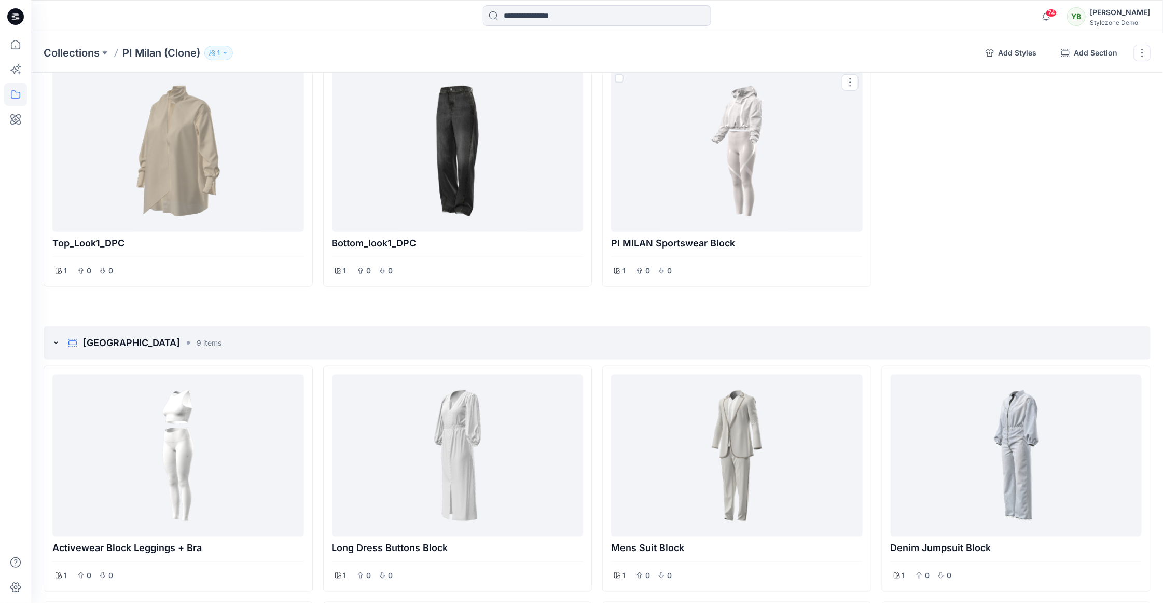
scroll to position [313, 0]
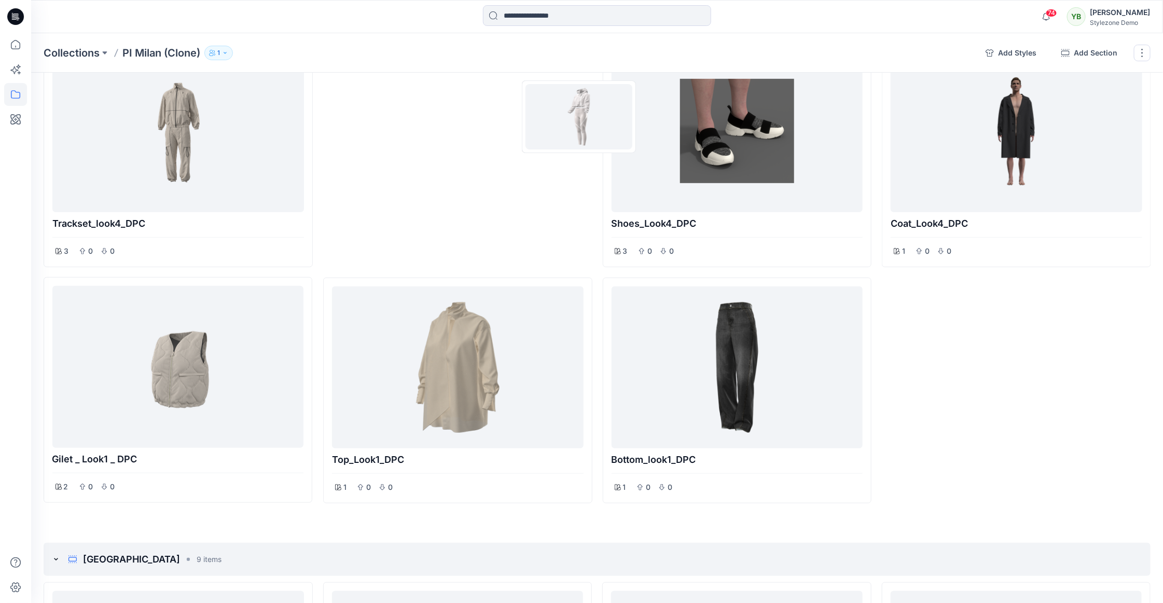
drag, startPoint x: 725, startPoint y: 347, endPoint x: 498, endPoint y: 133, distance: 312.1
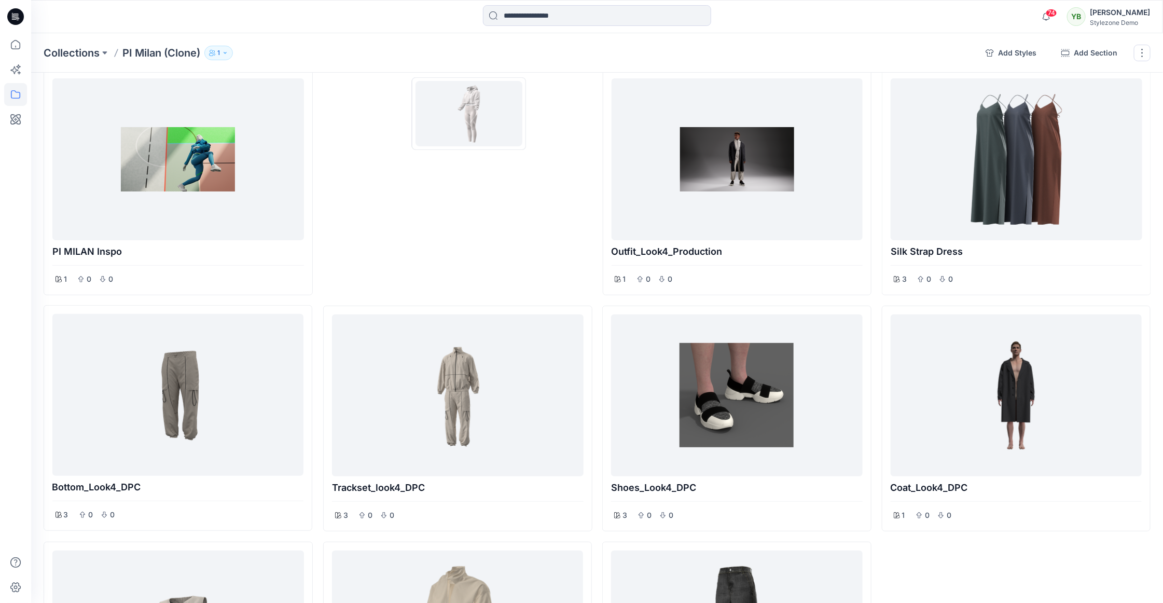
drag, startPoint x: 484, startPoint y: 358, endPoint x: 469, endPoint y: 114, distance: 244.4
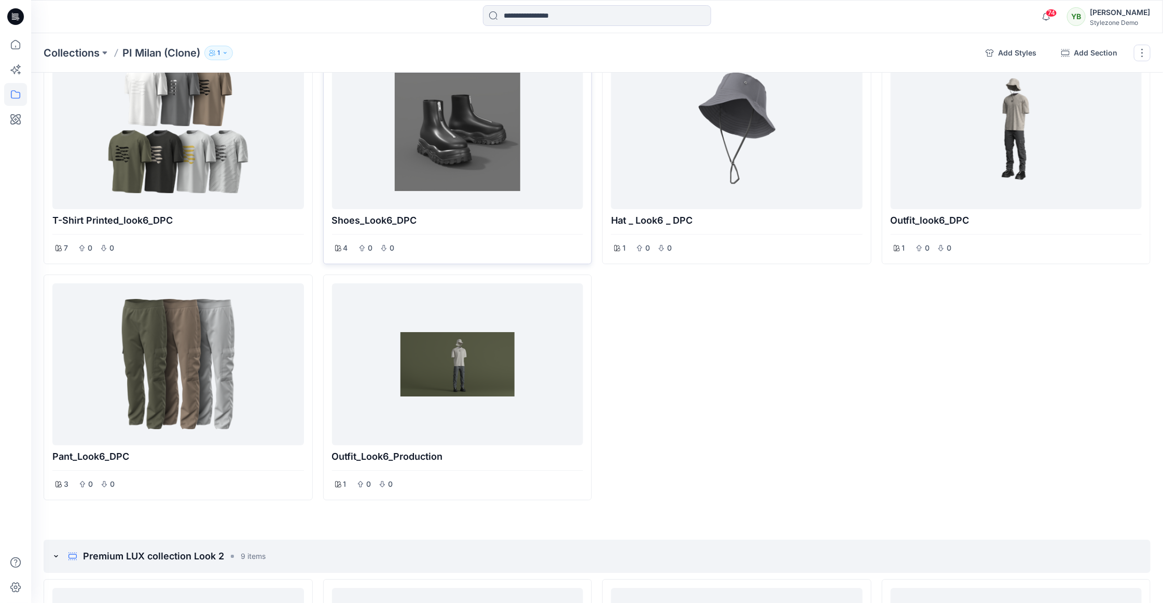
scroll to position [2154, 0]
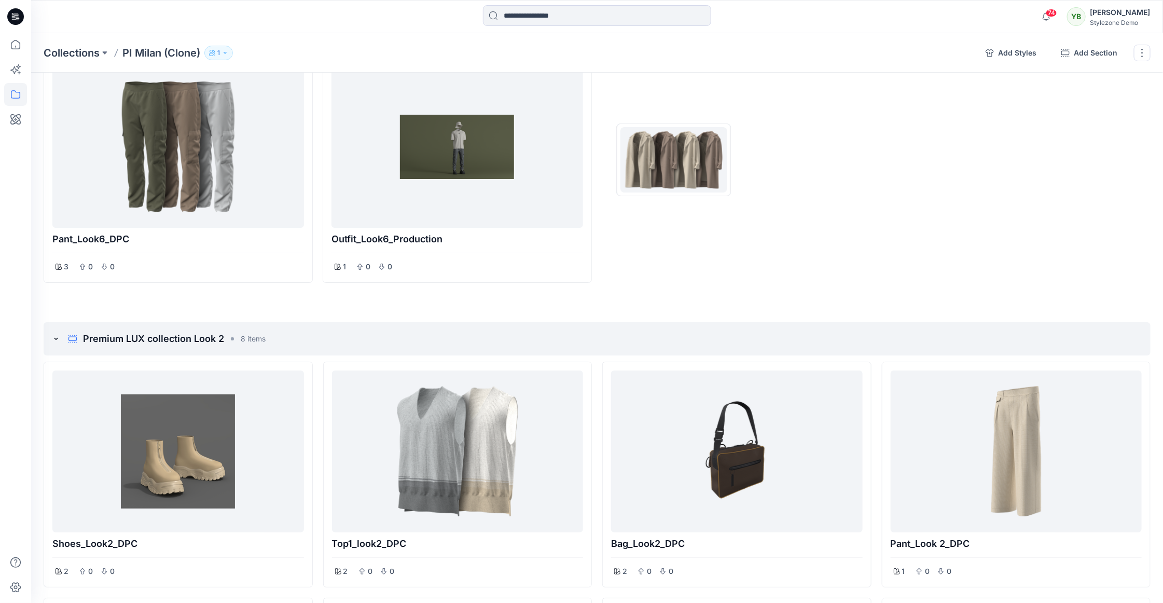
drag, startPoint x: 193, startPoint y: 453, endPoint x: 675, endPoint y: 160, distance: 564.3
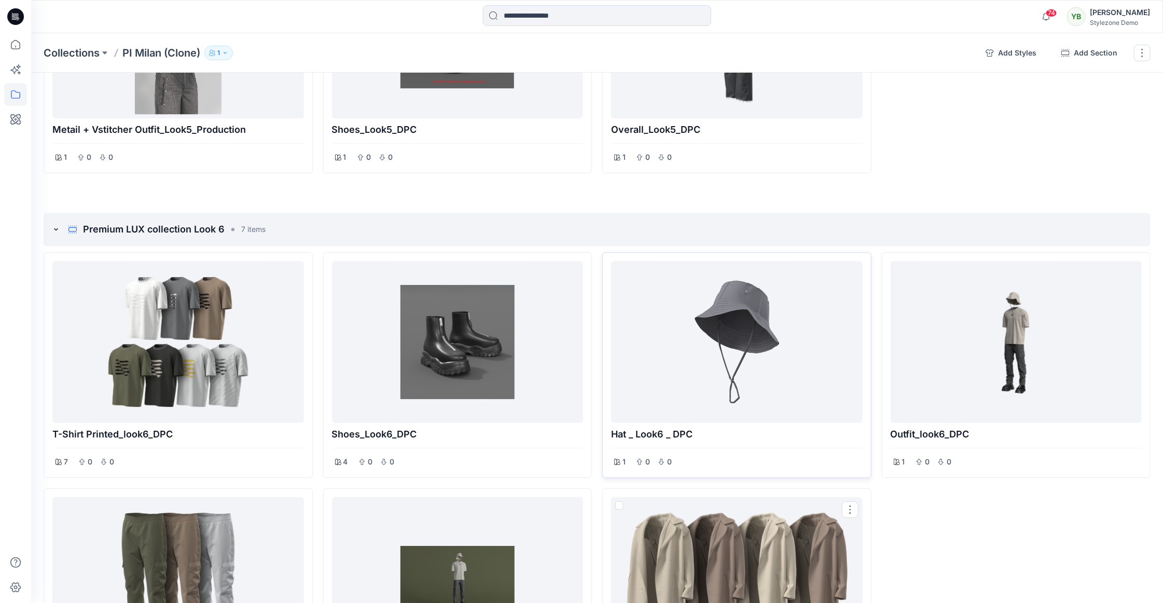
scroll to position [1654, 0]
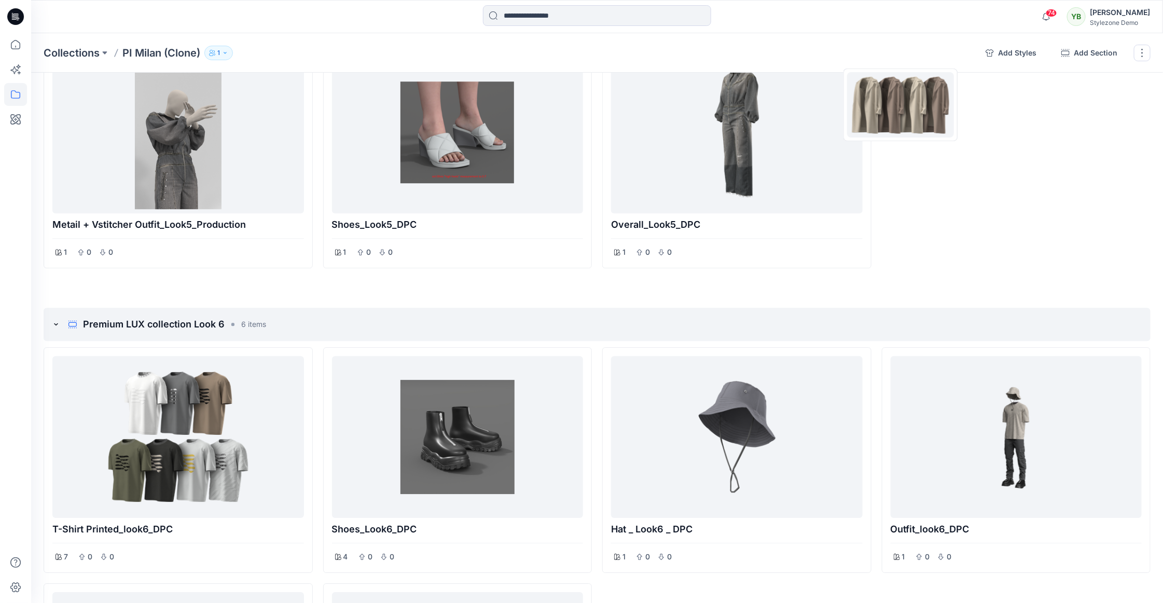
drag, startPoint x: 757, startPoint y: 565, endPoint x: 896, endPoint y: 115, distance: 470.8
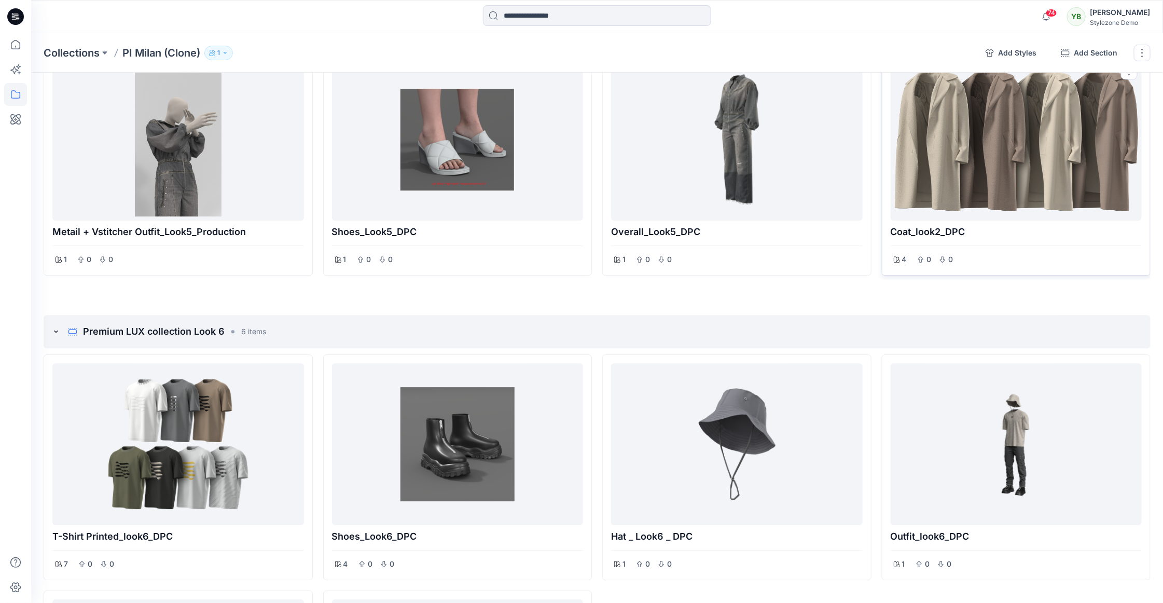
scroll to position [1298, 0]
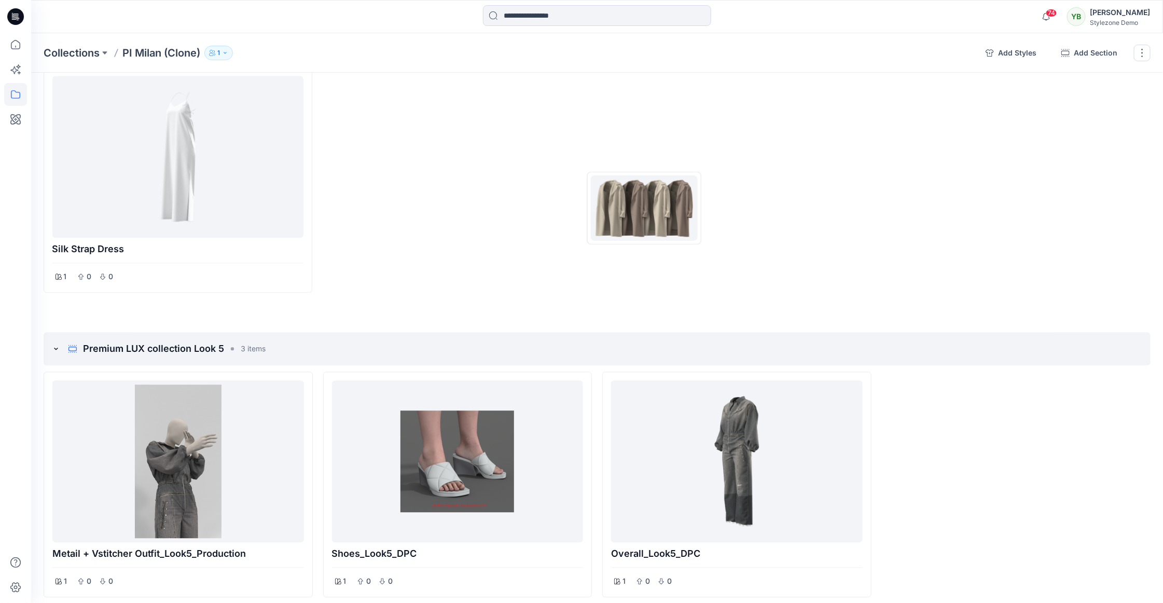
drag, startPoint x: 1002, startPoint y: 413, endPoint x: 642, endPoint y: 209, distance: 413.4
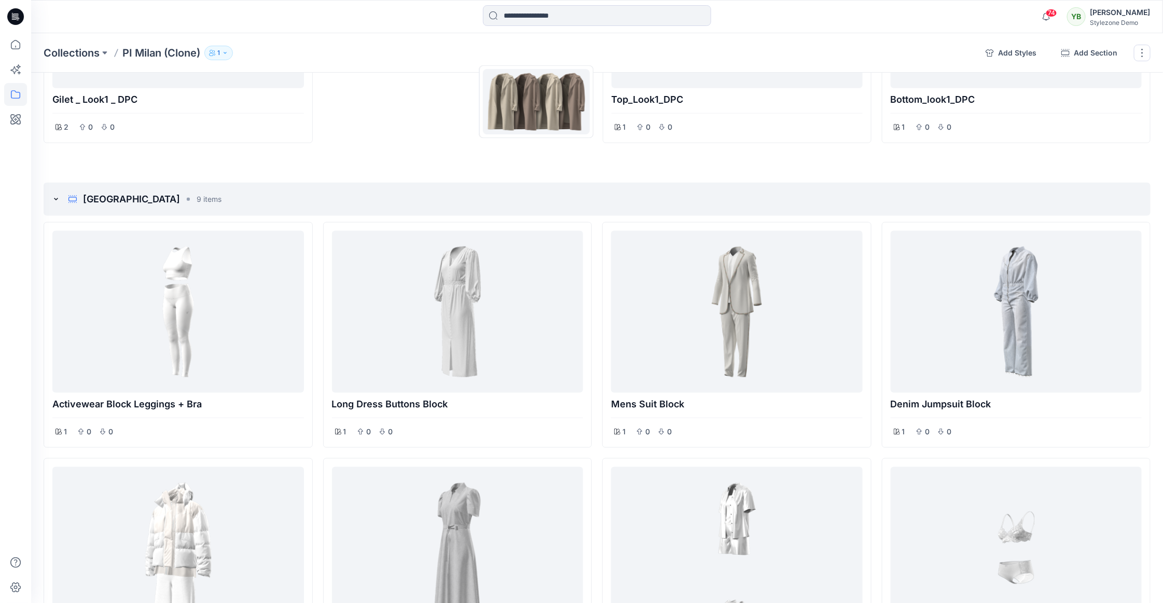
scroll to position [670, 0]
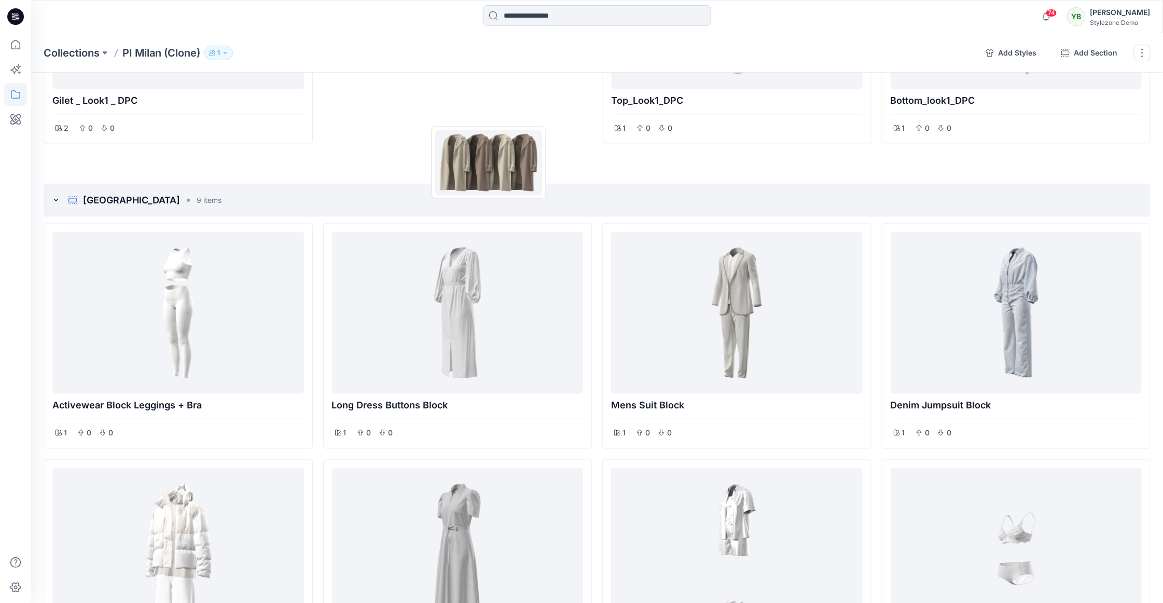
drag, startPoint x: 513, startPoint y: 447, endPoint x: 483, endPoint y: 158, distance: 291.2
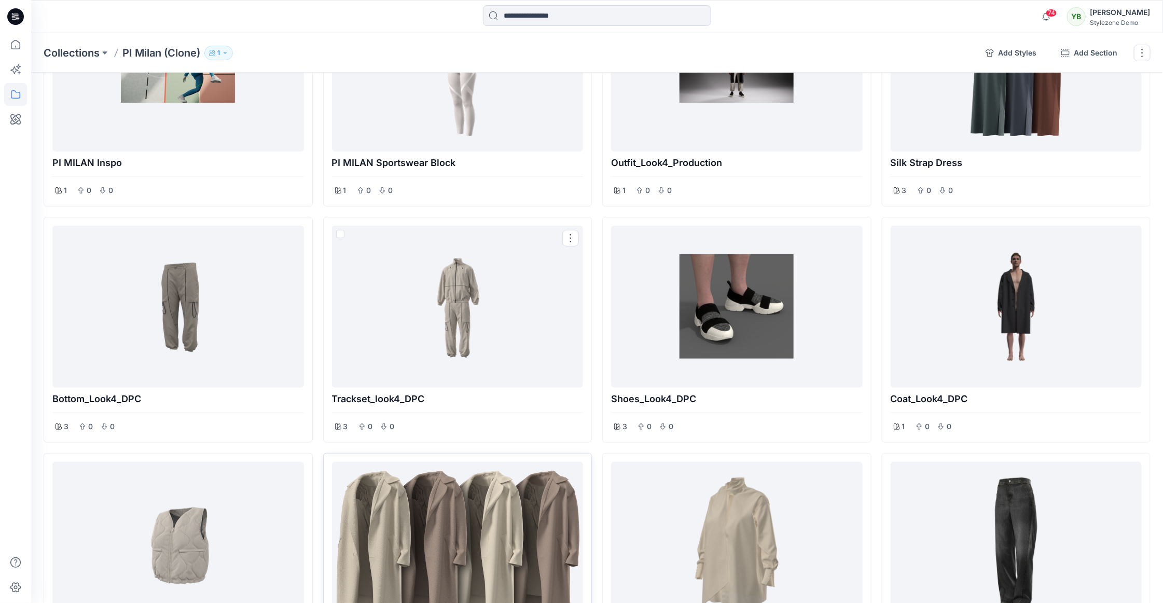
scroll to position [134, 0]
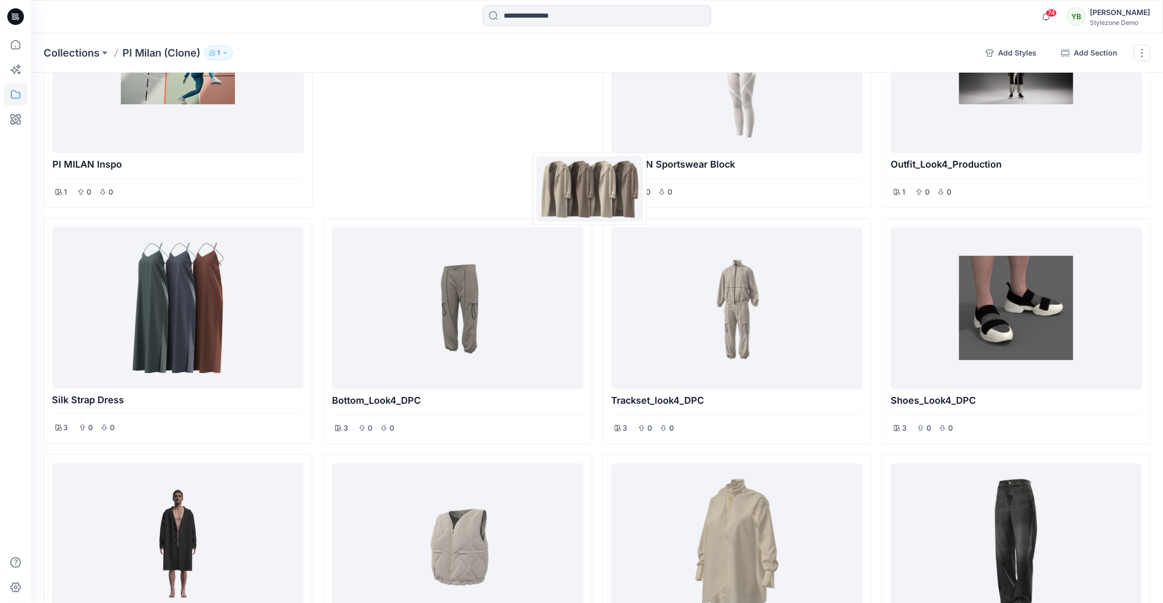
drag, startPoint x: 486, startPoint y: 508, endPoint x: 593, endPoint y: 175, distance: 349.2
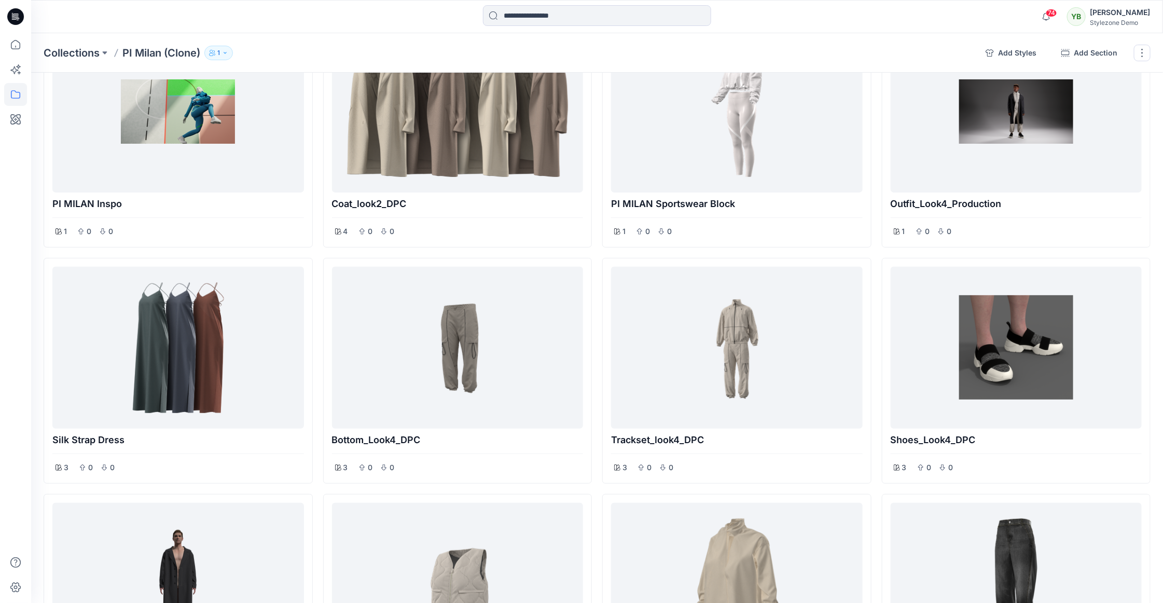
scroll to position [0, 0]
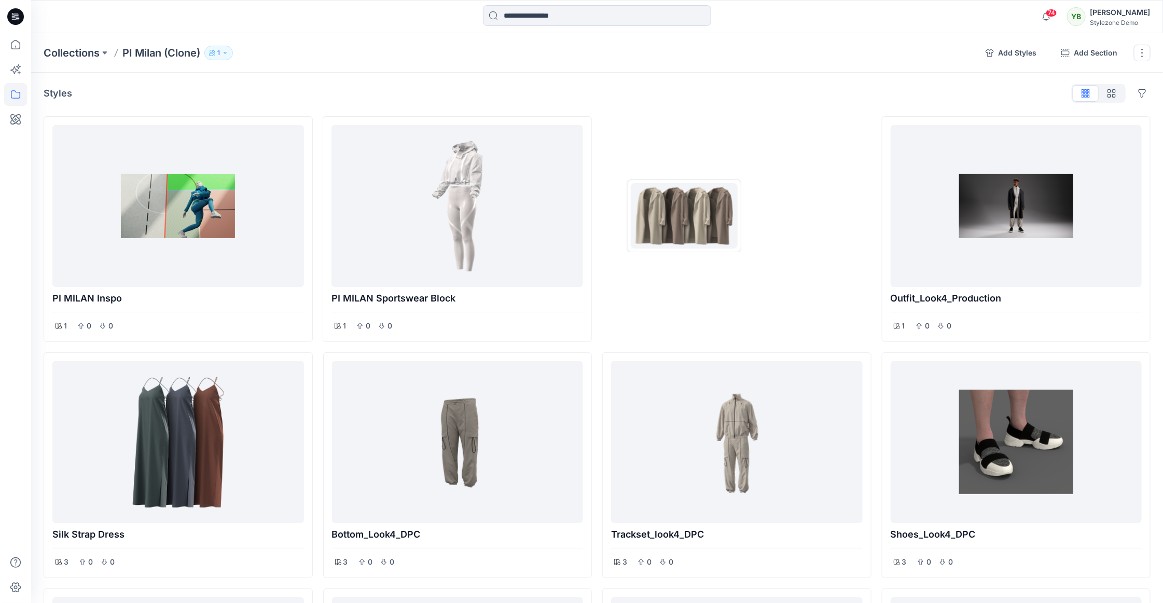
drag, startPoint x: 460, startPoint y: 218, endPoint x: 686, endPoint y: 216, distance: 226.3
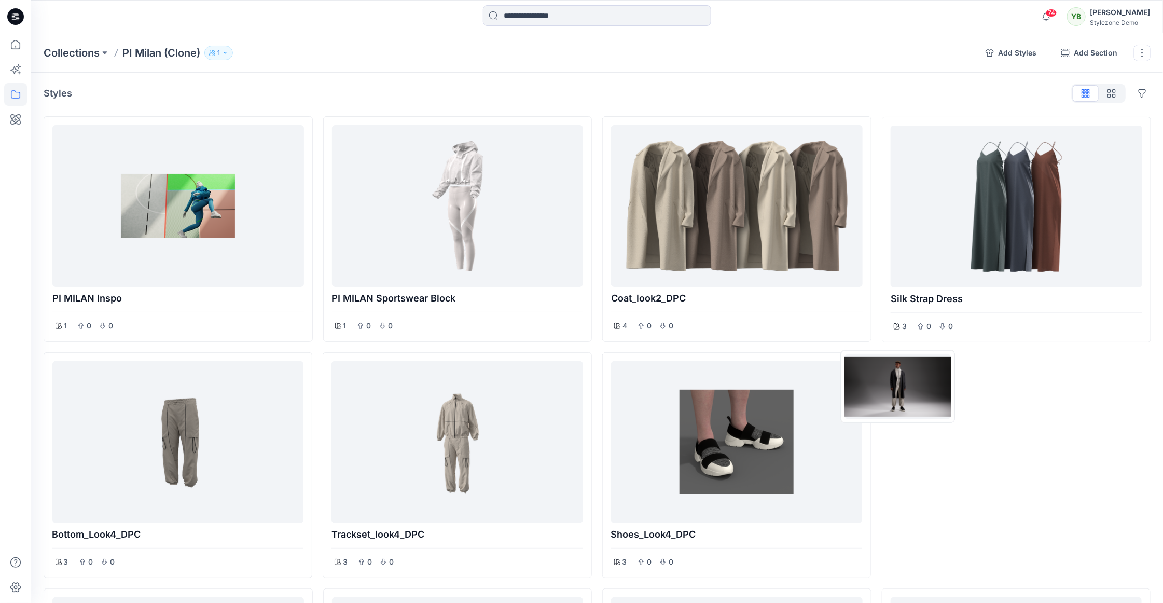
drag, startPoint x: 965, startPoint y: 238, endPoint x: 877, endPoint y: 426, distance: 208.0
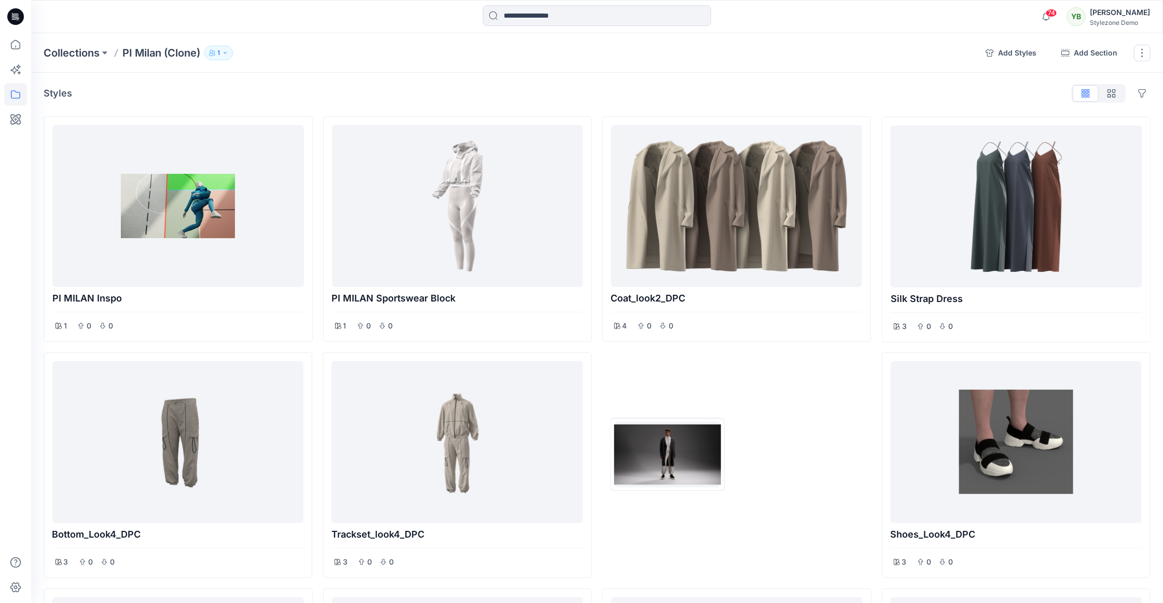
drag, startPoint x: 757, startPoint y: 228, endPoint x: 654, endPoint y: 467, distance: 259.9
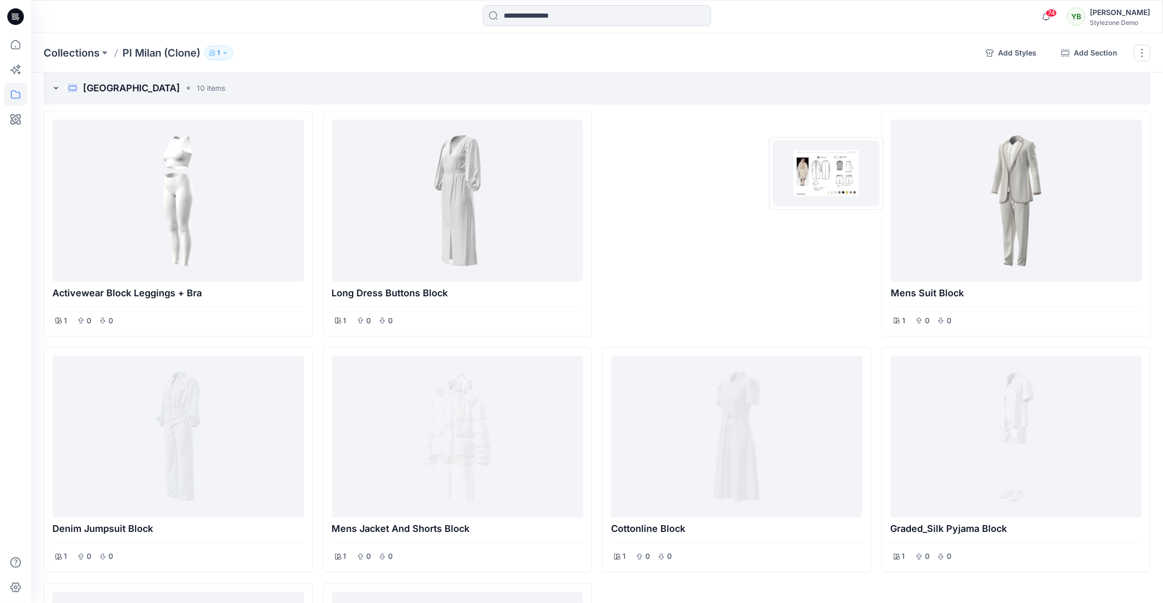
scroll to position [780, 0]
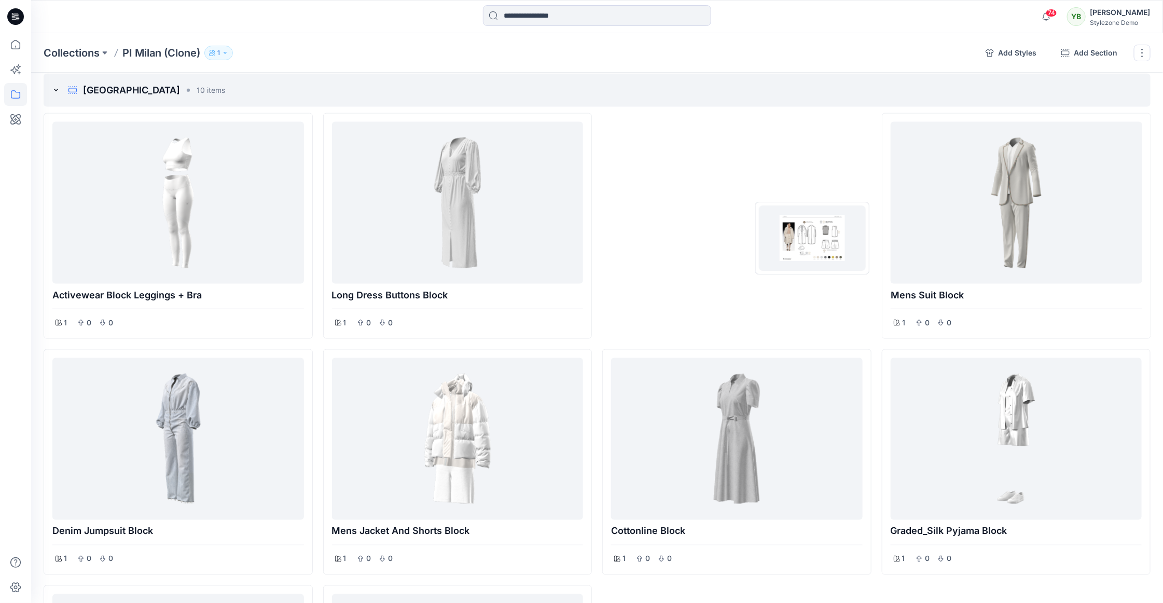
drag, startPoint x: 993, startPoint y: 289, endPoint x: 813, endPoint y: 230, distance: 189.9
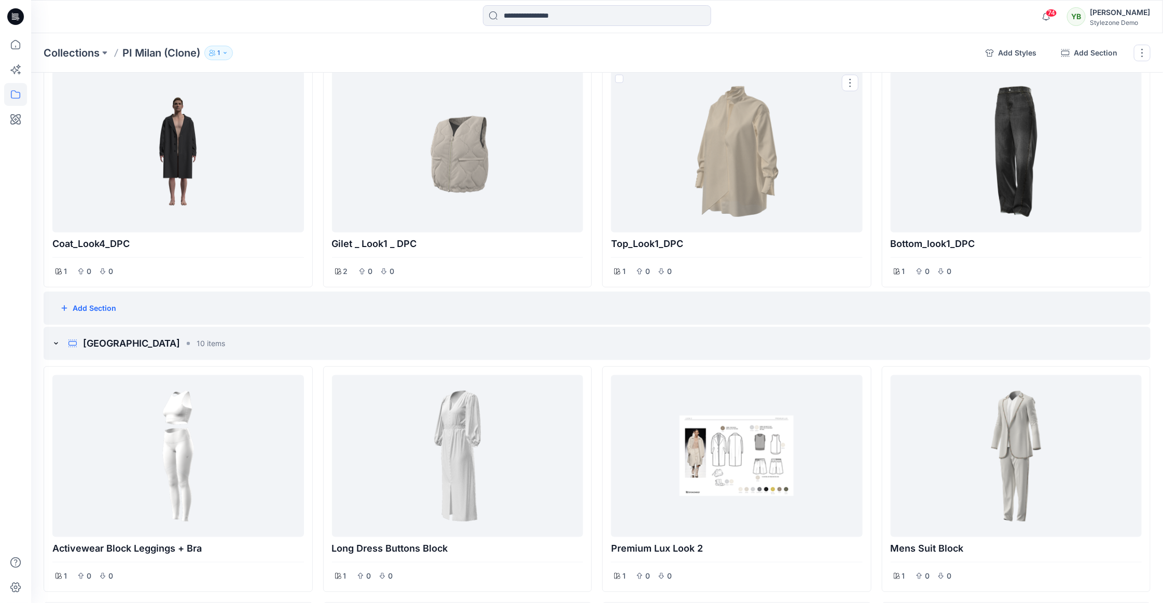
scroll to position [436, 0]
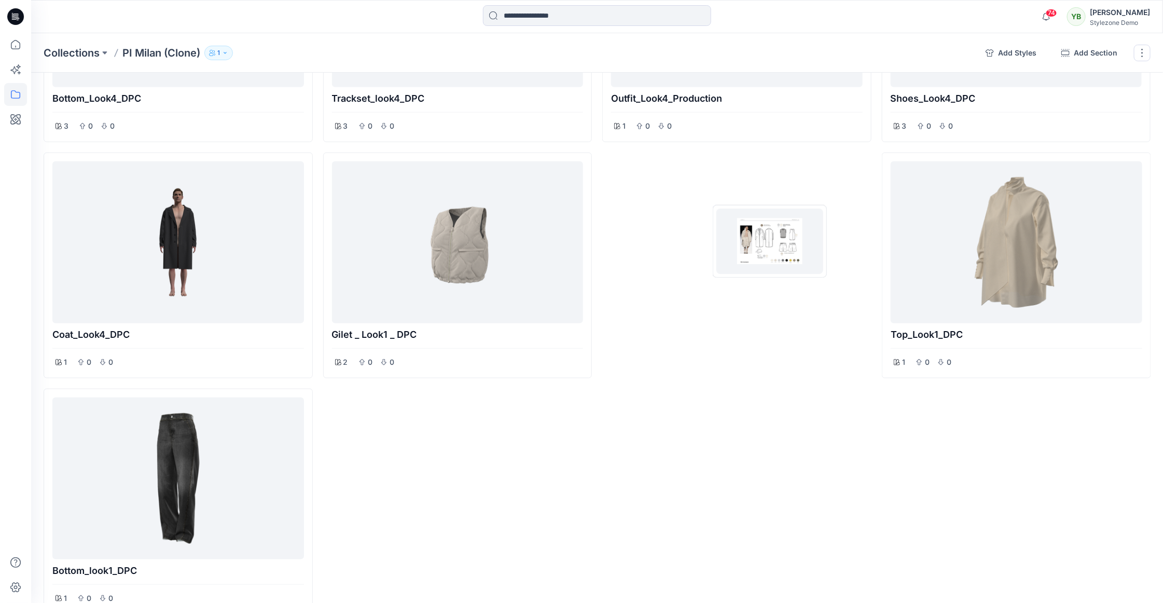
drag, startPoint x: 771, startPoint y: 511, endPoint x: 770, endPoint y: 241, distance: 269.9
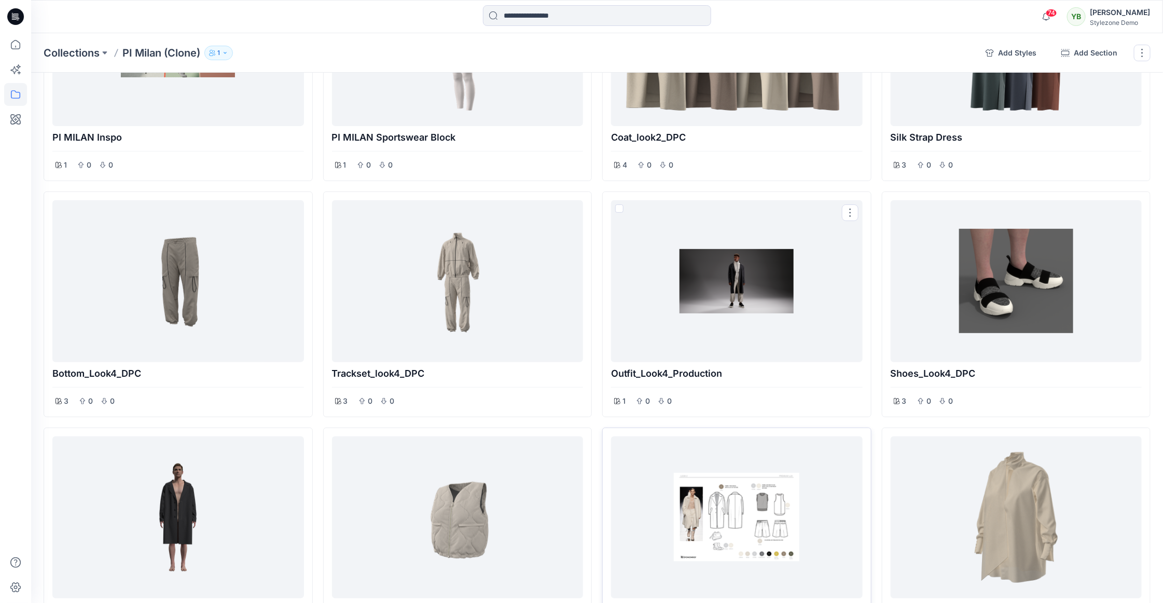
scroll to position [170, 0]
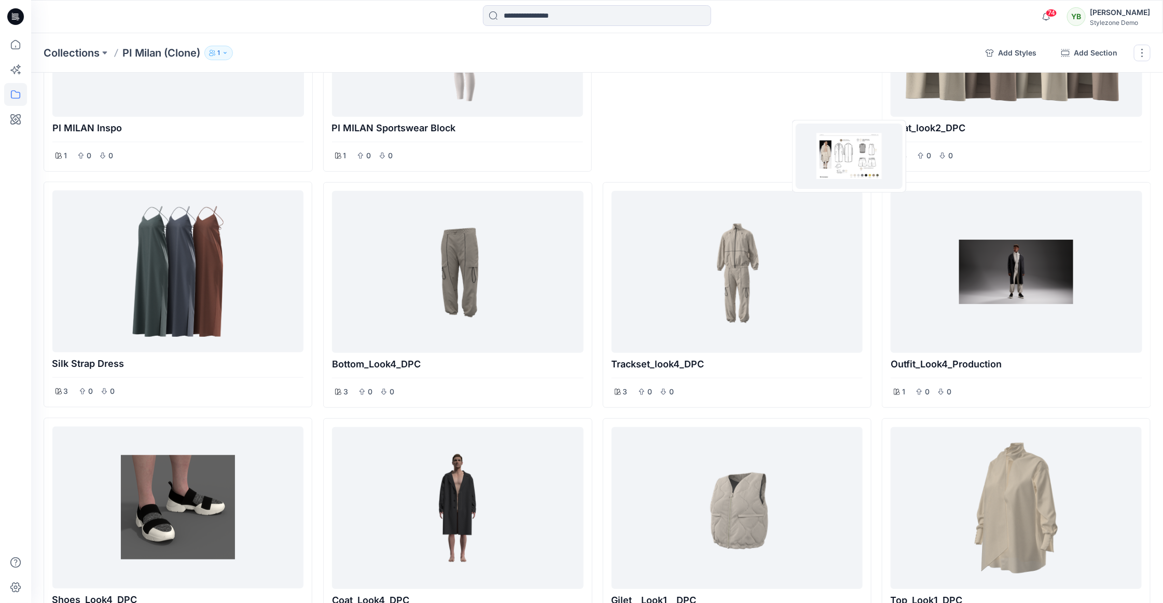
drag, startPoint x: 745, startPoint y: 468, endPoint x: 851, endPoint y: 155, distance: 330.3
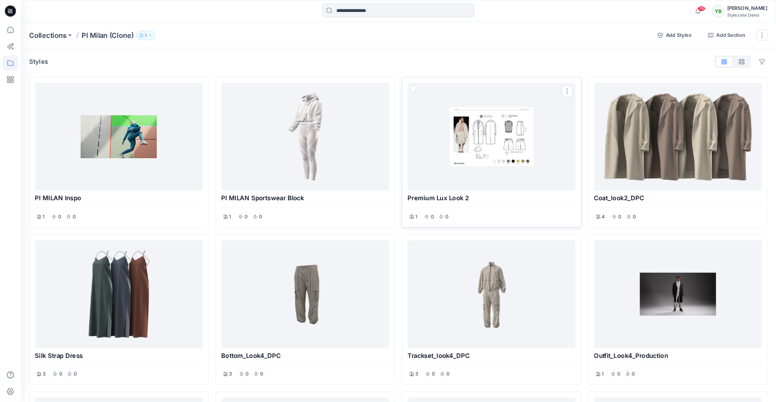
scroll to position [0, 0]
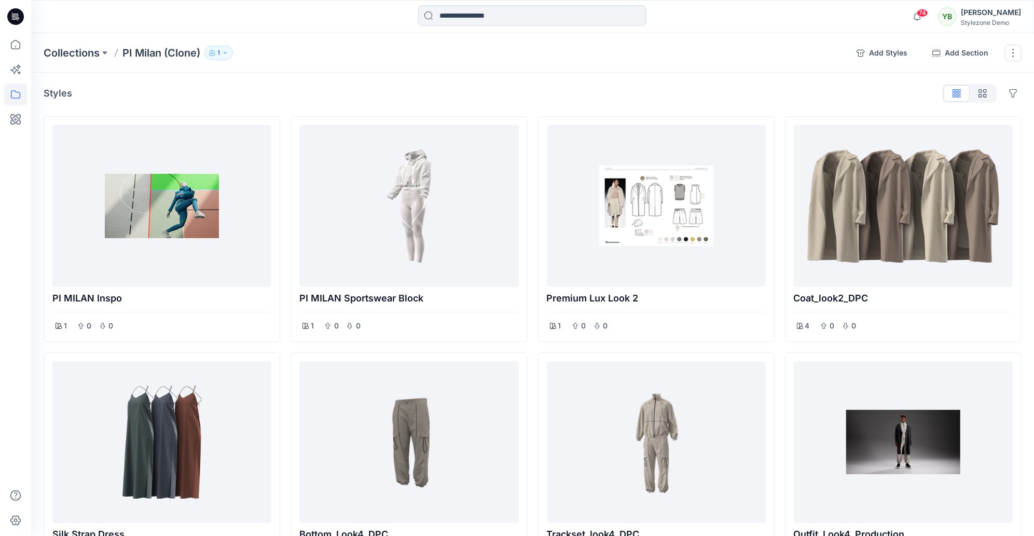
click at [689, 12] on div at bounding box center [532, 16] width 501 height 23
click at [214, 50] on icon "button" at bounding box center [212, 53] width 6 height 6
click at [328, 91] on button "Manage users" at bounding box center [324, 85] width 18 height 18
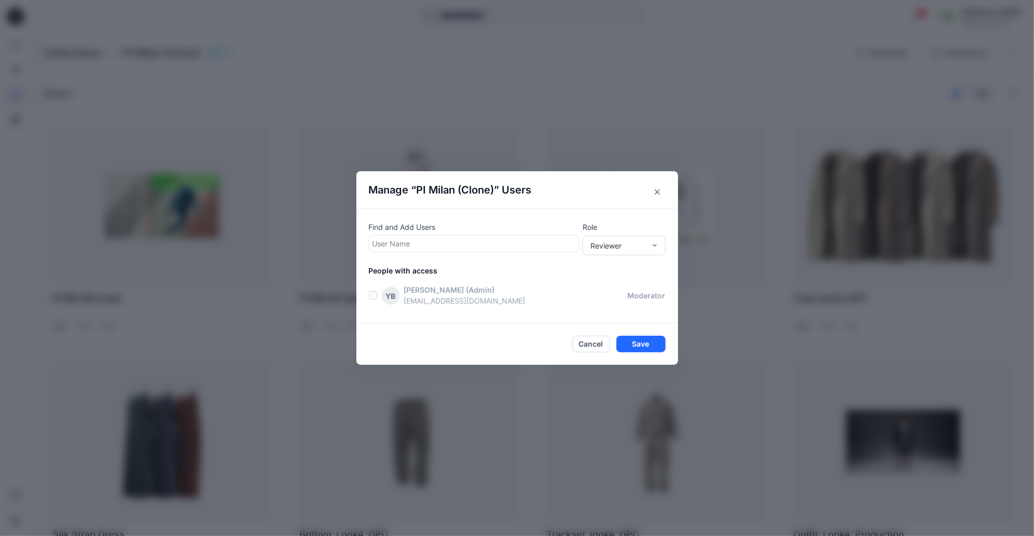
click at [398, 240] on div at bounding box center [474, 243] width 202 height 13
type input "****"
click at [416, 263] on div "SD Sharon Daube" at bounding box center [473, 269] width 197 height 15
click at [604, 251] on div "Reviewer" at bounding box center [624, 246] width 83 height 20
click at [618, 306] on div "Moderator" at bounding box center [624, 302] width 79 height 18
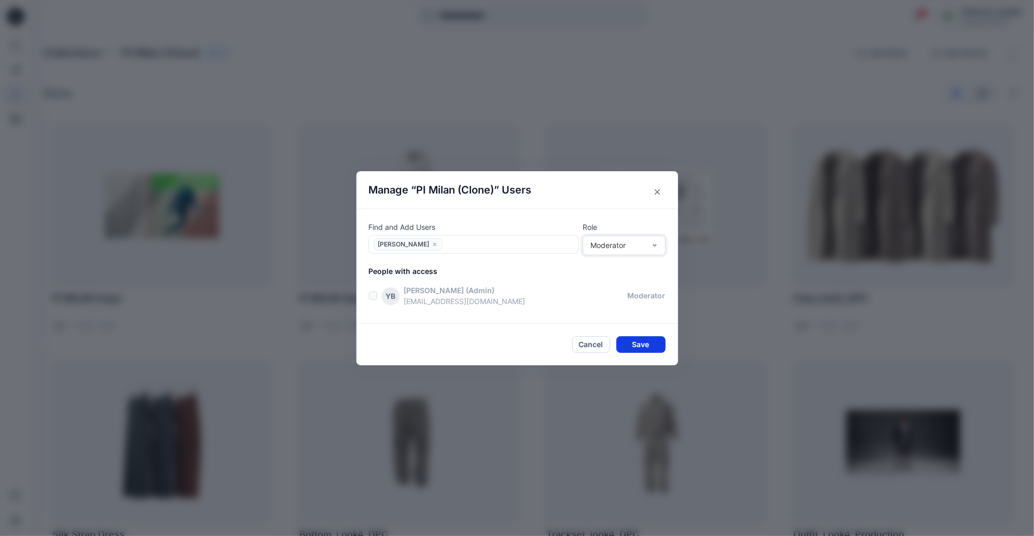
click at [646, 349] on button "Save" at bounding box center [641, 344] width 49 height 17
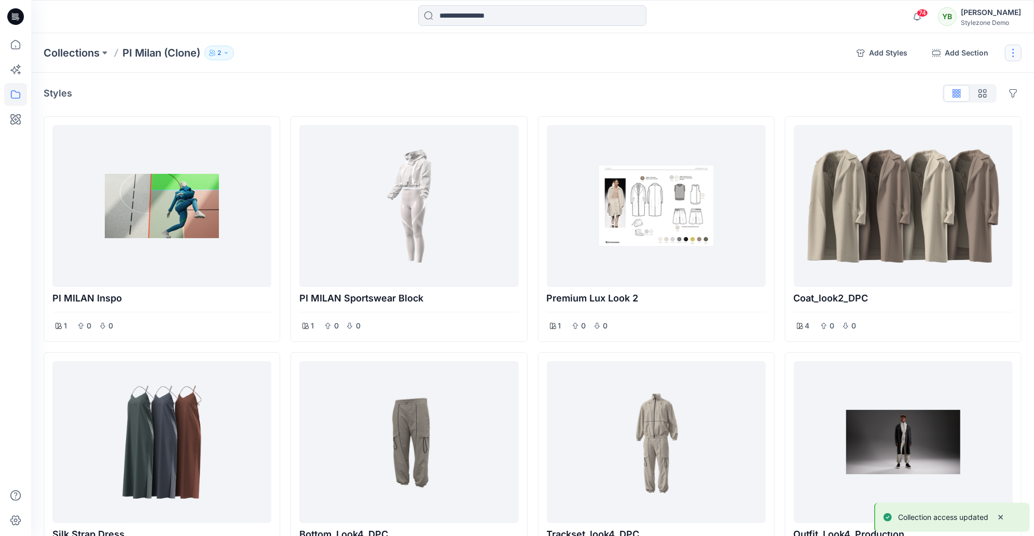
click at [1018, 56] on button "button" at bounding box center [1013, 53] width 17 height 17
click at [950, 85] on button "Rename Collection" at bounding box center [964, 79] width 112 height 19
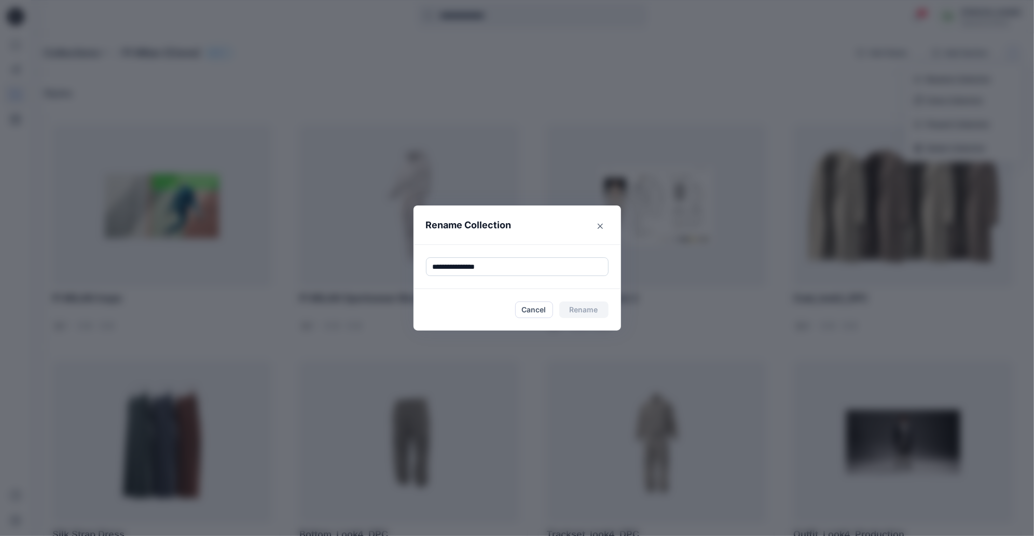
click at [441, 258] on input "**********" at bounding box center [517, 266] width 183 height 19
type input "**********"
click at [587, 314] on button "Rename" at bounding box center [583, 310] width 49 height 17
